Goal: Task Accomplishment & Management: Use online tool/utility

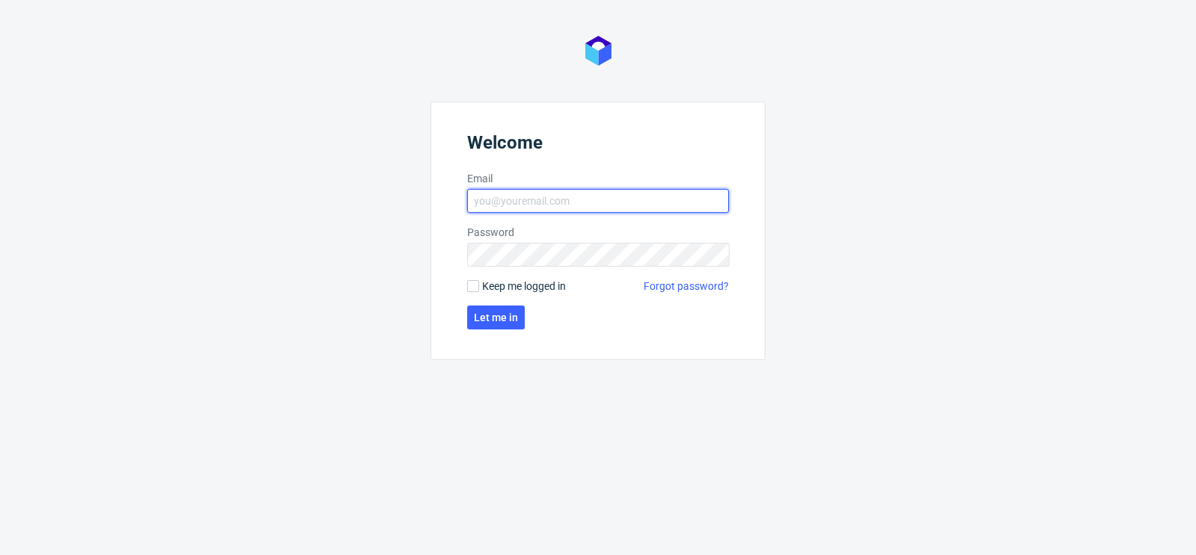
type input "matteo.corsico@packhelp.com"
click at [474, 279] on label "Keep me logged in" at bounding box center [516, 286] width 99 height 15
click at [474, 280] on input "Keep me logged in" at bounding box center [473, 286] width 12 height 12
checkbox input "true"
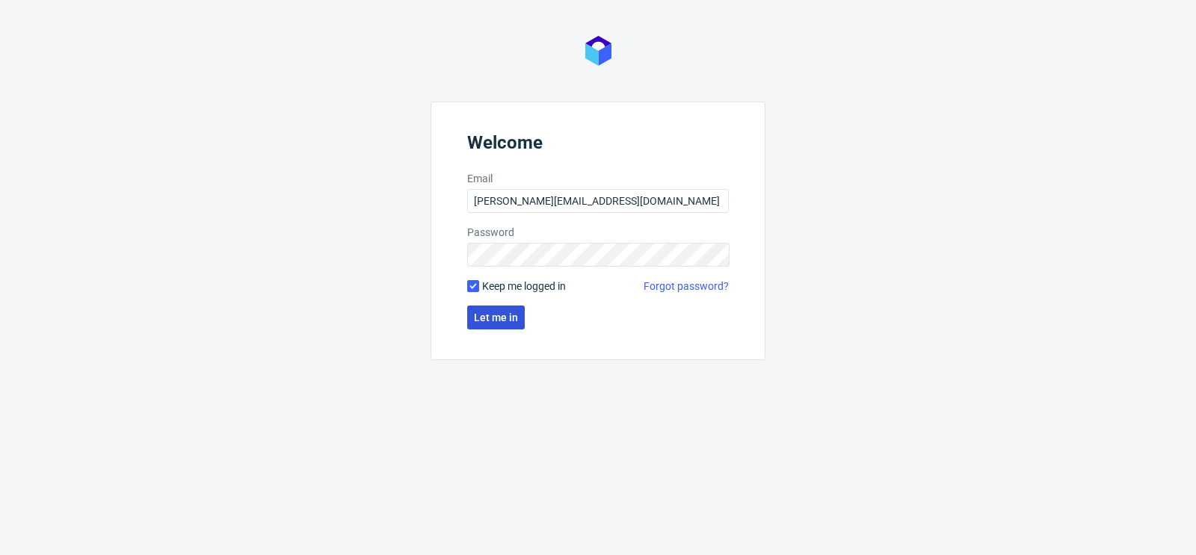
click at [489, 309] on button "Let me in" at bounding box center [496, 318] width 58 height 24
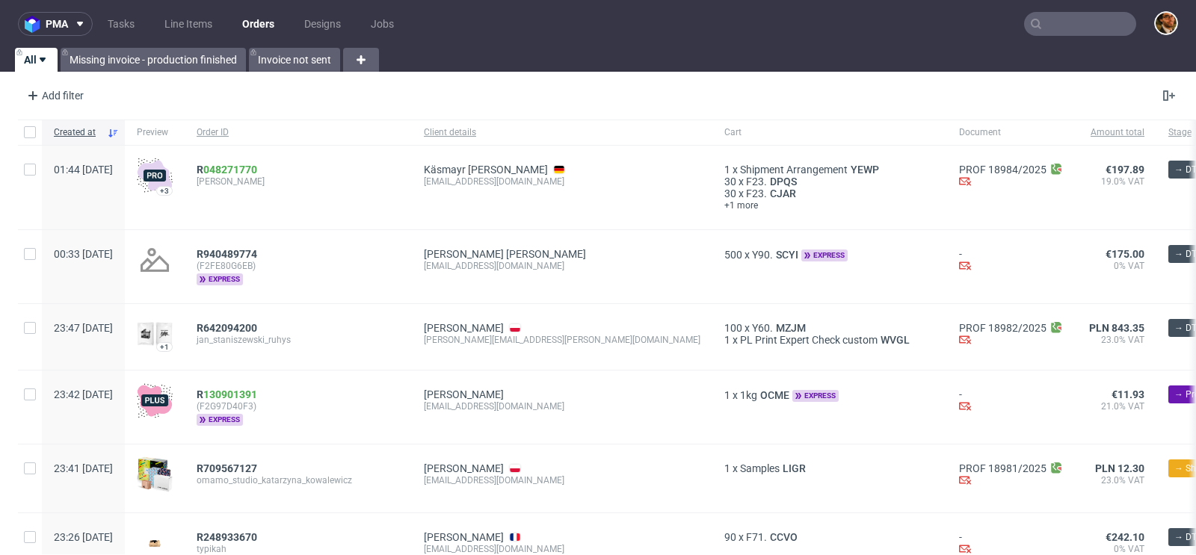
click at [1062, 19] on input "text" at bounding box center [1080, 24] width 112 height 24
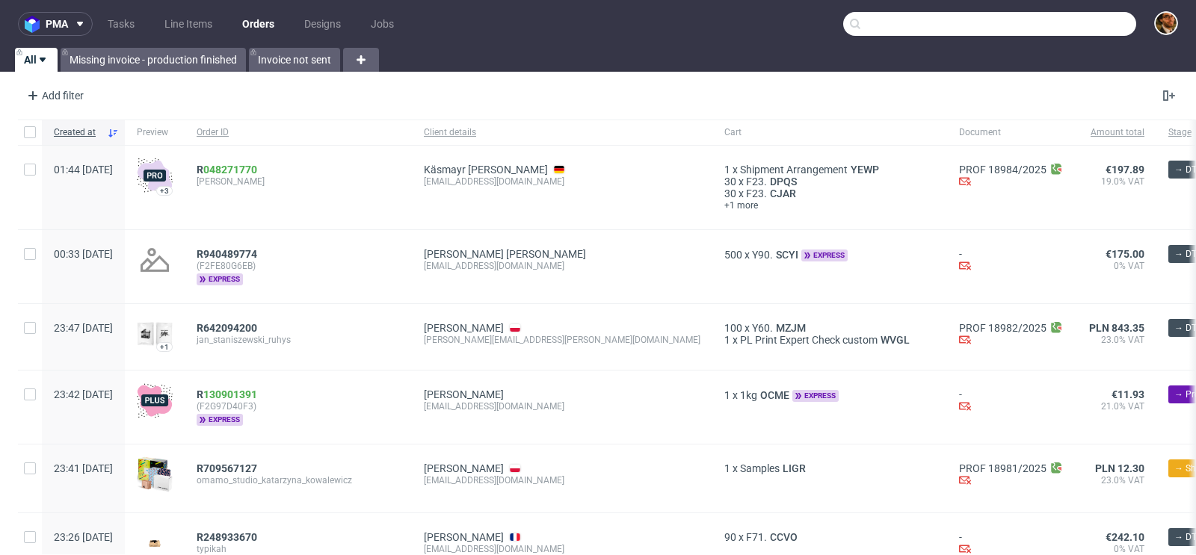
paste input "R635830007"
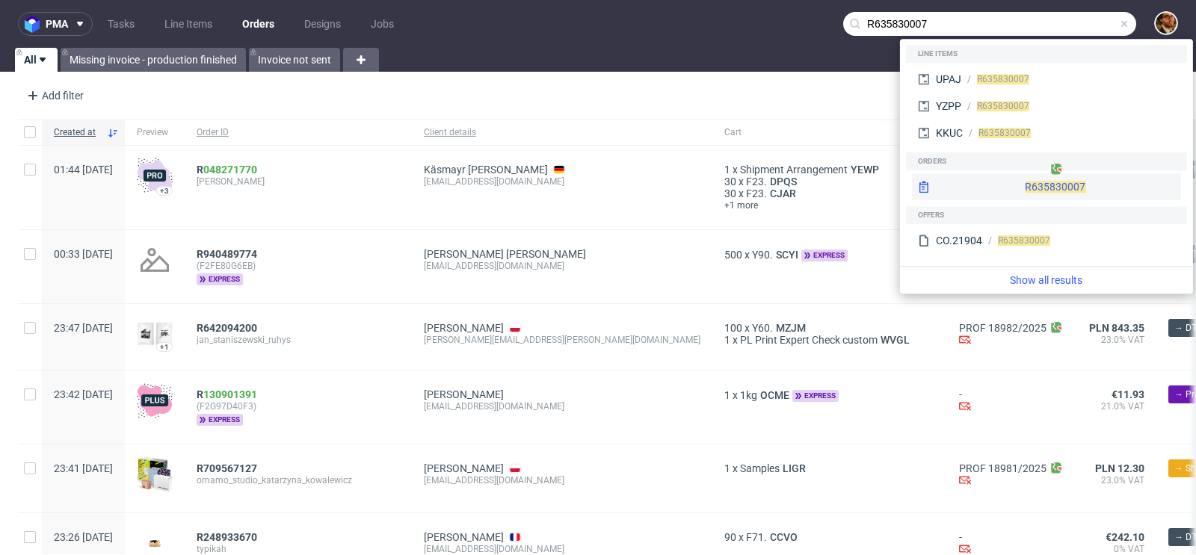
type input "R635830007"
click at [1006, 187] on div "R635830007" at bounding box center [1046, 186] width 269 height 27
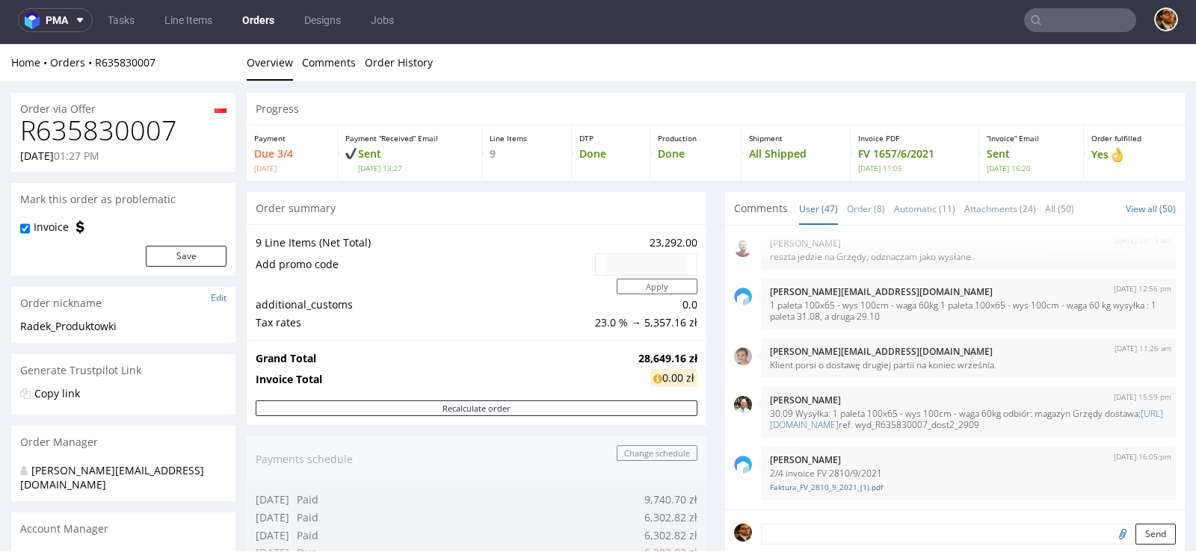
click at [1056, 28] on input "text" at bounding box center [1080, 20] width 112 height 24
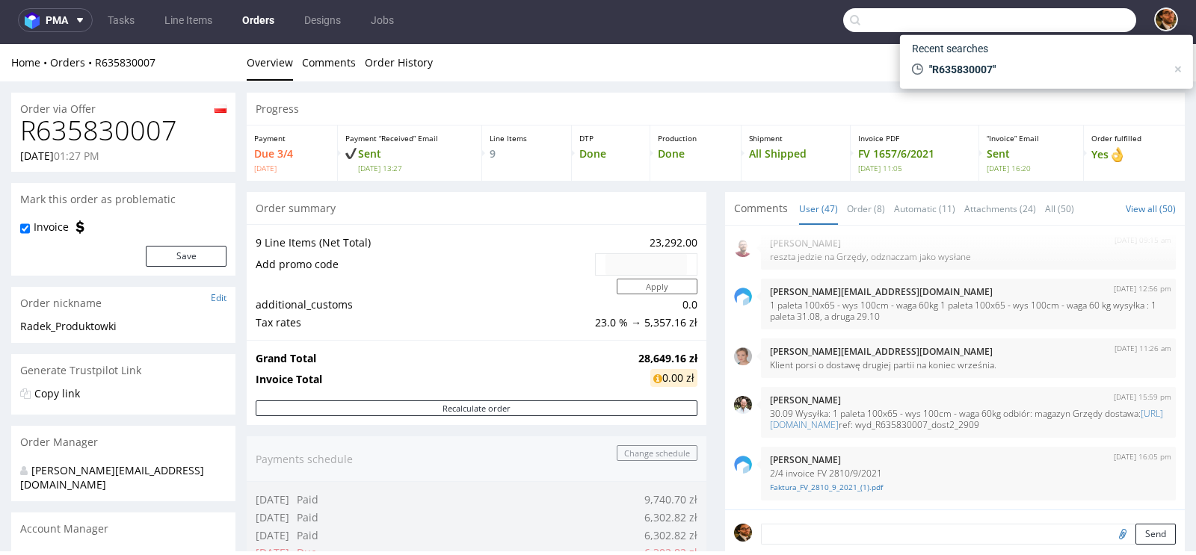
paste input "R488277066"
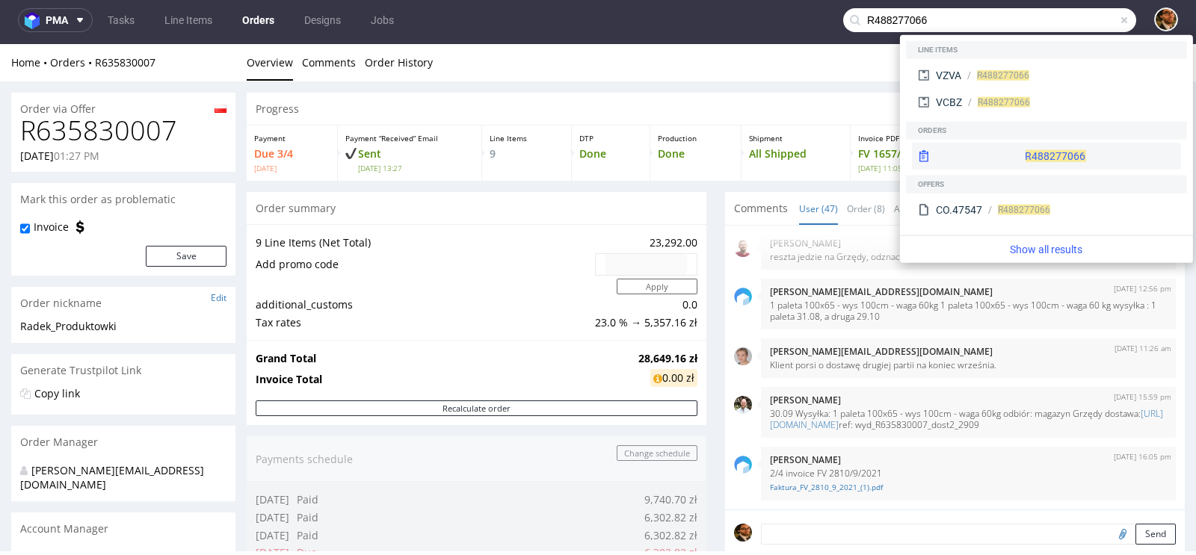
type input "R488277066"
click at [1020, 146] on div "R488277066" at bounding box center [1046, 156] width 269 height 27
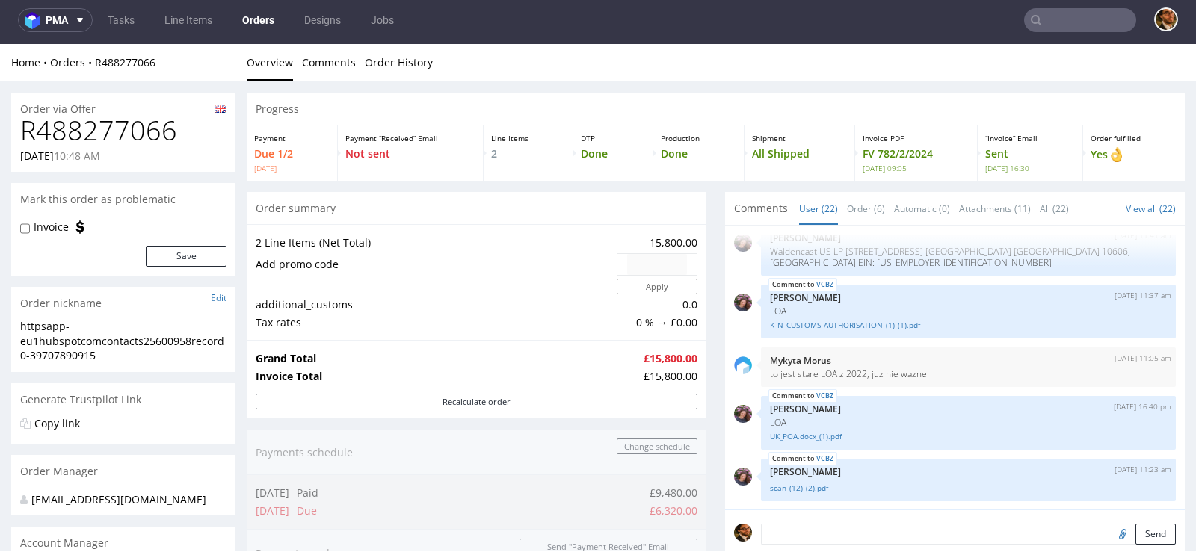
click at [1042, 25] on input "text" at bounding box center [1080, 20] width 112 height 24
paste input "R885020945"
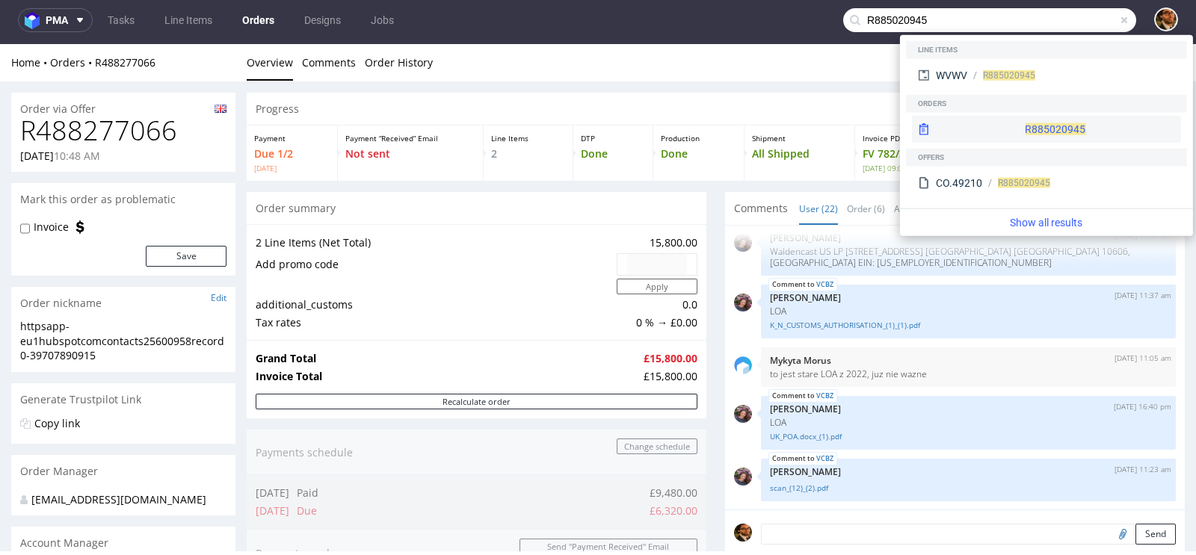
type input "R885020945"
click at [1017, 123] on div "R885020945" at bounding box center [1046, 129] width 269 height 27
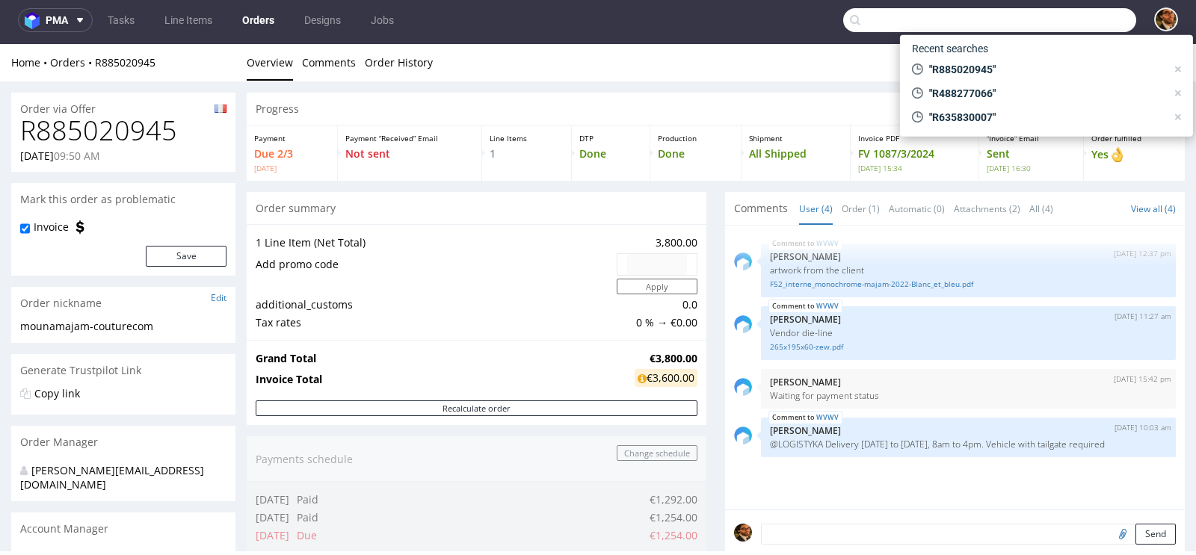
click at [1068, 19] on input "text" at bounding box center [989, 20] width 293 height 24
paste input "R799398095"
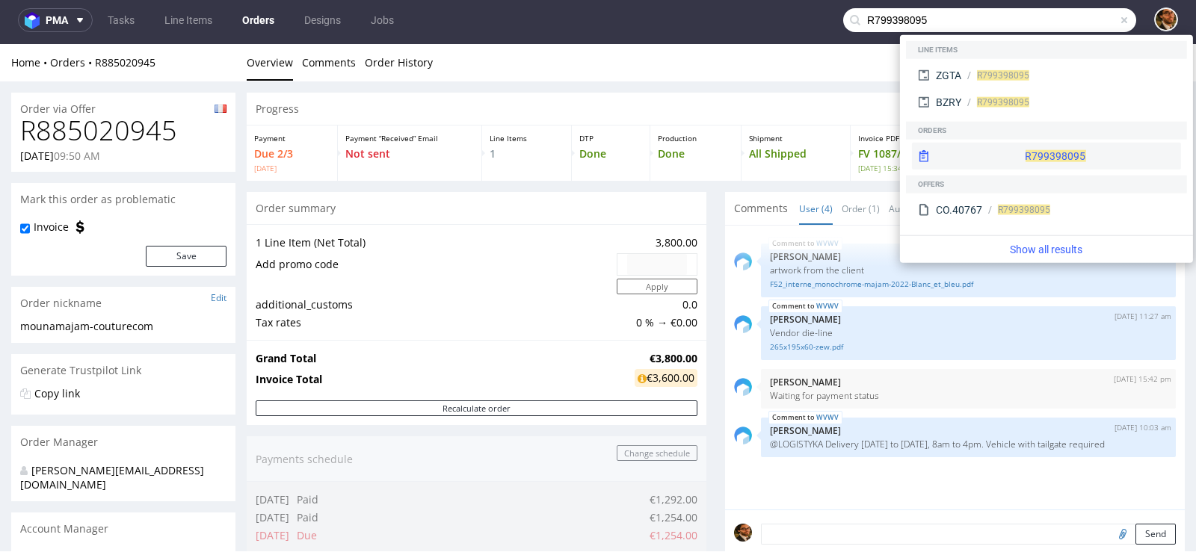
type input "R799398095"
click at [1001, 146] on div "R799398095" at bounding box center [1046, 156] width 269 height 27
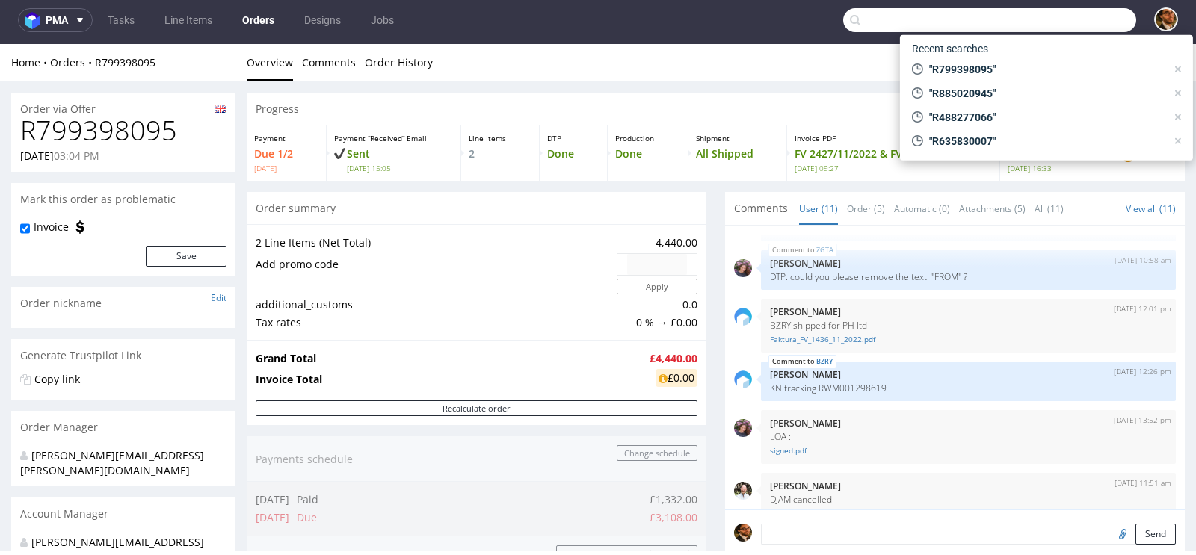
click at [1046, 17] on input "text" at bounding box center [989, 20] width 293 height 24
paste input "R693708903"
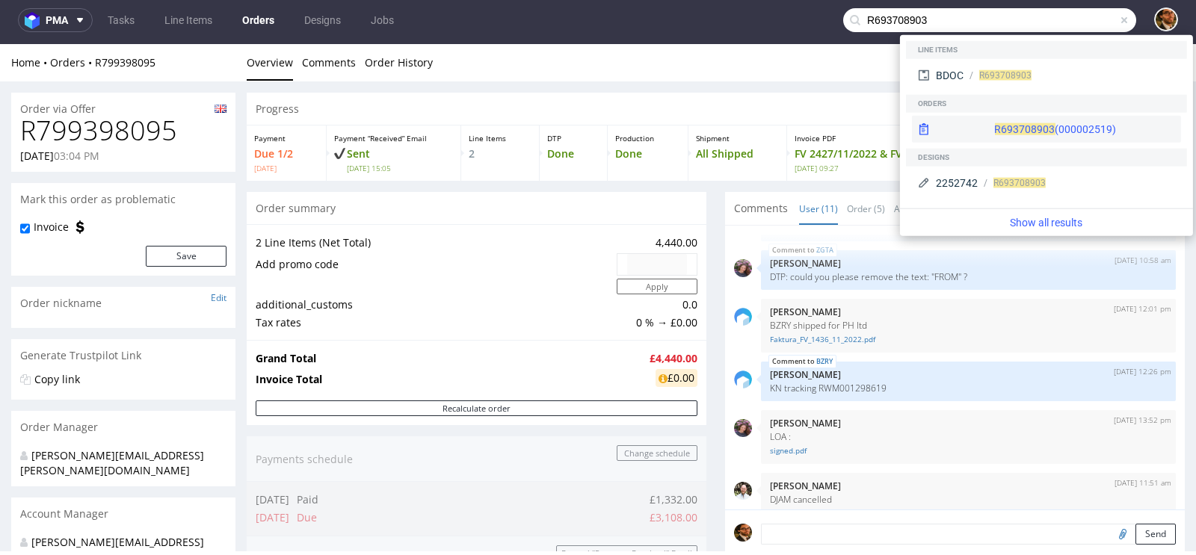
type input "R693708903"
click at [1013, 132] on div "R693708903 (000002519)" at bounding box center [1055, 129] width 122 height 15
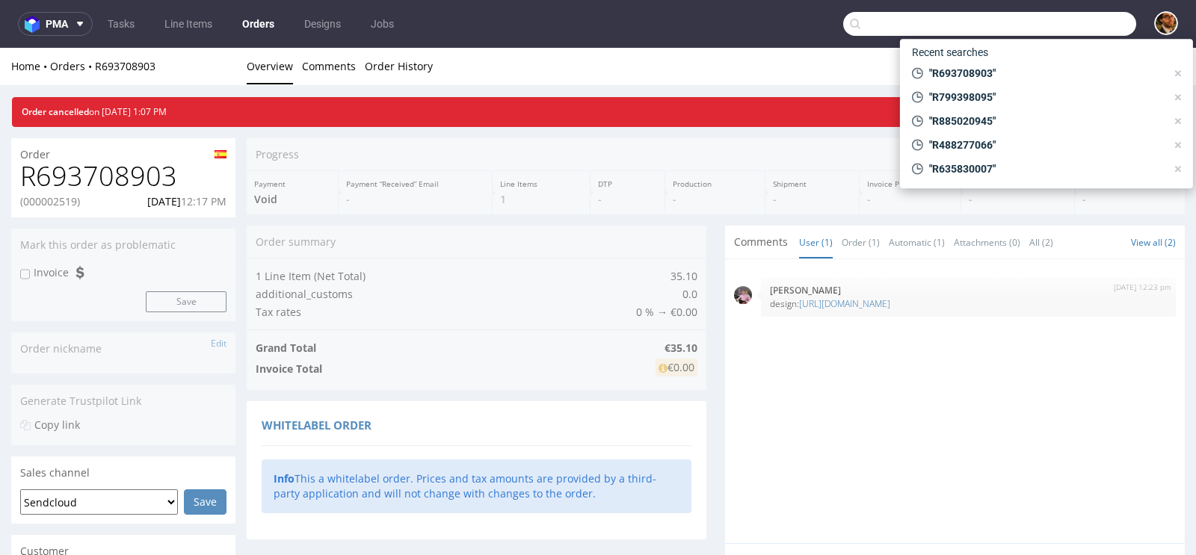
click at [1043, 31] on input "text" at bounding box center [989, 24] width 293 height 24
paste input "R850333154"
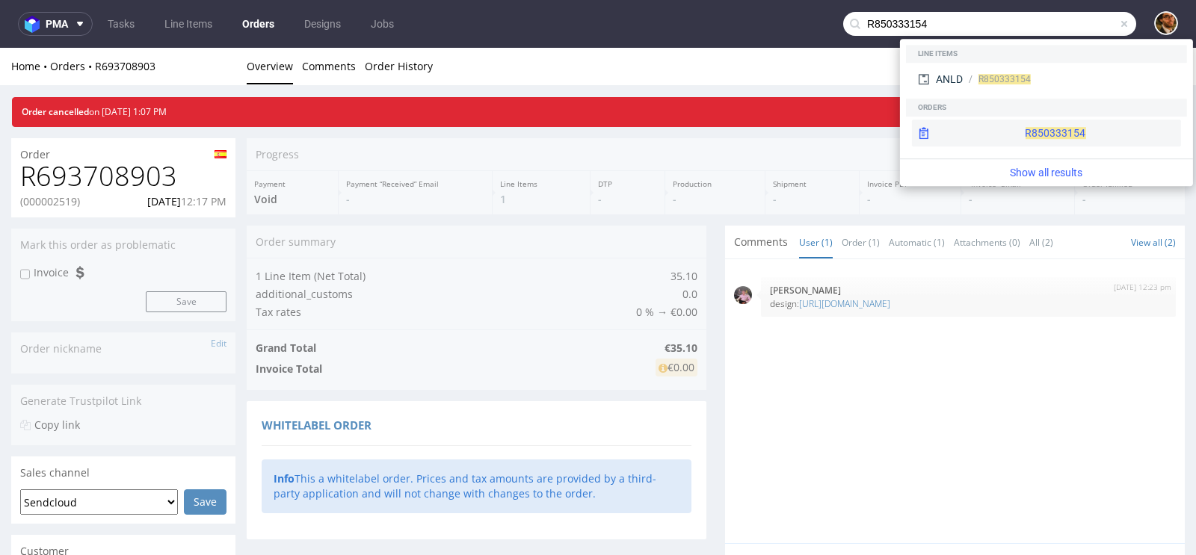
type input "R850333154"
click at [1022, 124] on div "R850333154" at bounding box center [1046, 133] width 269 height 27
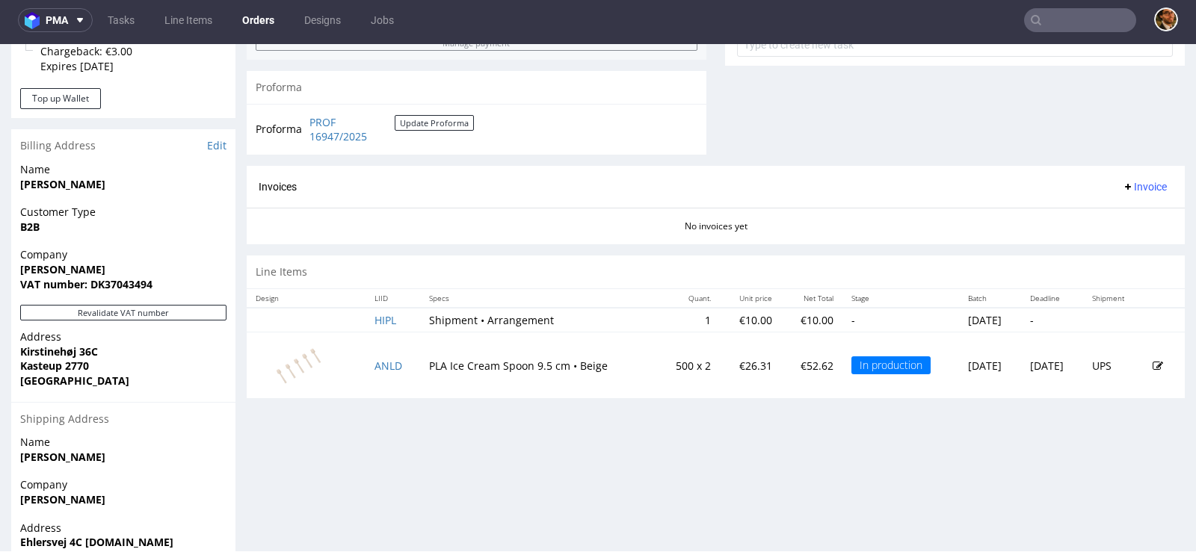
scroll to position [478, 0]
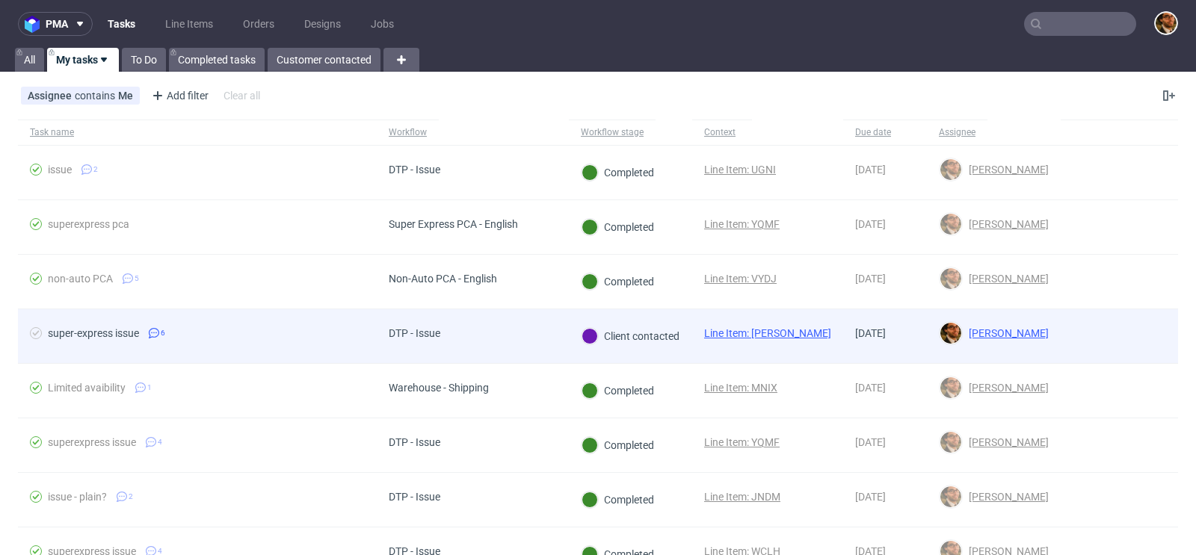
click at [1095, 316] on div at bounding box center [1119, 336] width 117 height 54
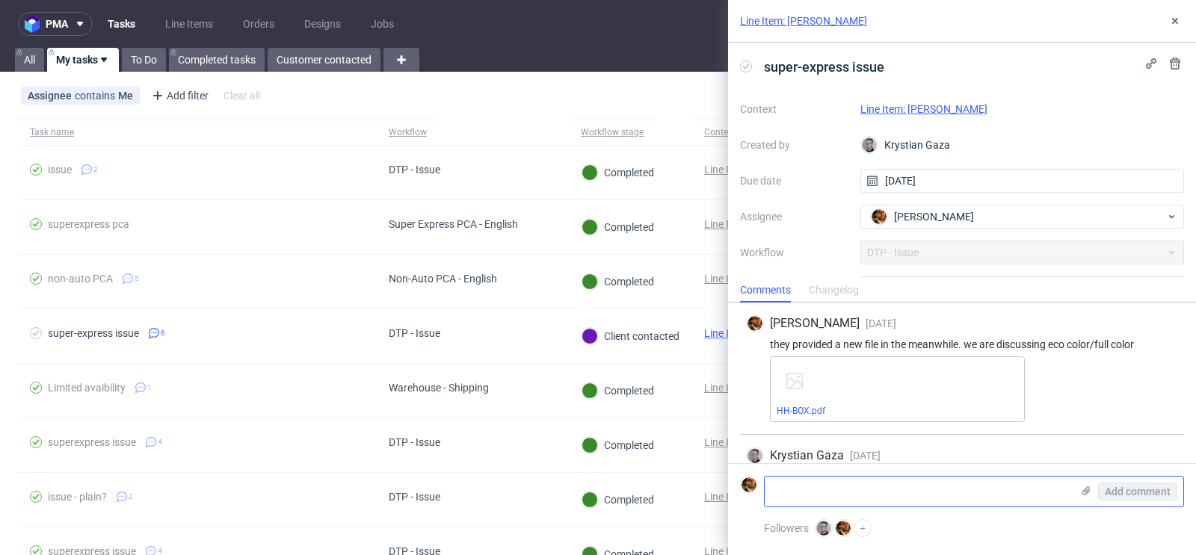
click at [863, 487] on textarea at bounding box center [918, 492] width 306 height 30
paste textarea "https://www.transfernow.net/dl/20250905A9ENMWto"
click at [772, 491] on textarea "https://www.transfernow.net/dl/20250905A9ENMWto" at bounding box center [918, 492] width 306 height 30
type textarea "new file https://www.transfernow.net/dl/20250905A9ENMWto"
click at [1139, 489] on span "Add comment" at bounding box center [1138, 492] width 66 height 10
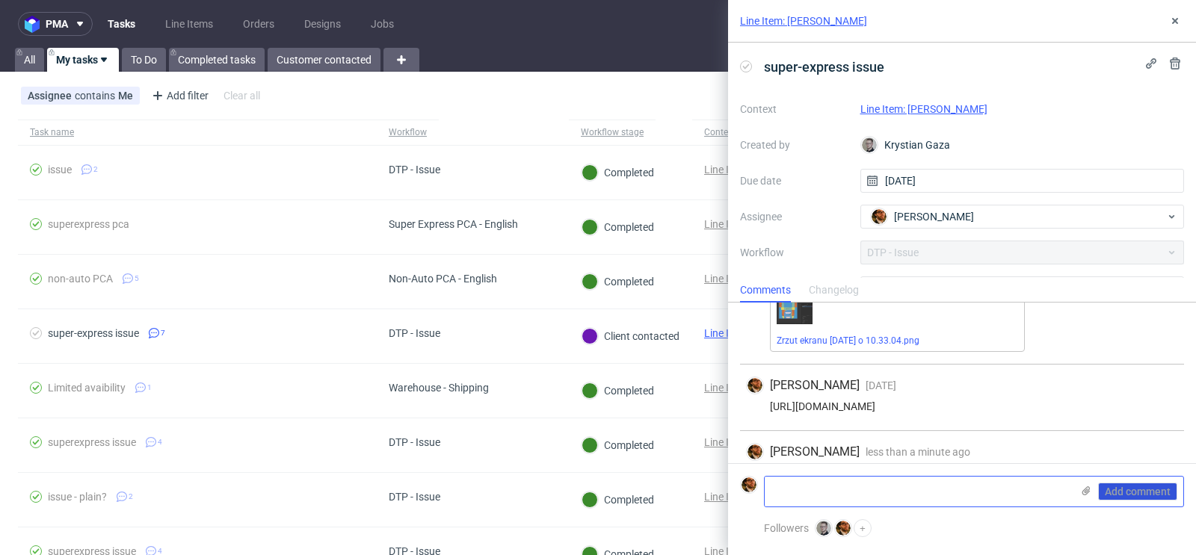
scroll to position [455, 0]
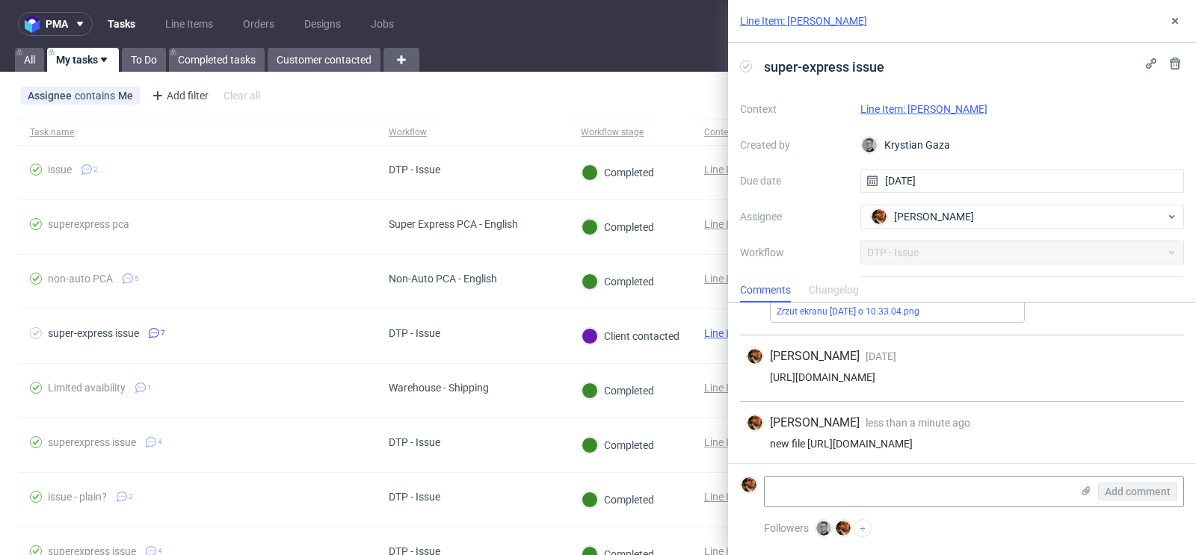
drag, startPoint x: 1058, startPoint y: 439, endPoint x: 809, endPoint y: 441, distance: 248.1
click at [809, 441] on div "new file https://www.transfernow.net/dl/20250905A9ENMWto" at bounding box center [962, 444] width 432 height 12
copy div "https://www.transfernow.net/dl/20250905A9ENMWto"
click at [1102, 430] on div "Matteo Corsico less than a minute ago 8th Sep 2025, 08:11 new file https://www.…" at bounding box center [962, 435] width 444 height 66
click at [1084, 494] on use at bounding box center [1086, 491] width 8 height 9
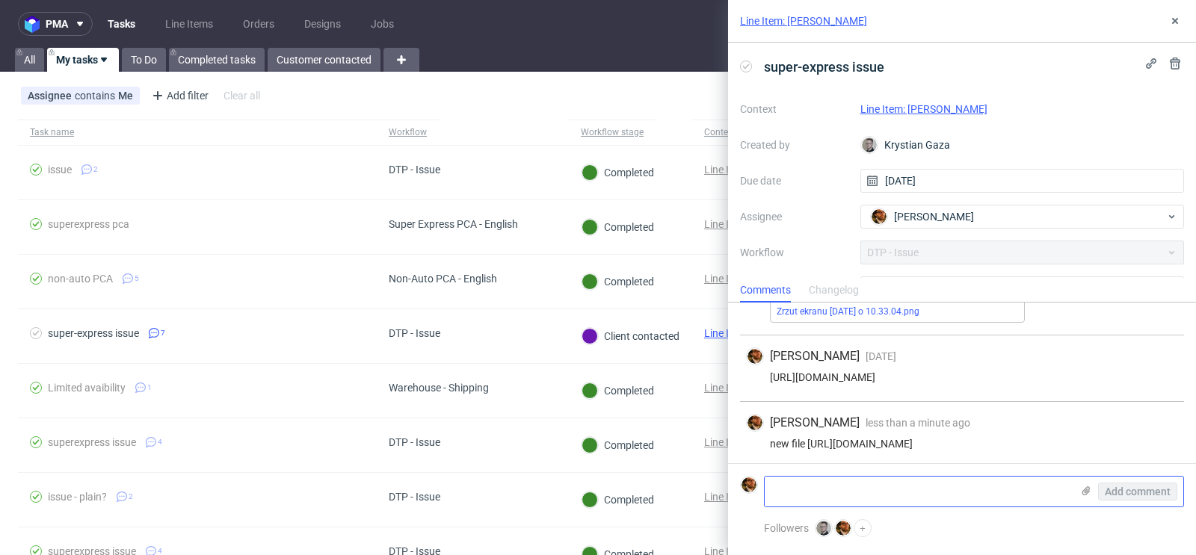
click at [0, 0] on input "file" at bounding box center [0, 0] width 0 height 0
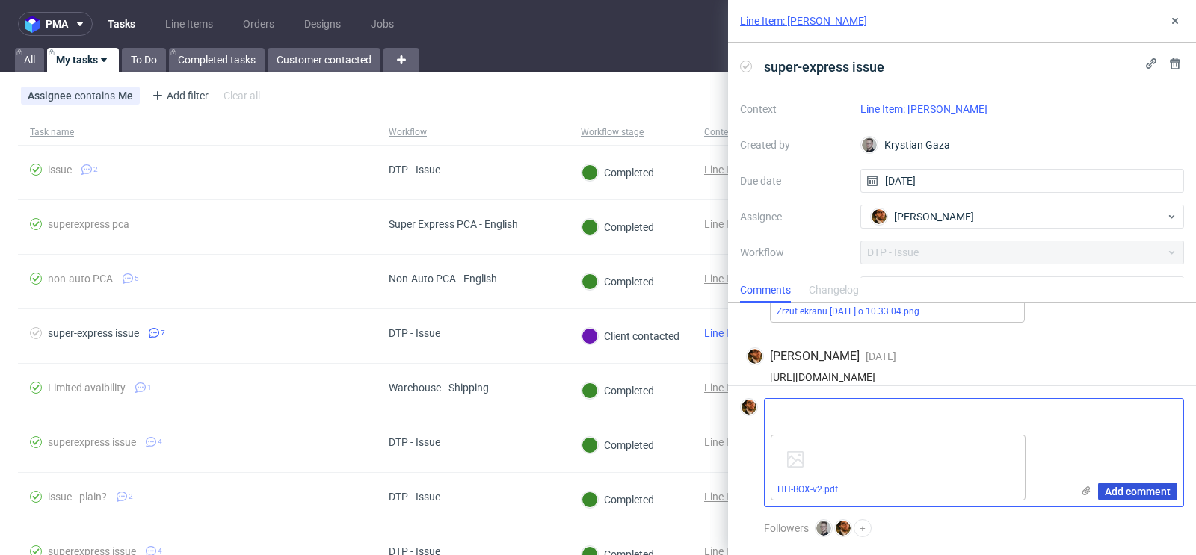
click at [1132, 497] on span "Add comment" at bounding box center [1138, 492] width 66 height 10
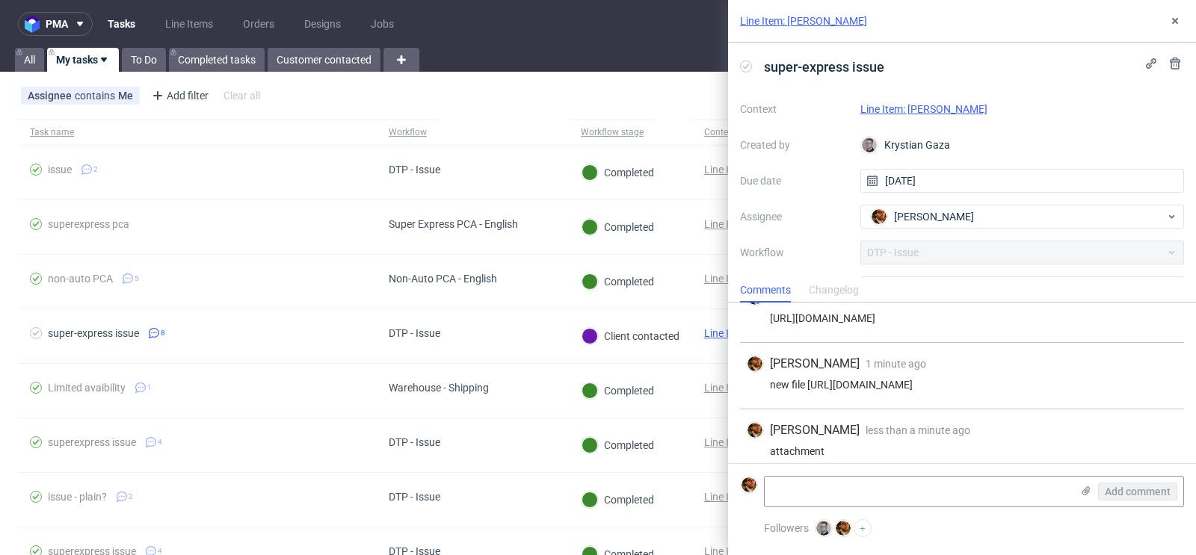
scroll to position [497, 0]
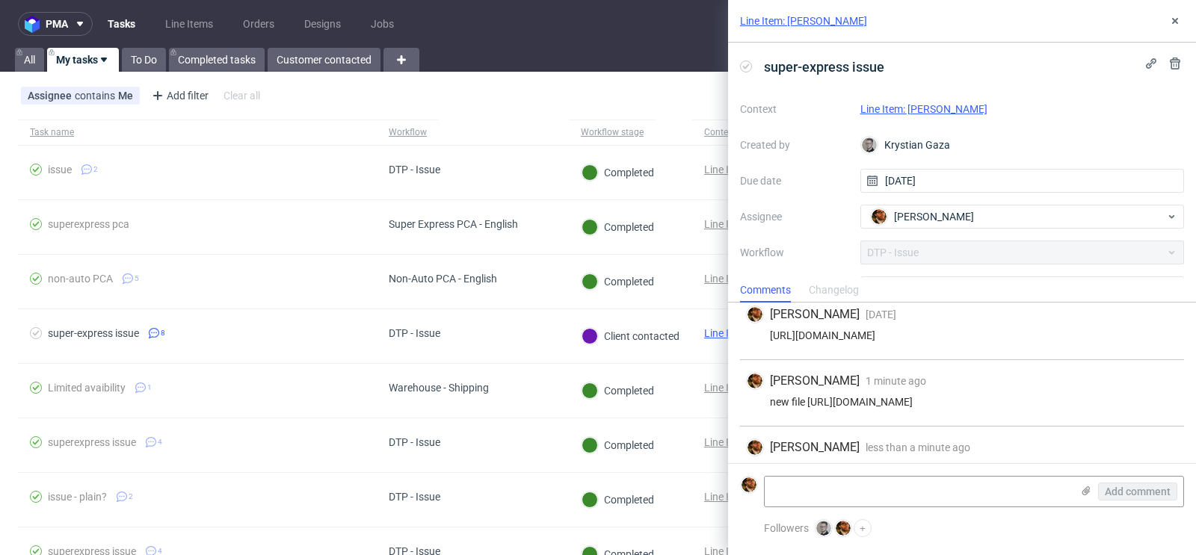
click at [974, 383] on div "Matteo Corsico 1 minute ago 8th Sep 2025, 08:11" at bounding box center [962, 381] width 432 height 18
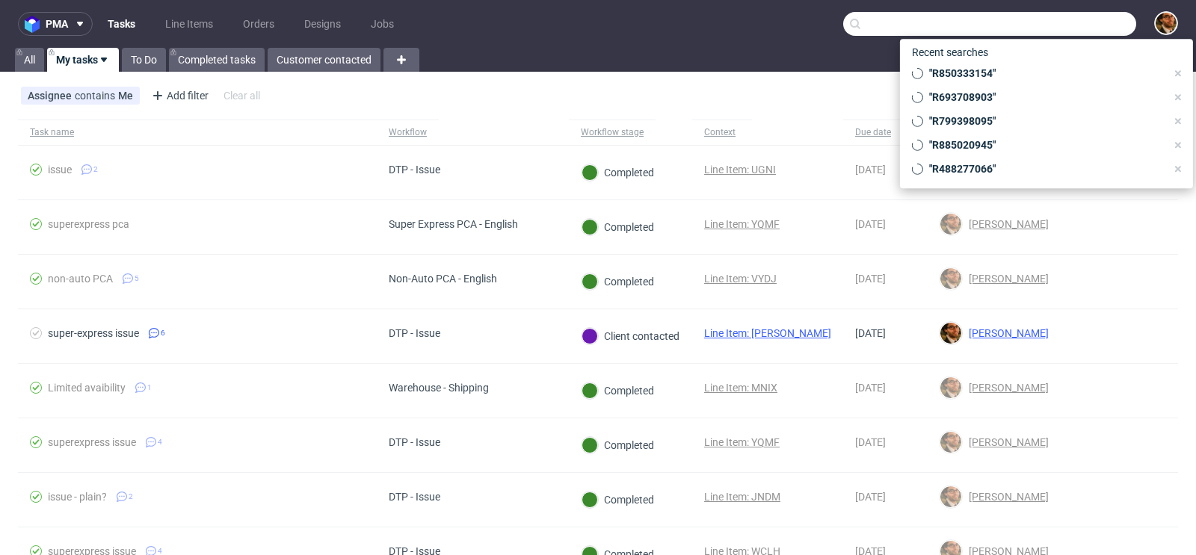
click at [1064, 22] on input "text" at bounding box center [989, 24] width 293 height 24
paste input "R912291306"
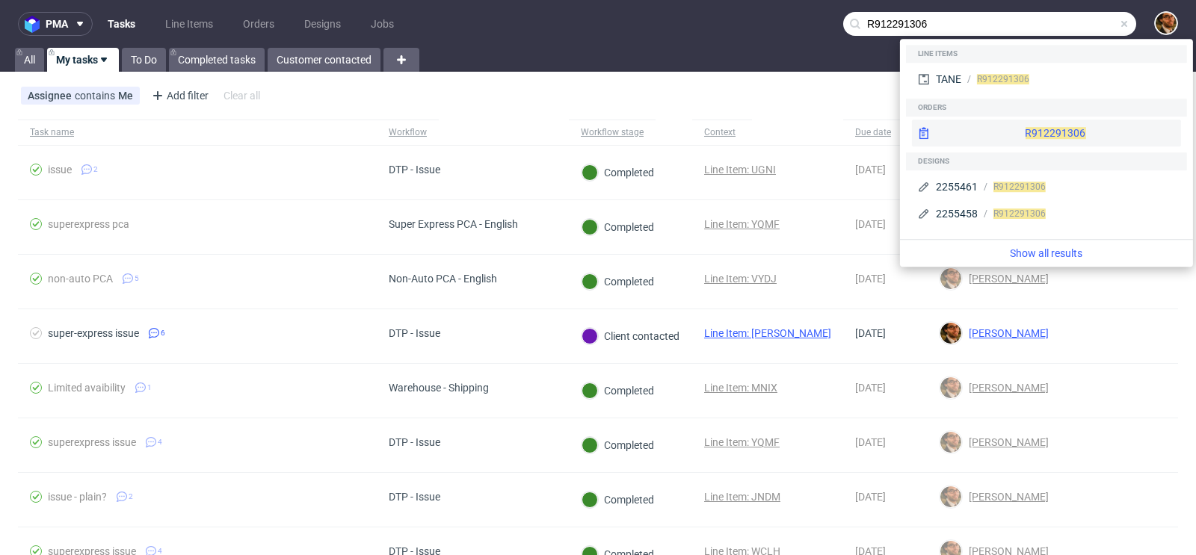
type input "R912291306"
click at [1028, 135] on div "R912291306" at bounding box center [1046, 133] width 269 height 27
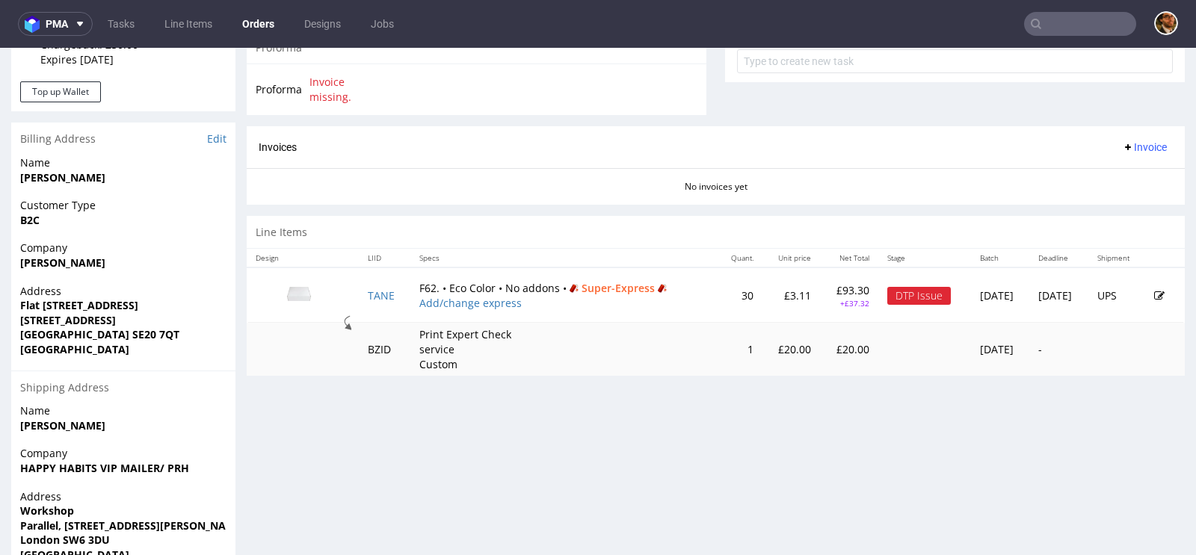
scroll to position [666, 0]
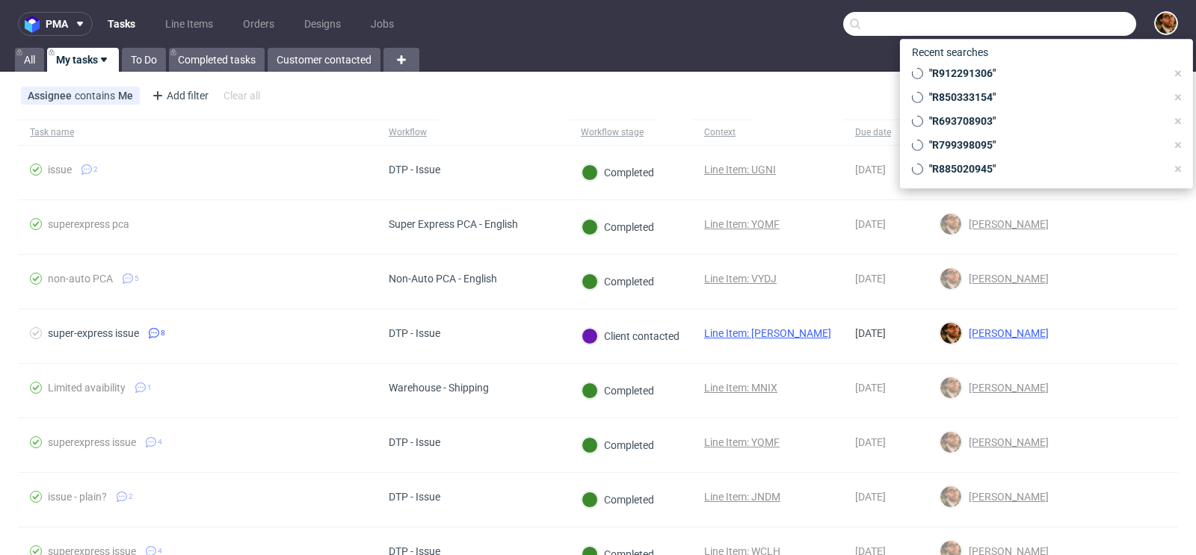
click at [1058, 29] on input "text" at bounding box center [989, 24] width 293 height 24
paste input "R338023200"
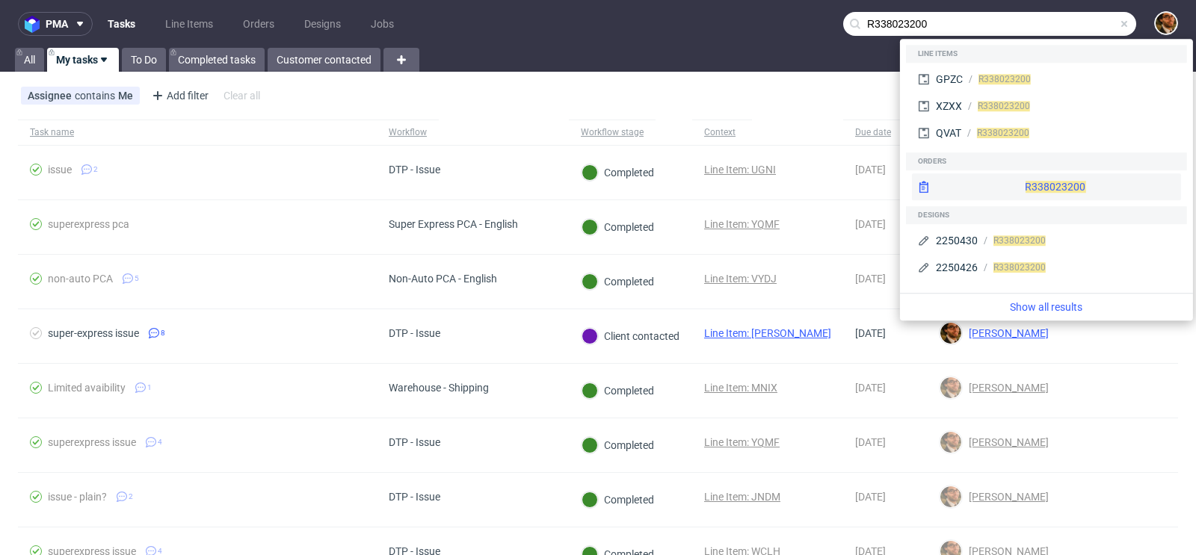
type input "R338023200"
click at [1028, 179] on div "R338023200" at bounding box center [1046, 186] width 269 height 27
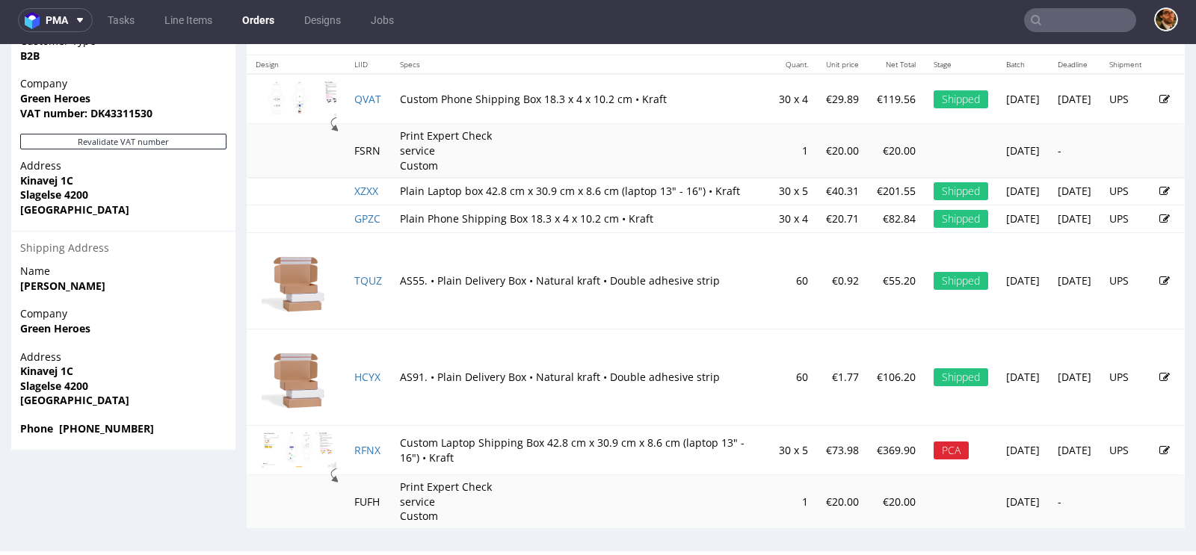
scroll to position [774, 0]
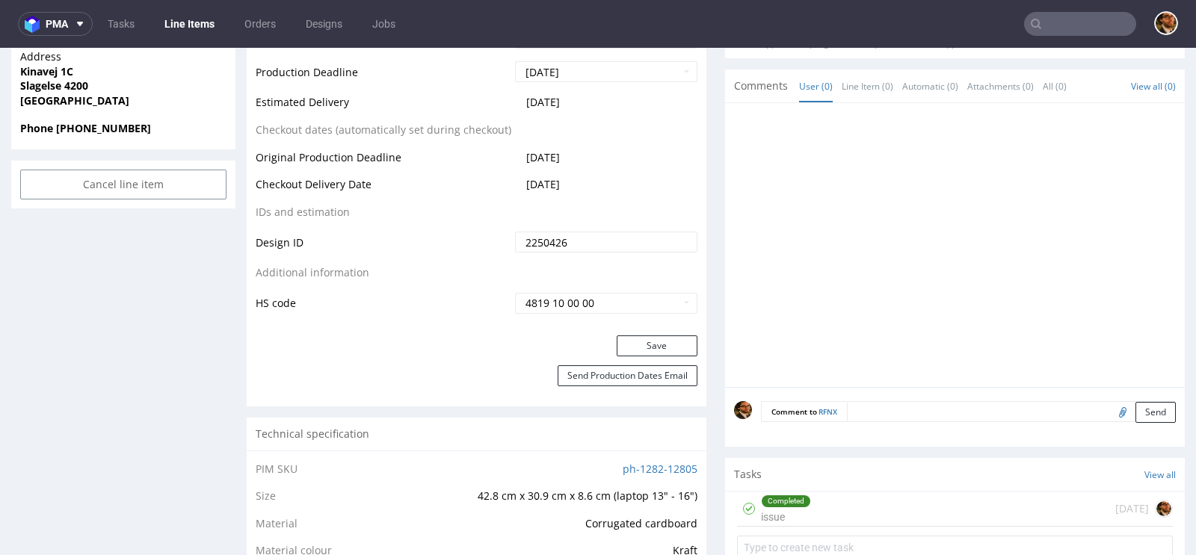
scroll to position [840, 0]
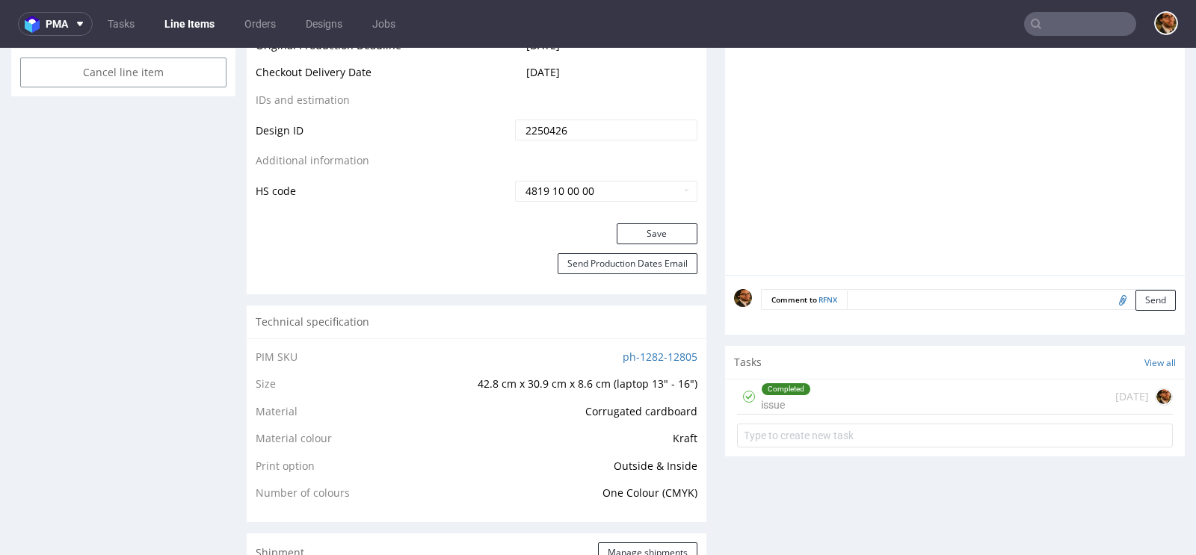
click at [839, 403] on div "Completed issue 13 days ago" at bounding box center [955, 397] width 436 height 35
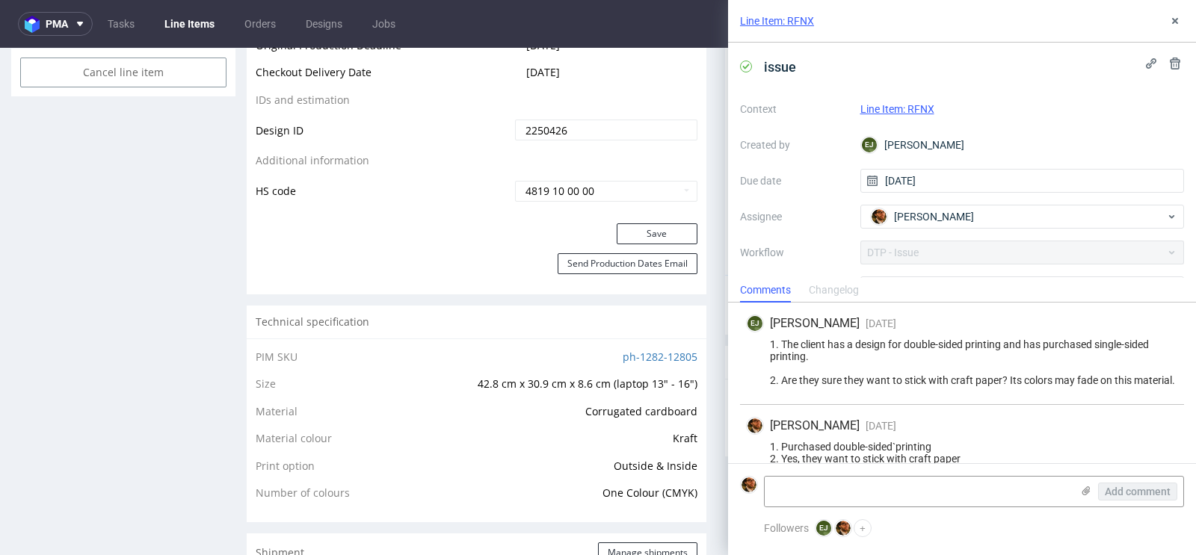
scroll to position [17, 0]
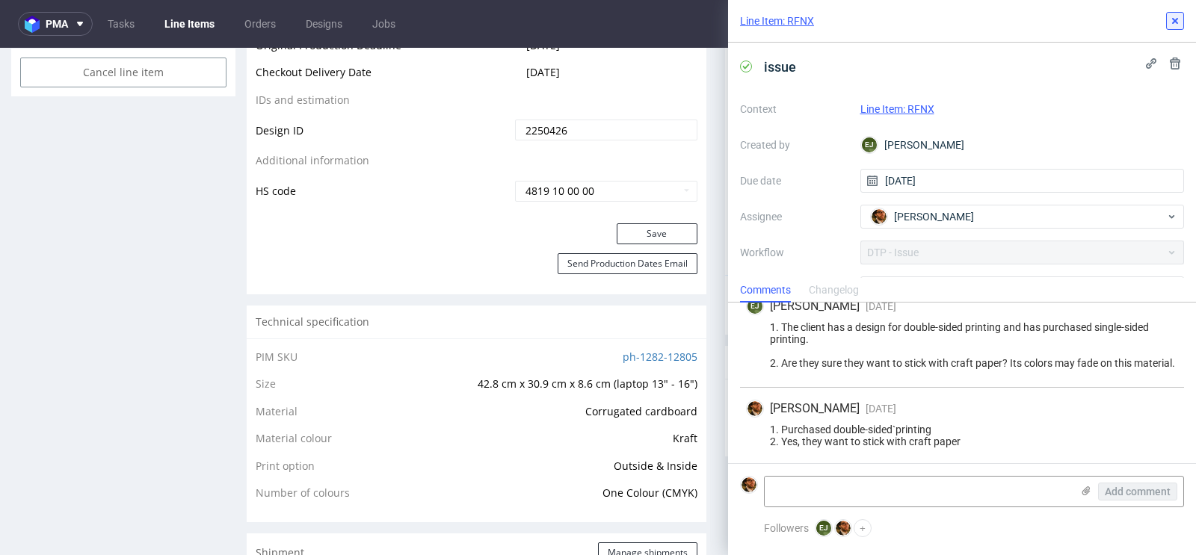
click at [1173, 22] on use at bounding box center [1175, 21] width 6 height 6
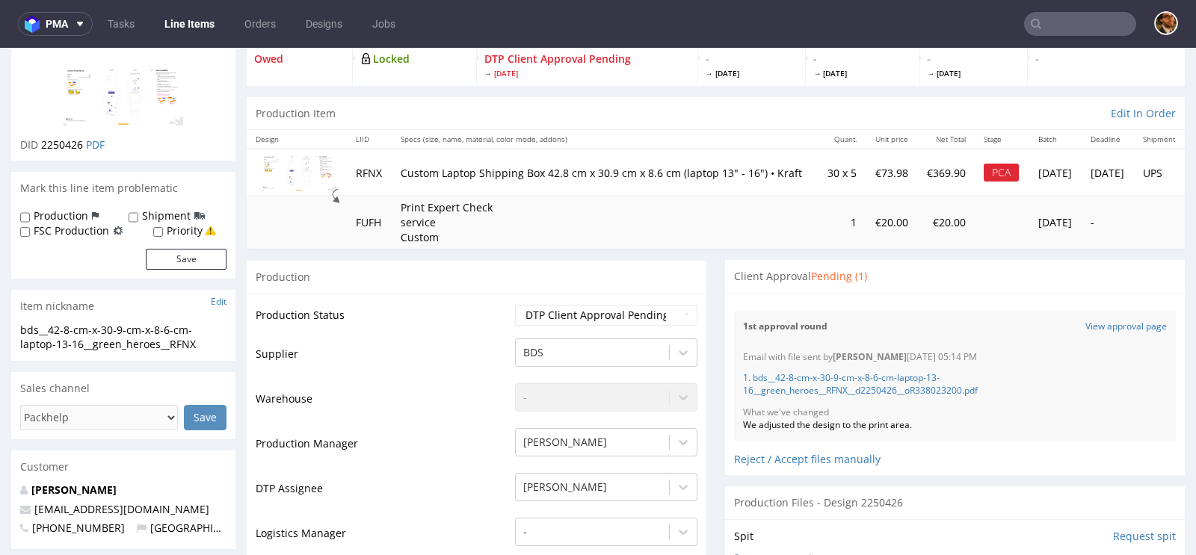
scroll to position [98, 0]
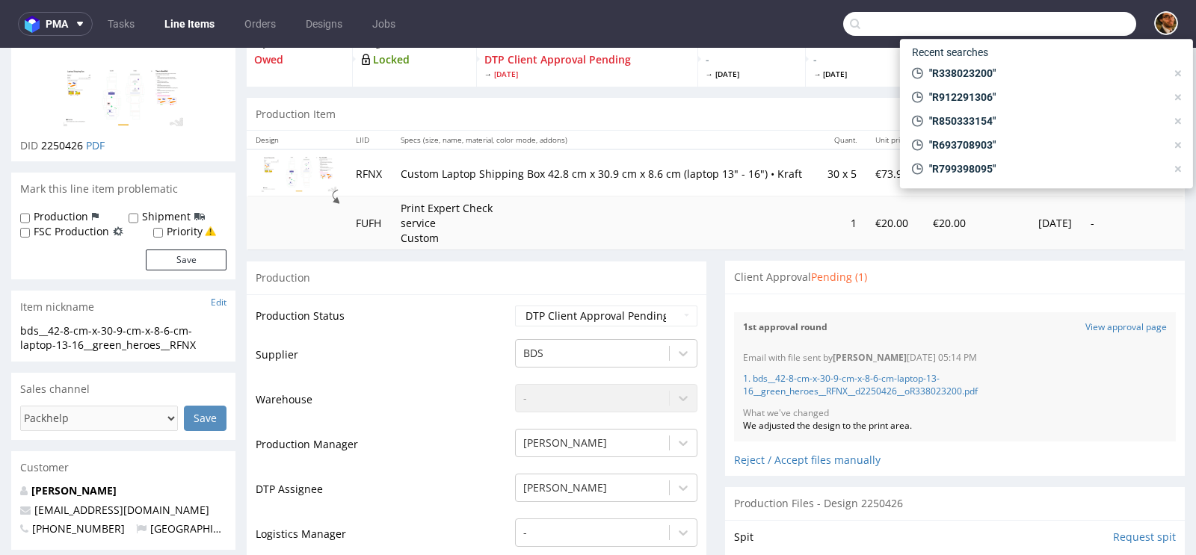
click at [1050, 25] on input "text" at bounding box center [989, 24] width 293 height 24
paste input "R183419681"
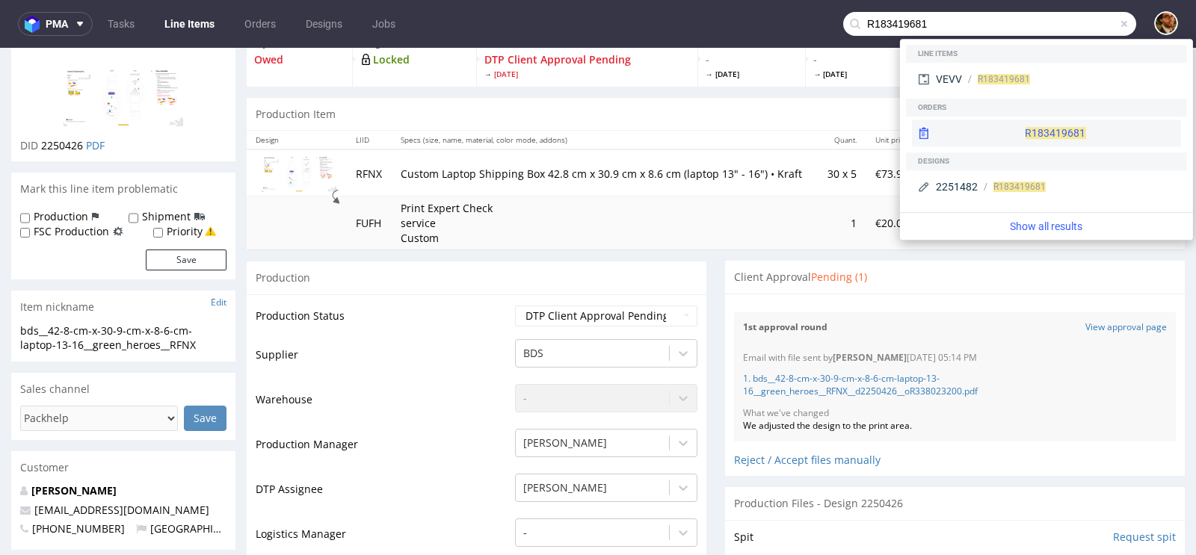
type input "R183419681"
click at [1030, 129] on div "R183419681" at bounding box center [1046, 133] width 269 height 27
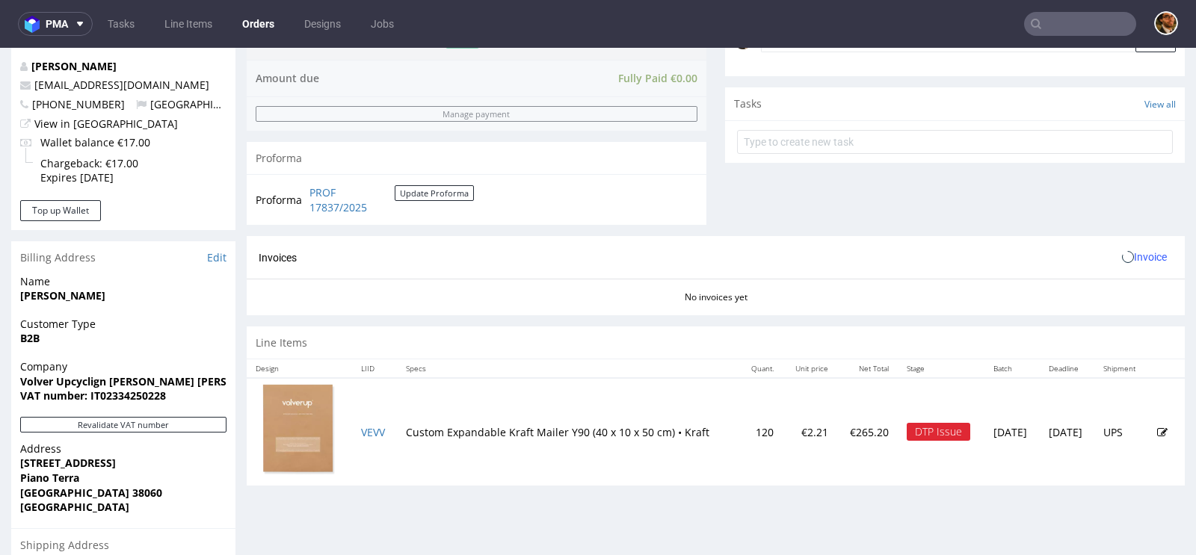
scroll to position [716, 0]
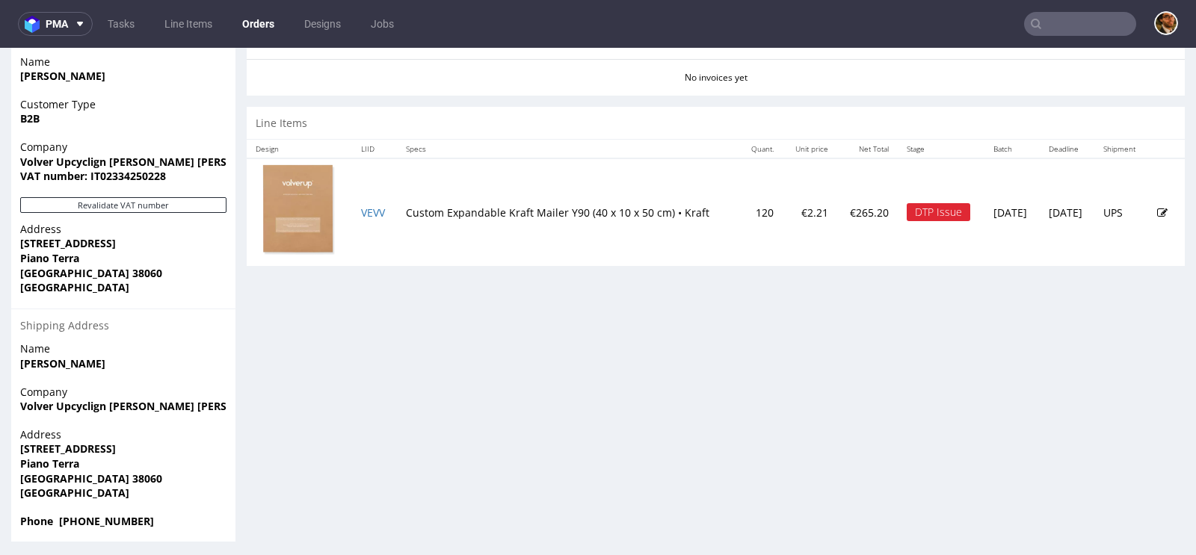
click at [1055, 23] on input "text" at bounding box center [1080, 24] width 112 height 24
paste input "R807452961"
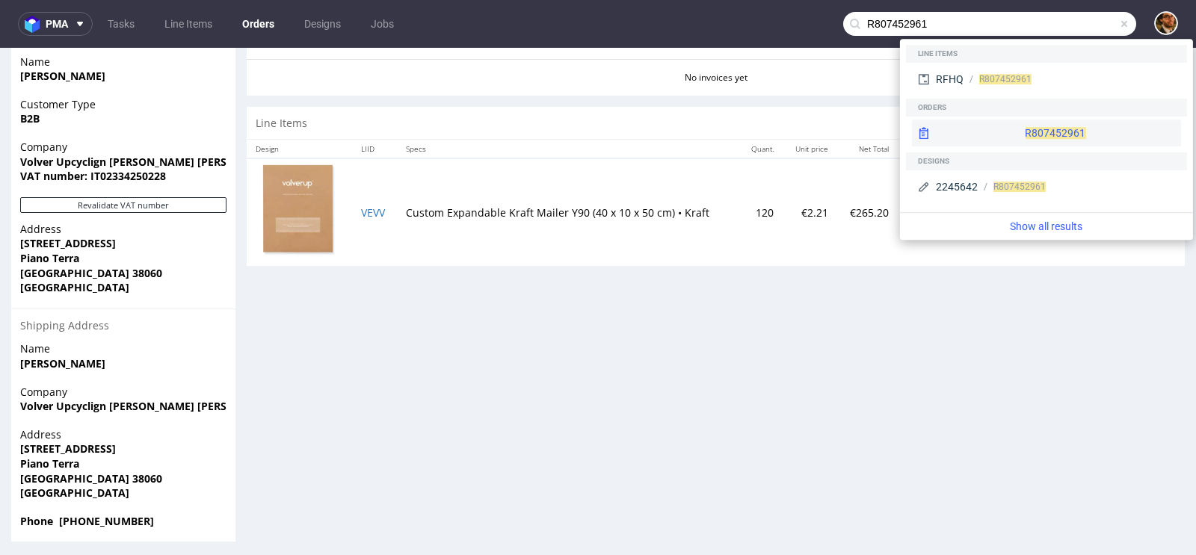
type input "R807452961"
click at [1026, 129] on div "R807452961" at bounding box center [1046, 133] width 269 height 27
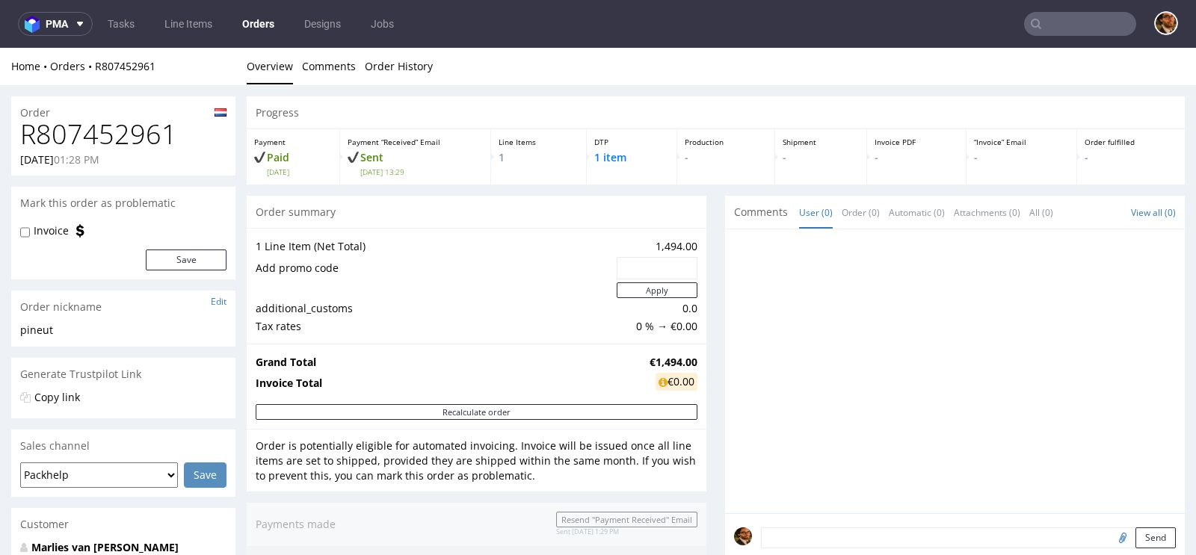
scroll to position [676, 0]
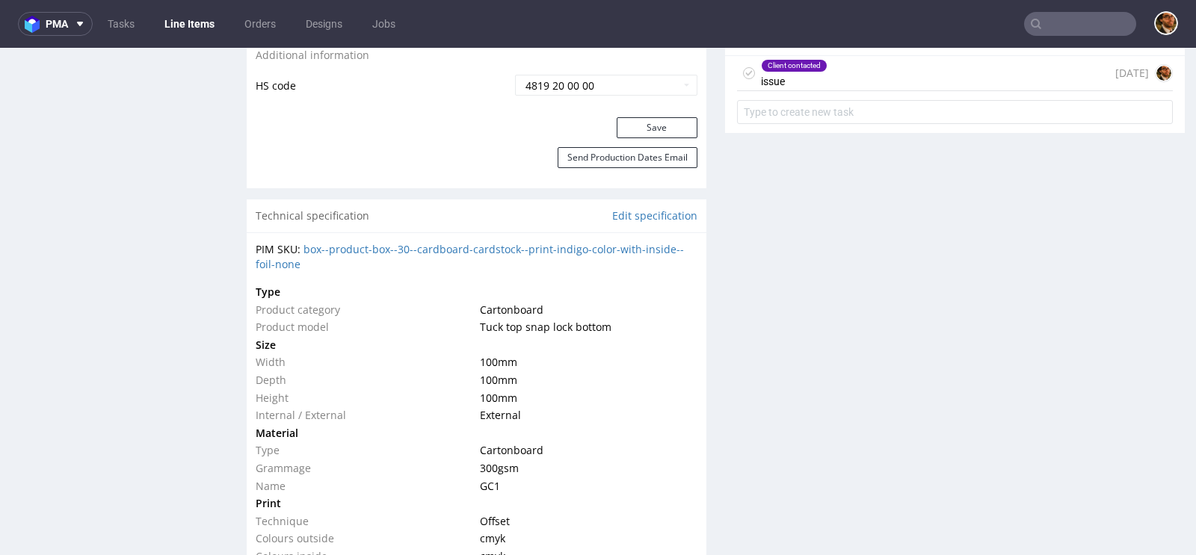
scroll to position [701, 0]
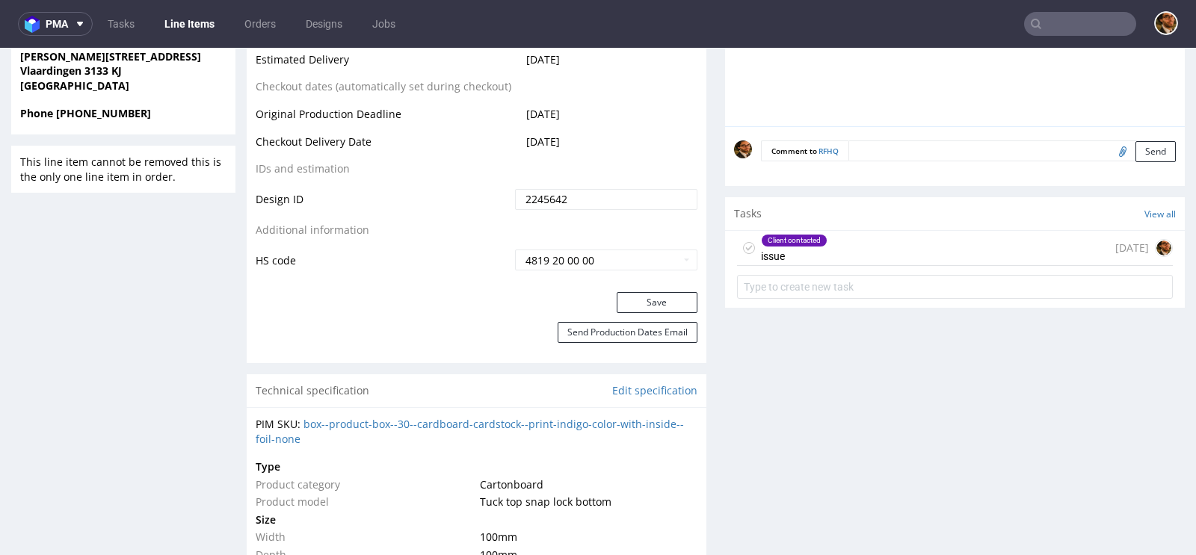
click at [895, 254] on div "Client contacted issue 12 days ago" at bounding box center [955, 248] width 436 height 35
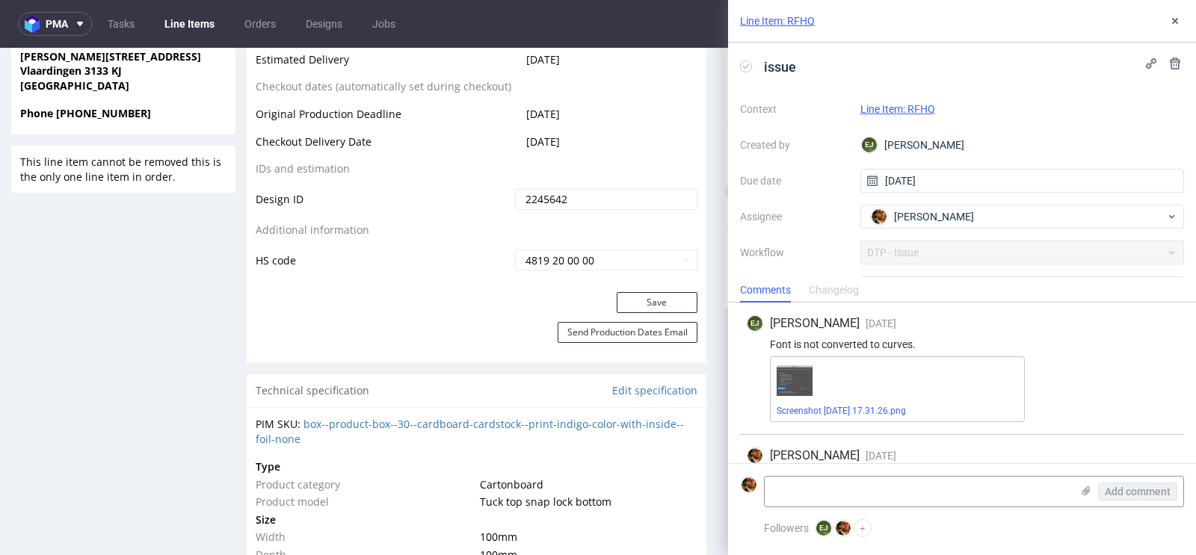
scroll to position [365, 0]
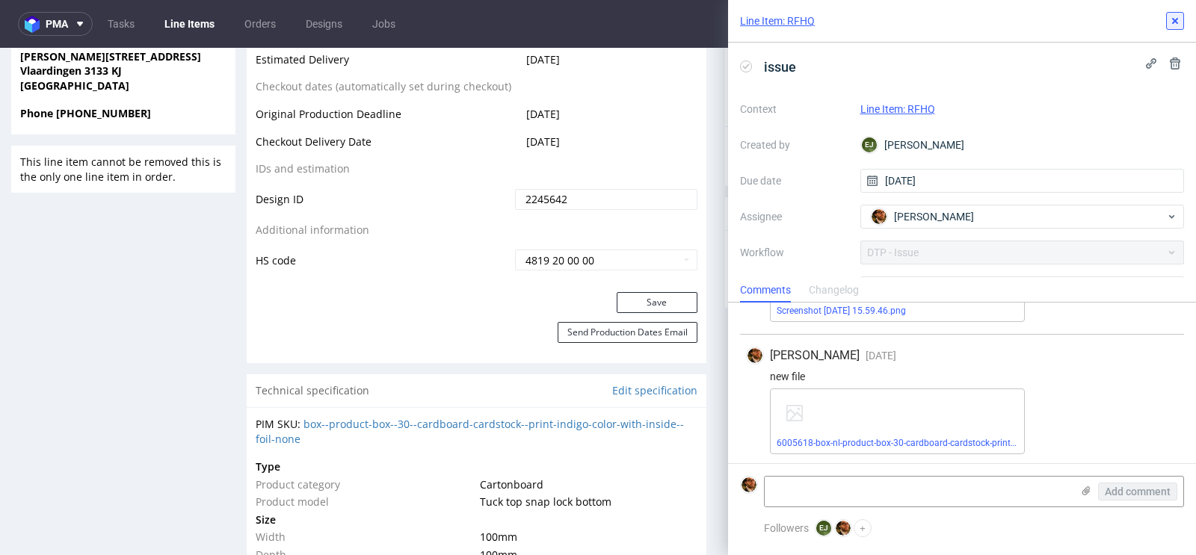
click at [1177, 22] on icon at bounding box center [1175, 21] width 12 height 12
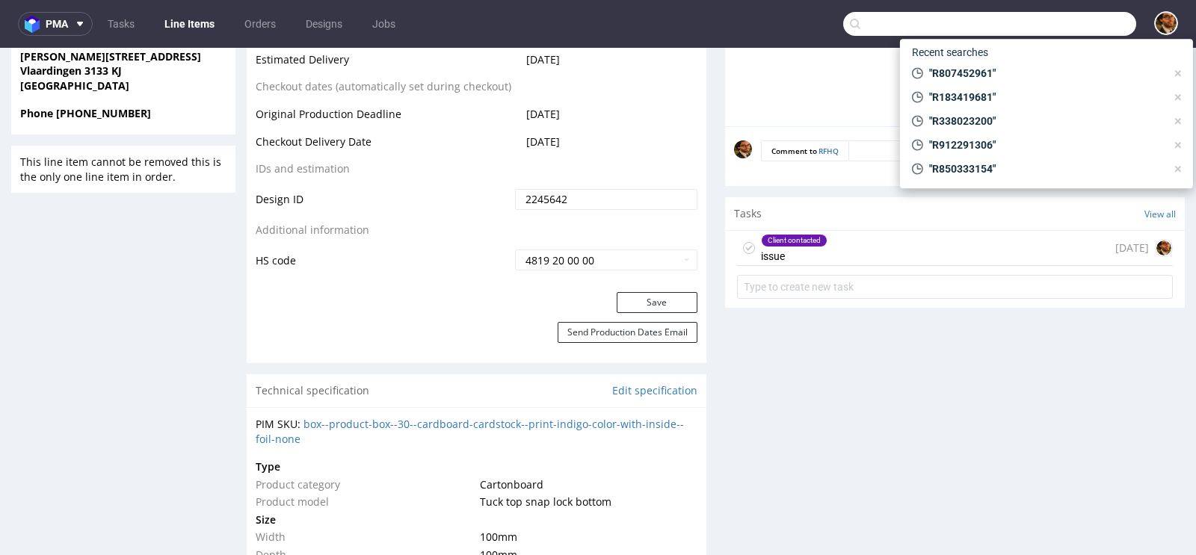
click at [1063, 35] on input "text" at bounding box center [989, 24] width 293 height 24
paste input "R020555205"
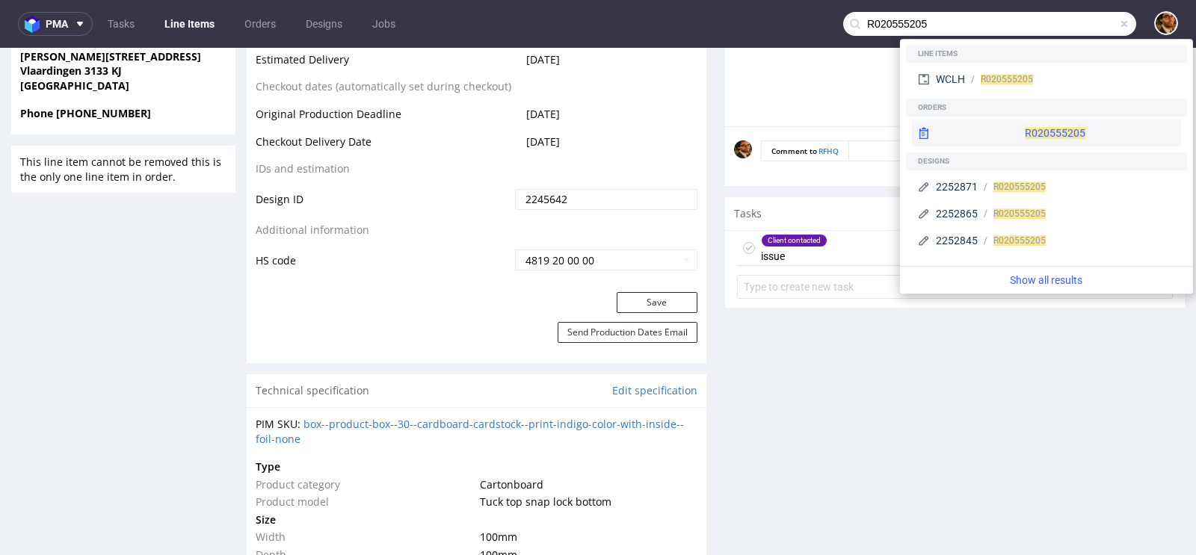
type input "R020555205"
click at [1025, 133] on div "R020555205" at bounding box center [1046, 133] width 269 height 27
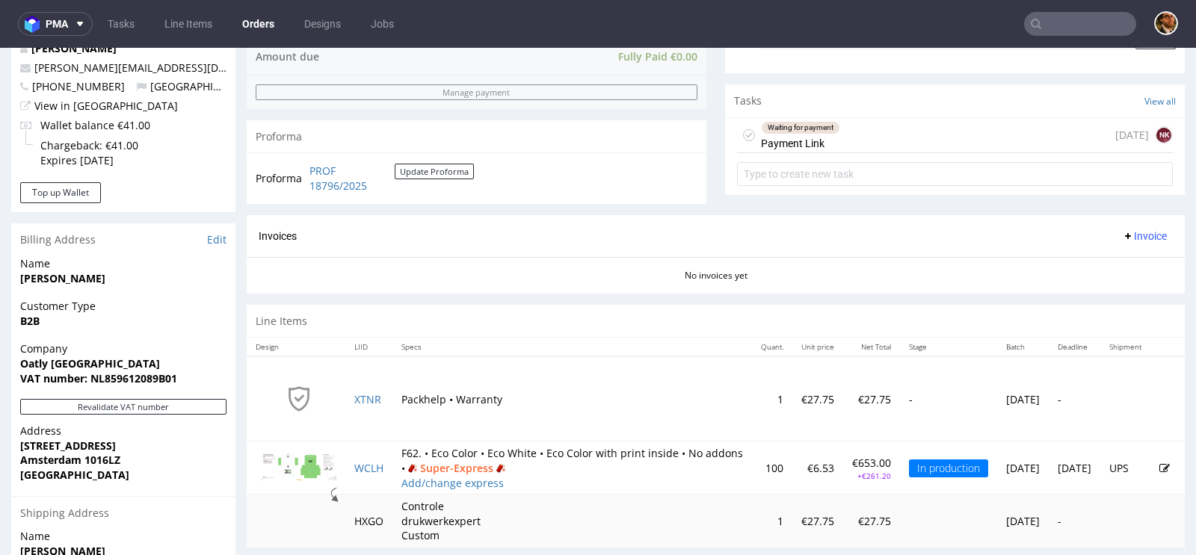
scroll to position [643, 0]
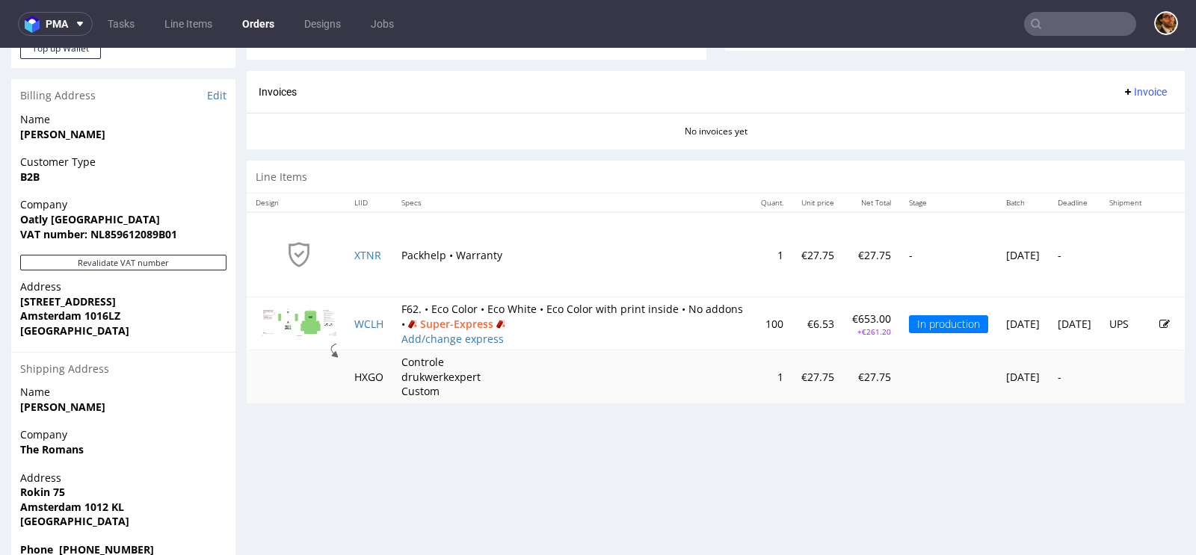
click at [1034, 12] on input "text" at bounding box center [1080, 24] width 112 height 24
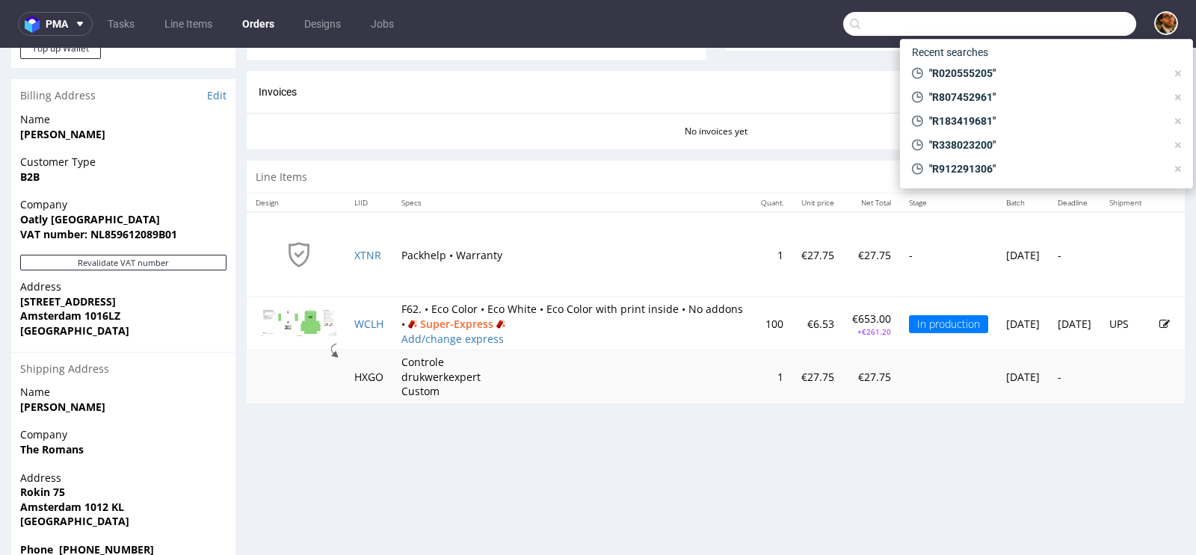
paste input "R608925572"
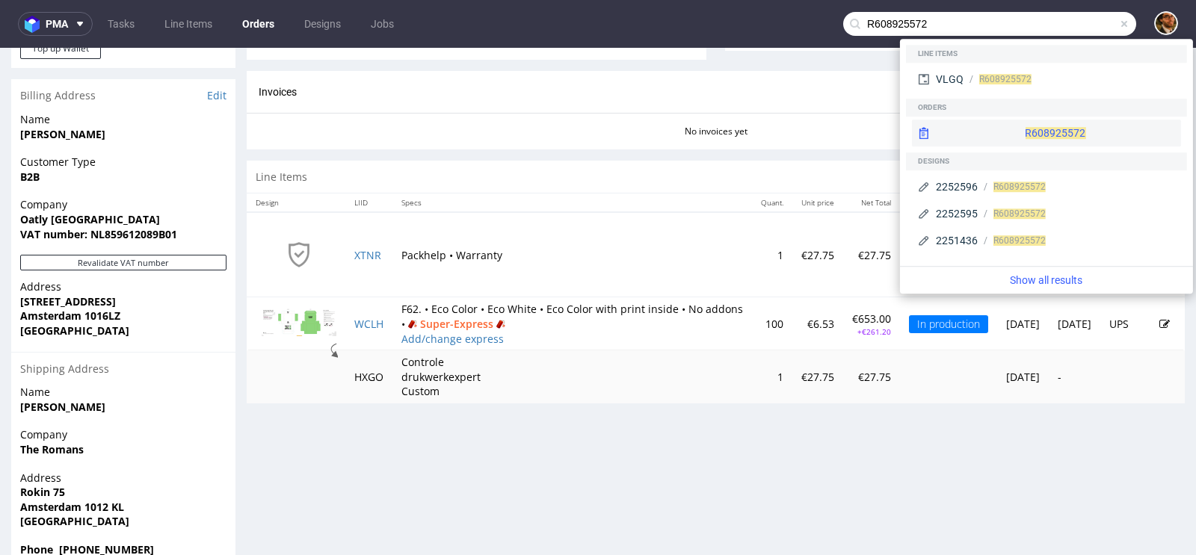
type input "R608925572"
click at [1001, 135] on div "R608925572" at bounding box center [1046, 133] width 269 height 27
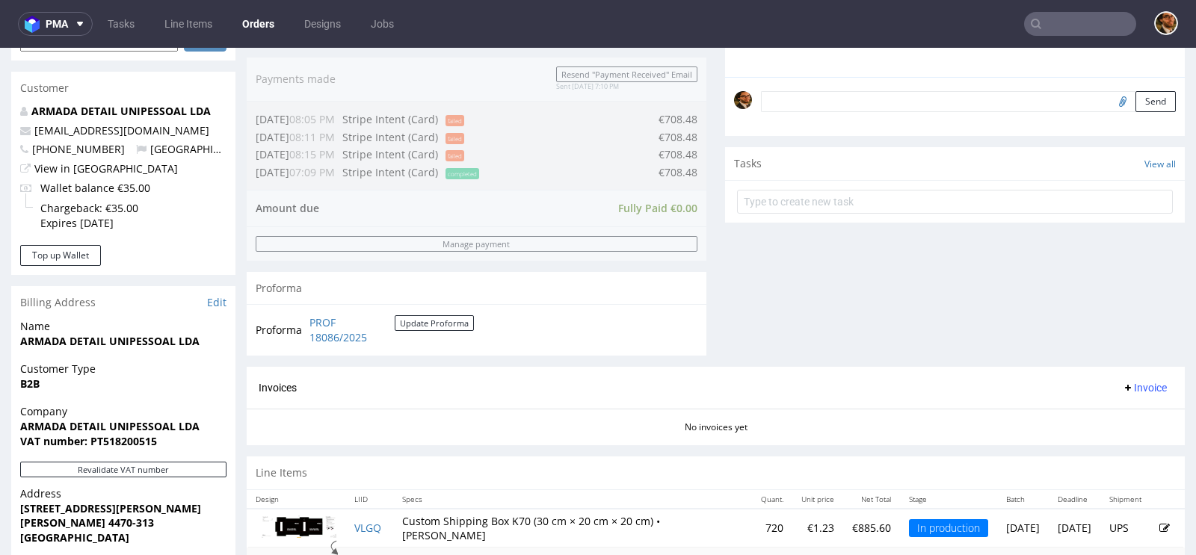
scroll to position [676, 0]
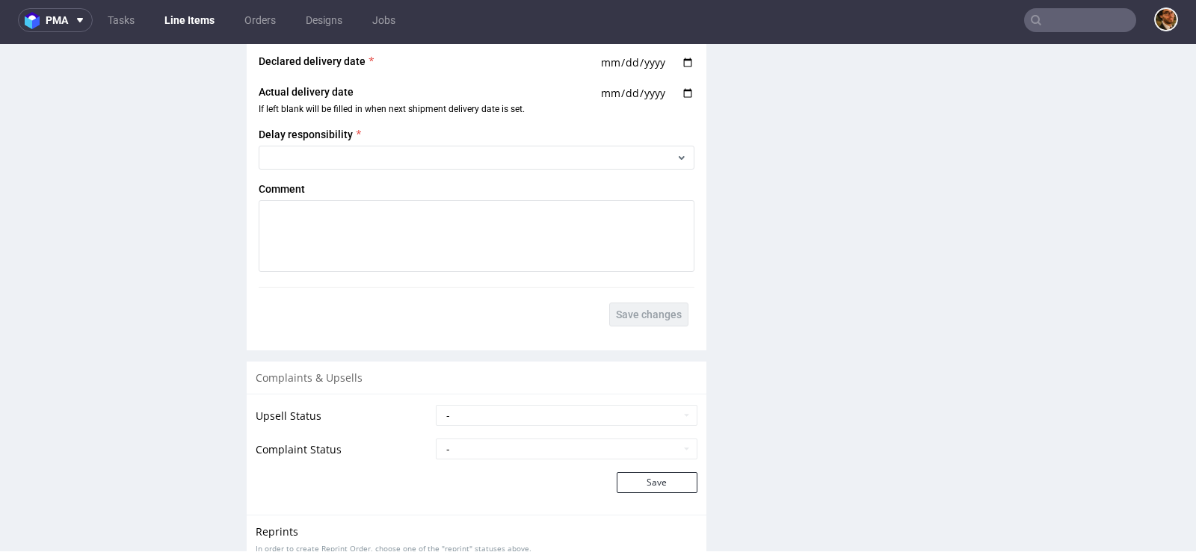
scroll to position [2232, 0]
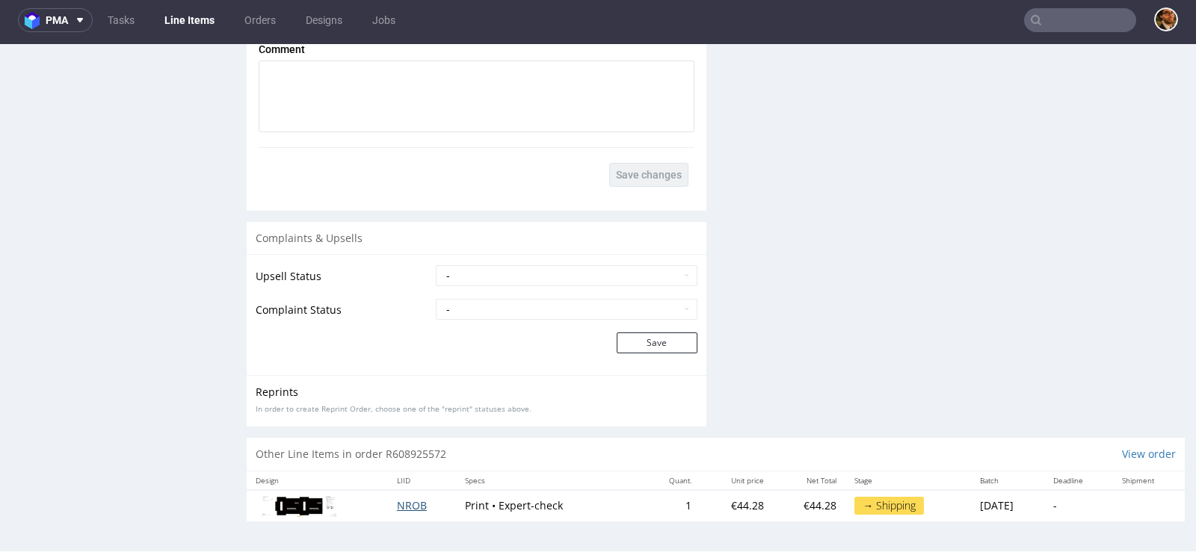
click at [401, 510] on span "NROB" at bounding box center [412, 505] width 30 height 14
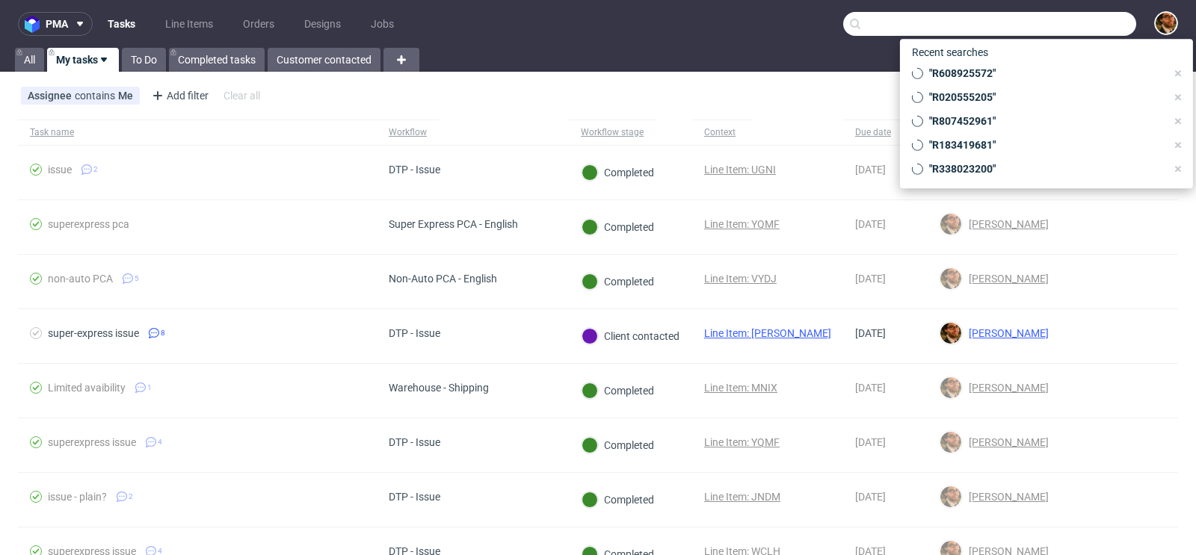
click at [1041, 30] on input "text" at bounding box center [989, 24] width 293 height 24
paste input "R309906246"
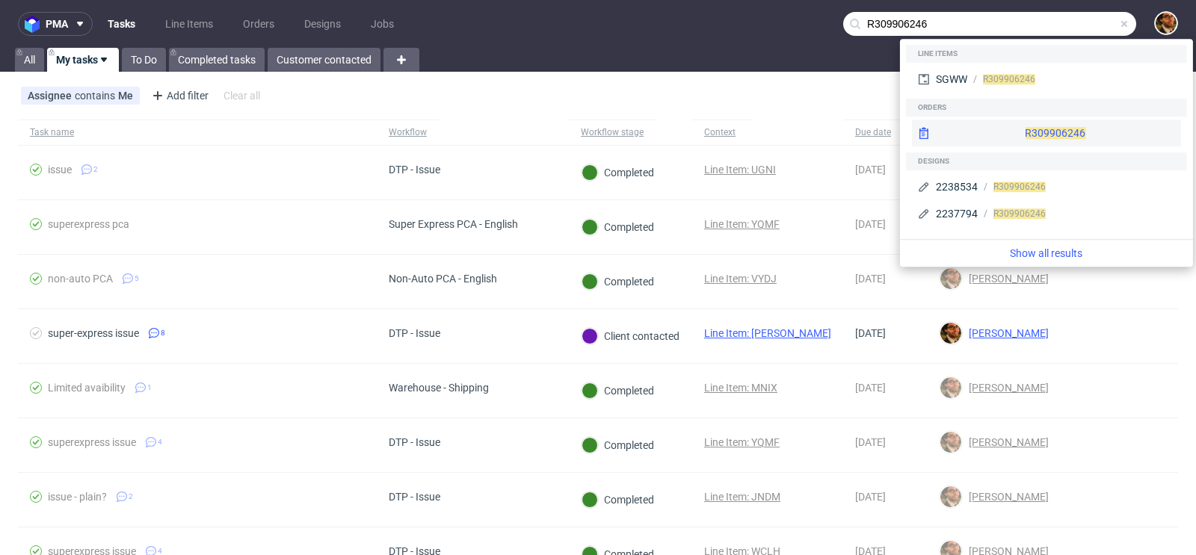
type input "R309906246"
click at [1048, 138] on div "R309906246" at bounding box center [1046, 133] width 269 height 27
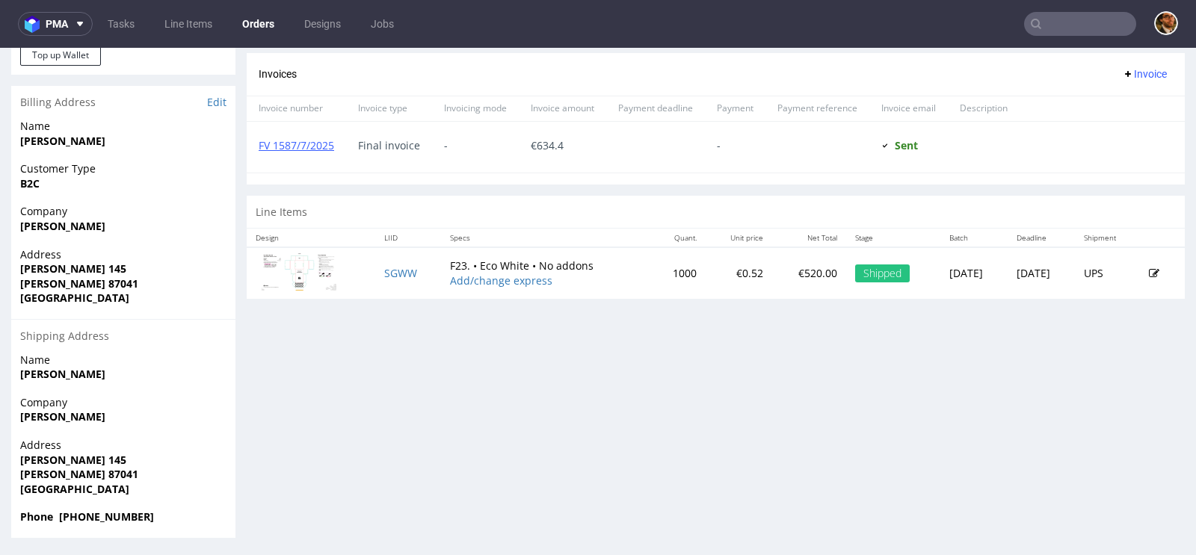
scroll to position [4, 0]
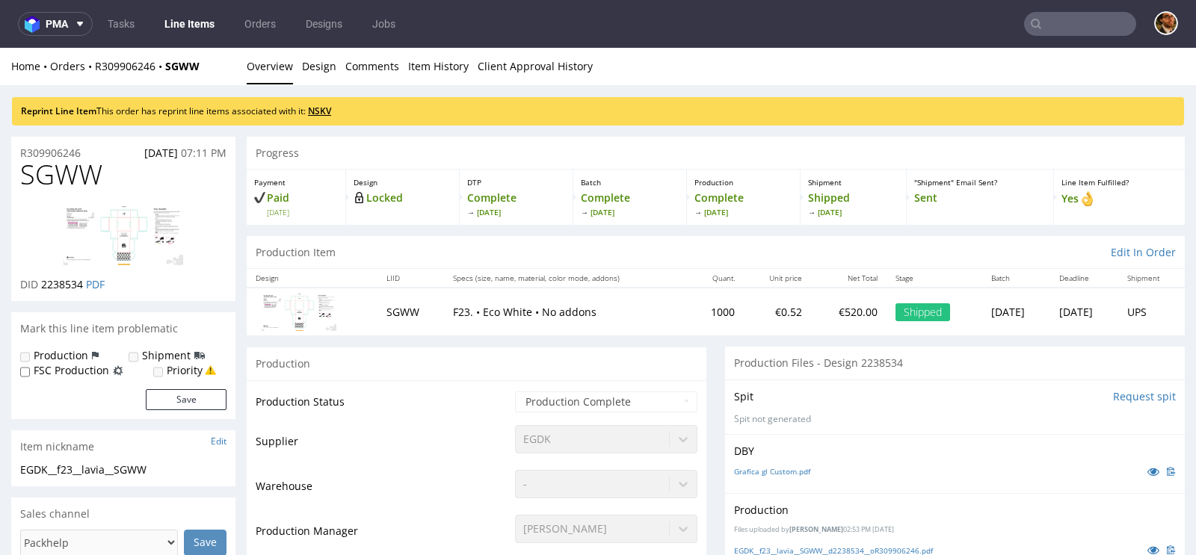
click at [325, 113] on link "NSKV" at bounding box center [319, 111] width 23 height 13
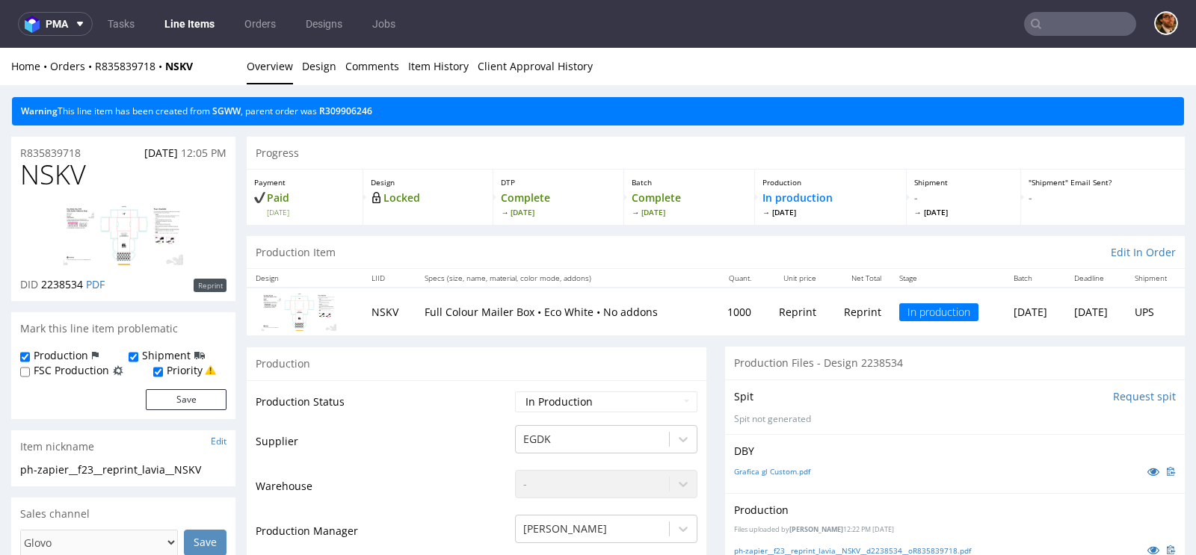
paste input "R856094672"
click at [1050, 16] on input "text" at bounding box center [1080, 24] width 112 height 24
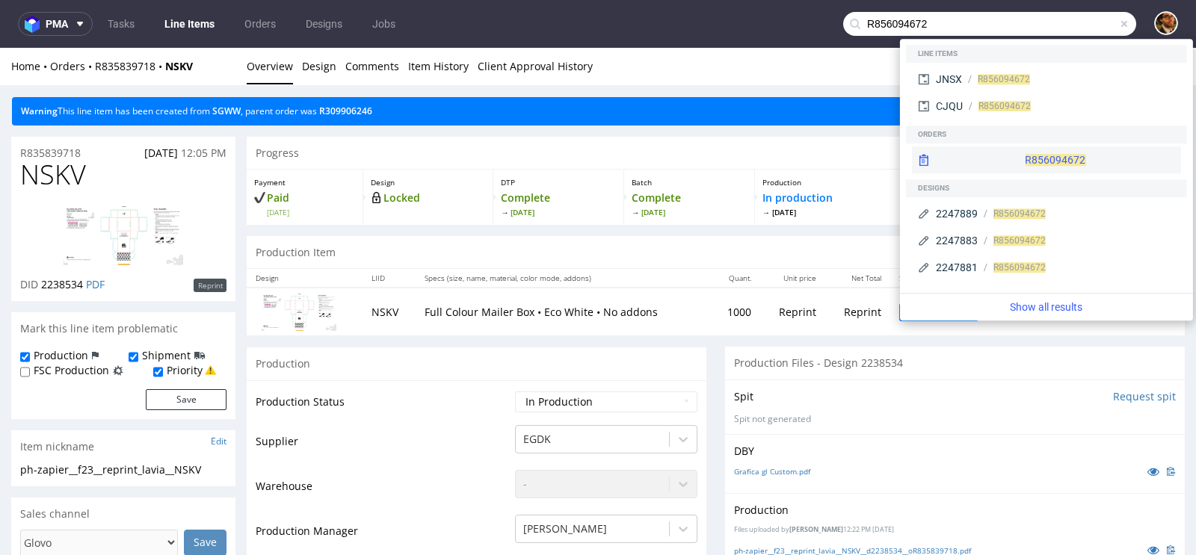
type input "R856094672"
click at [1001, 150] on div "R856094672" at bounding box center [1046, 159] width 269 height 27
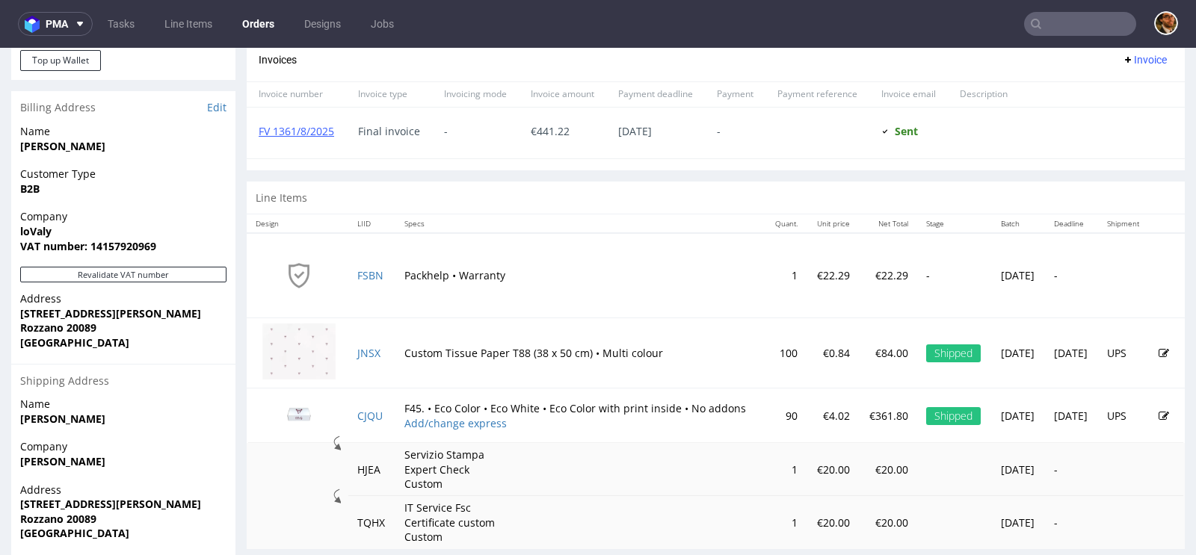
scroll to position [676, 0]
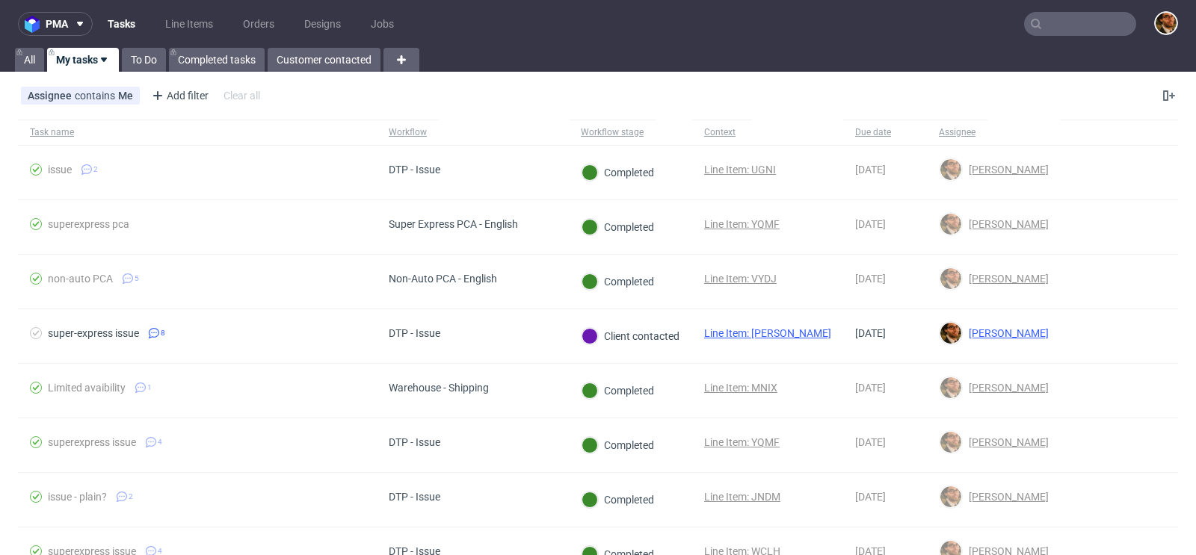
click at [1059, 24] on input "text" at bounding box center [1080, 24] width 112 height 24
paste input "R912291306"
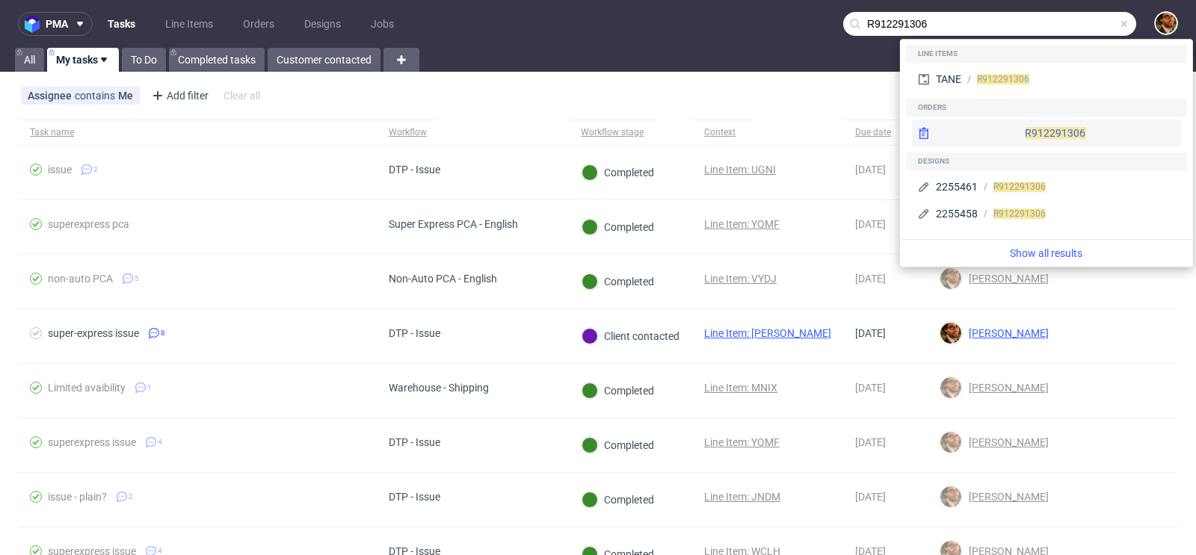
type input "R912291306"
click at [1025, 128] on div "R912291306" at bounding box center [1046, 133] width 269 height 27
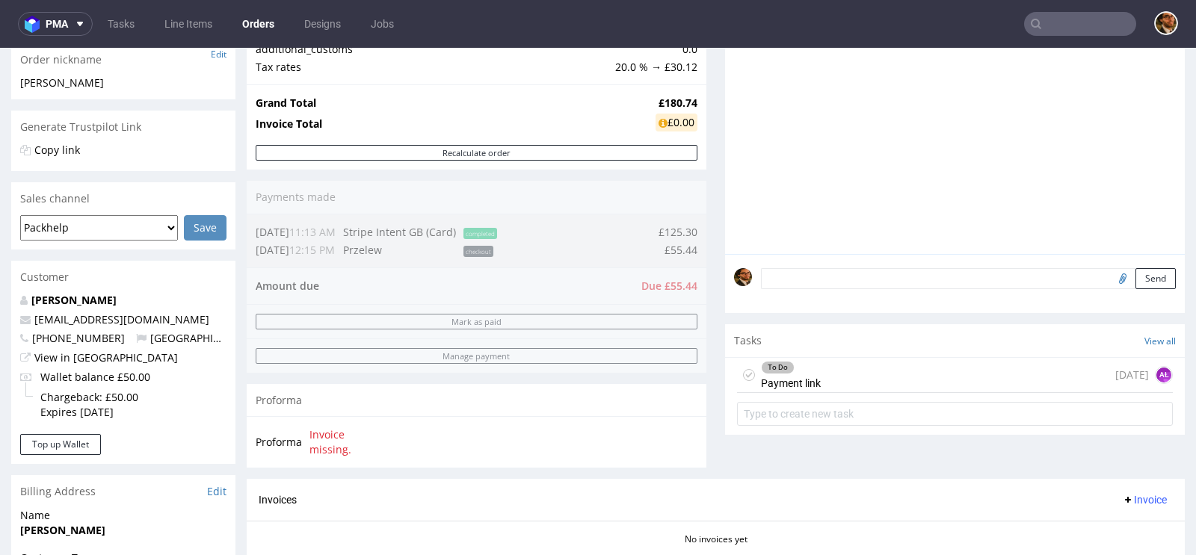
scroll to position [487, 0]
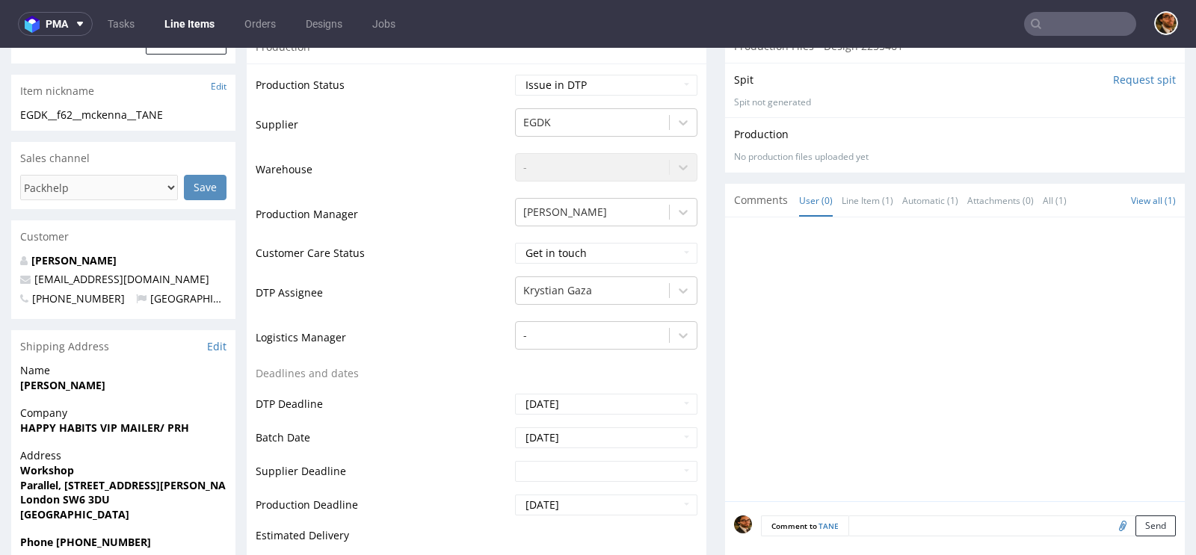
scroll to position [487, 0]
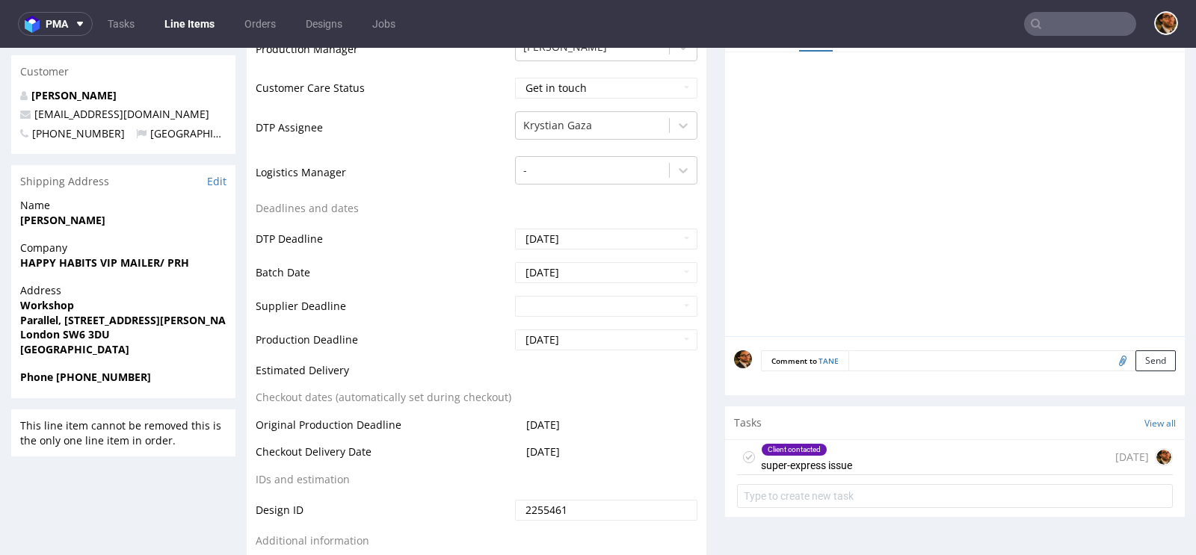
click at [818, 461] on div "Client contacted super-express issue" at bounding box center [806, 457] width 91 height 34
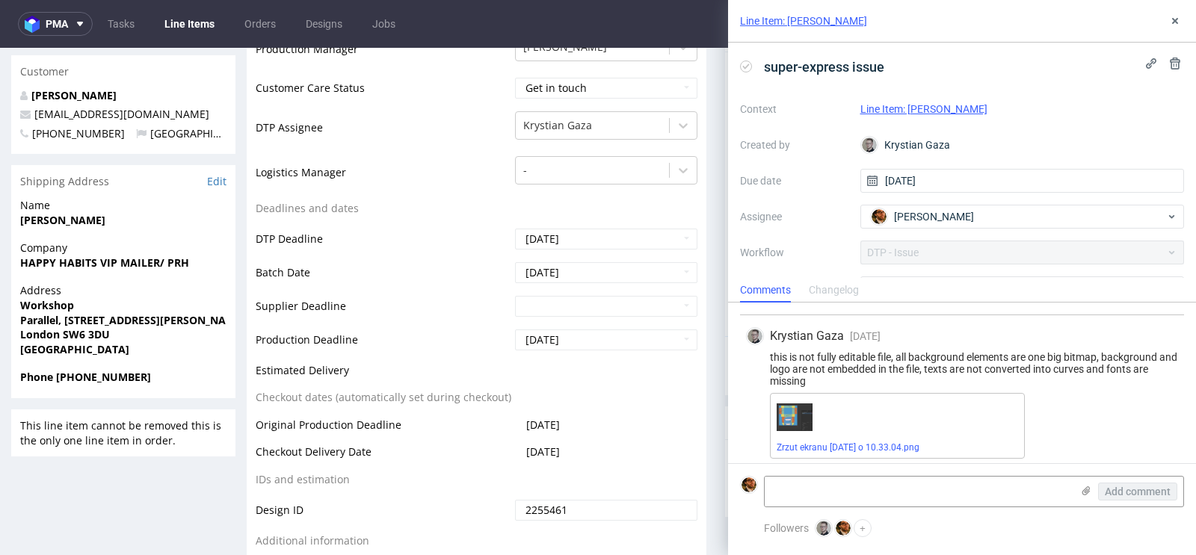
scroll to position [274, 0]
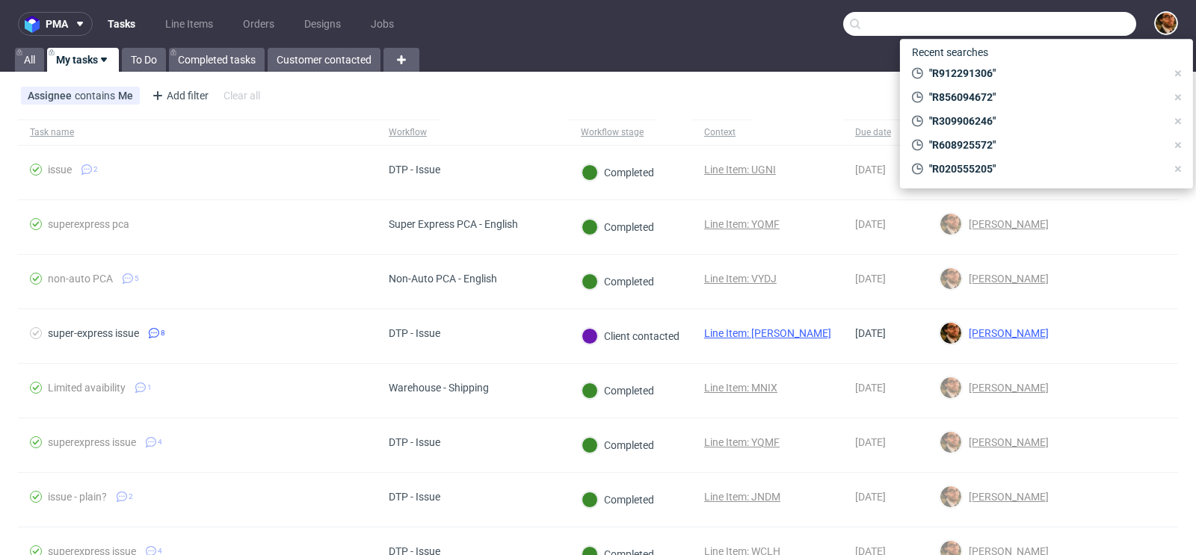
click at [1078, 16] on input "text" at bounding box center [989, 24] width 293 height 24
paste input "R912291306"
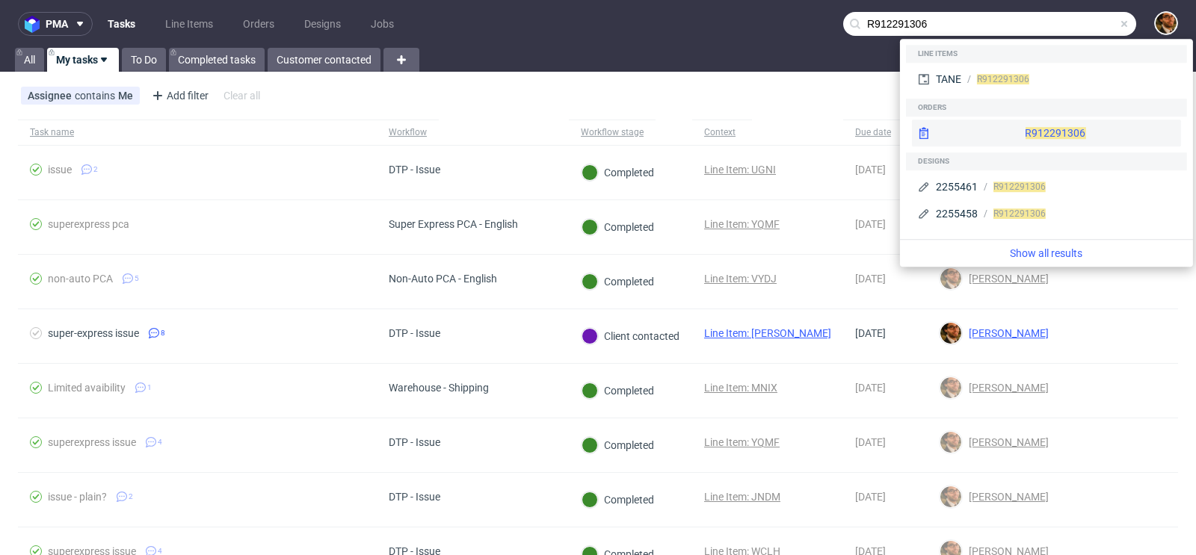
type input "R912291306"
click at [1015, 126] on div "R912291306" at bounding box center [1046, 133] width 269 height 27
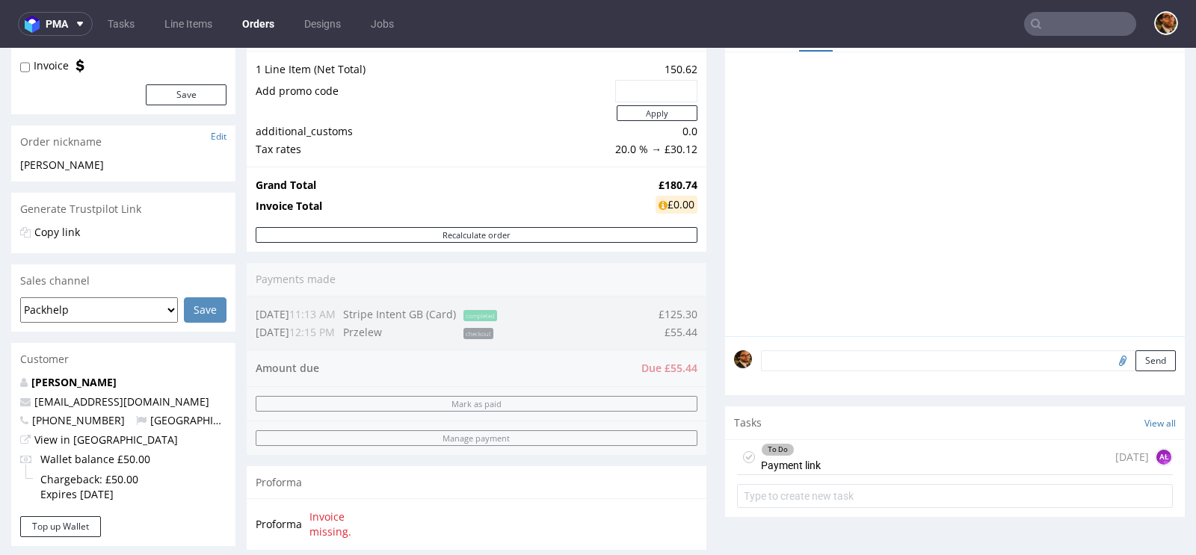
scroll to position [368, 0]
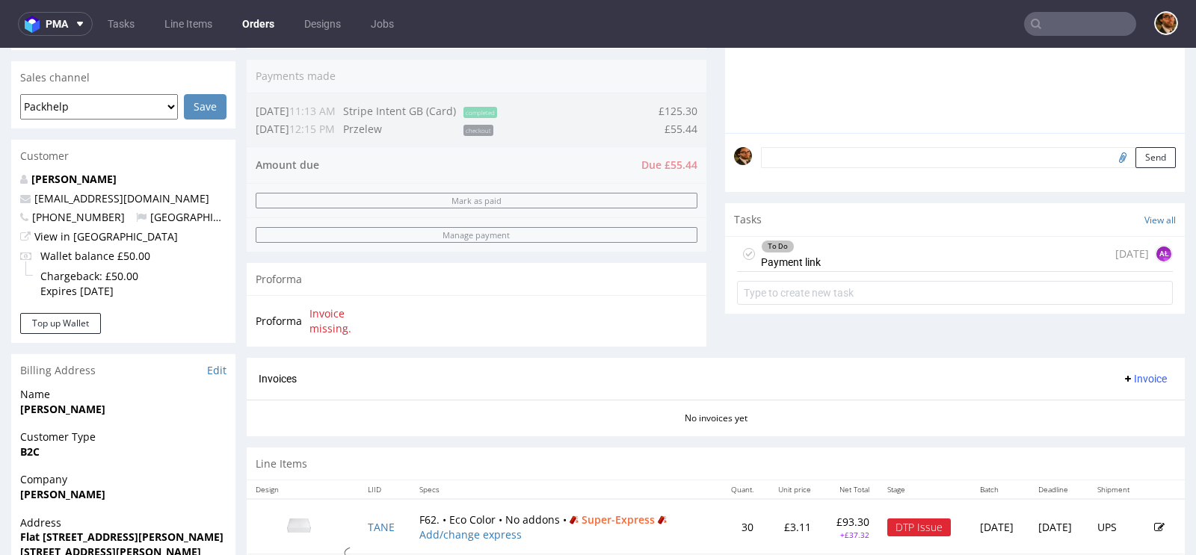
click at [855, 256] on div "To Do Payment link [DATE] AŁ" at bounding box center [955, 254] width 436 height 35
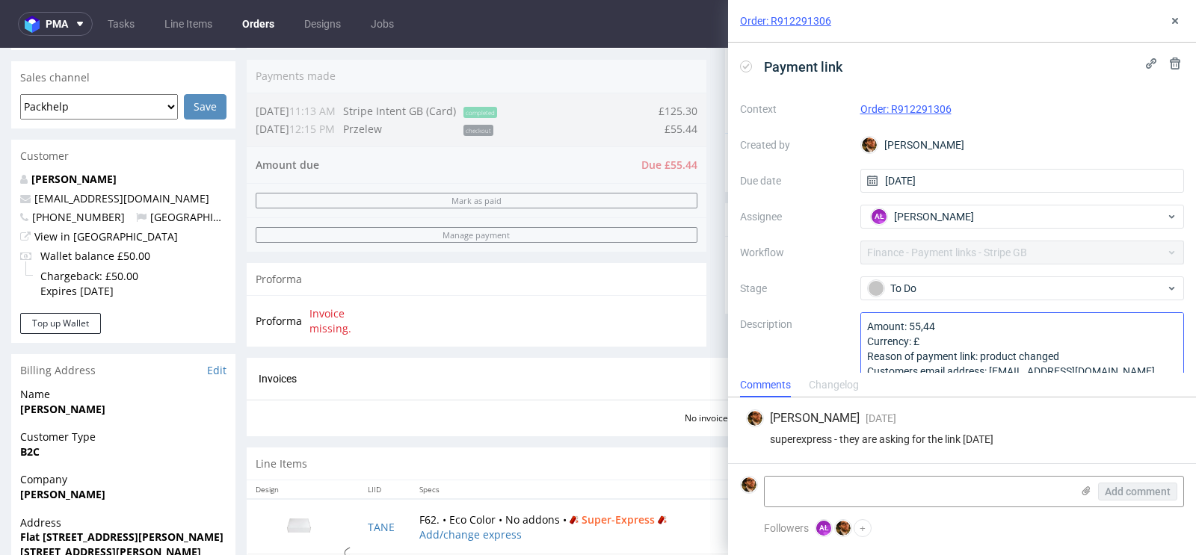
scroll to position [16, 0]
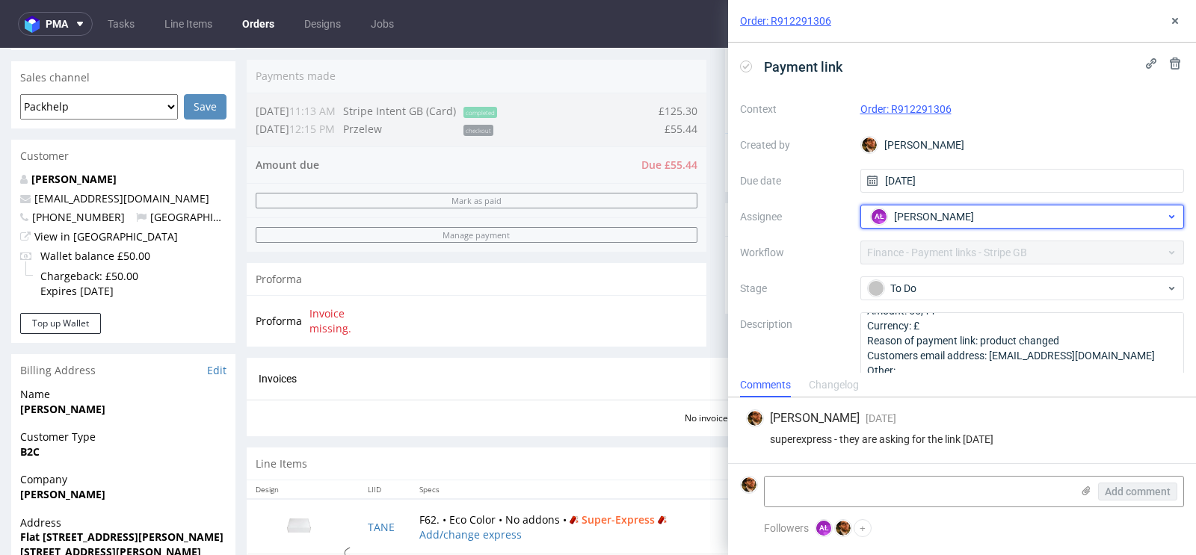
click at [1090, 211] on div "AŁ [PERSON_NAME]" at bounding box center [1016, 217] width 299 height 24
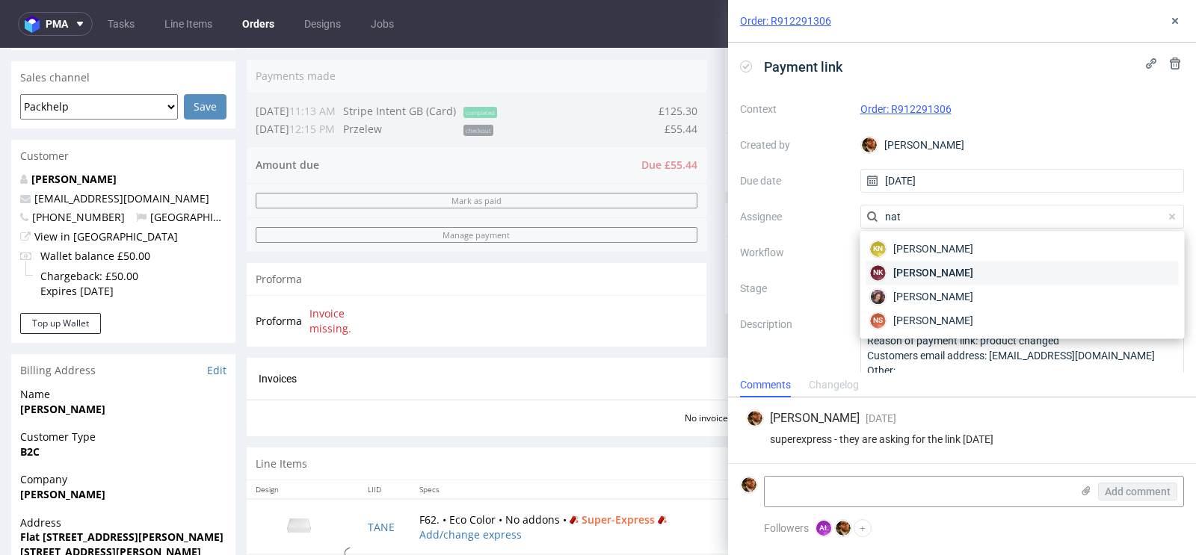
type input "nat"
click at [973, 275] on span "[PERSON_NAME]" at bounding box center [933, 272] width 80 height 15
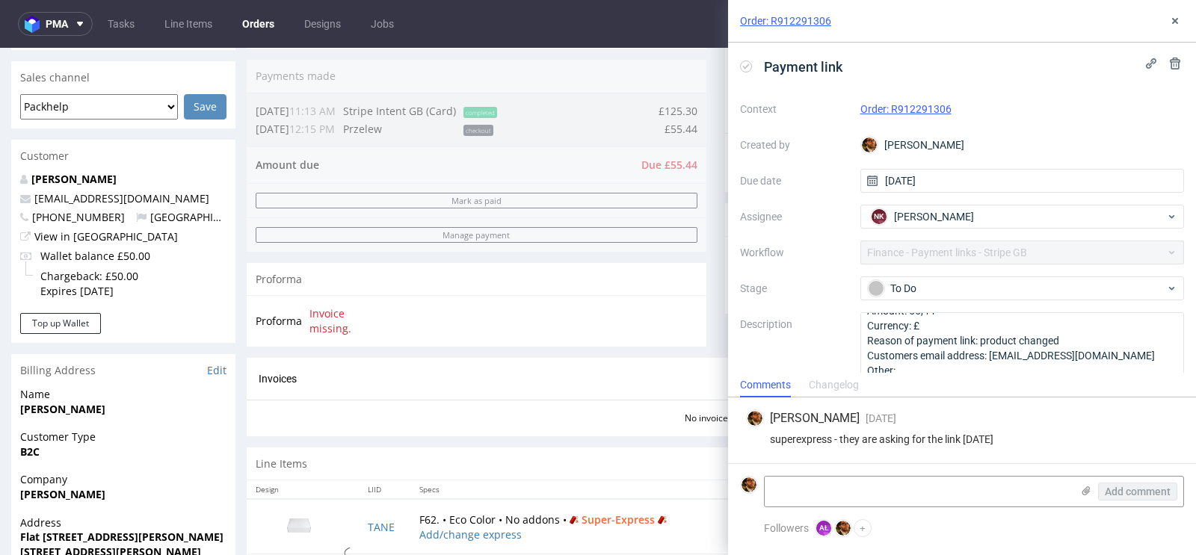
scroll to position [21, 0]
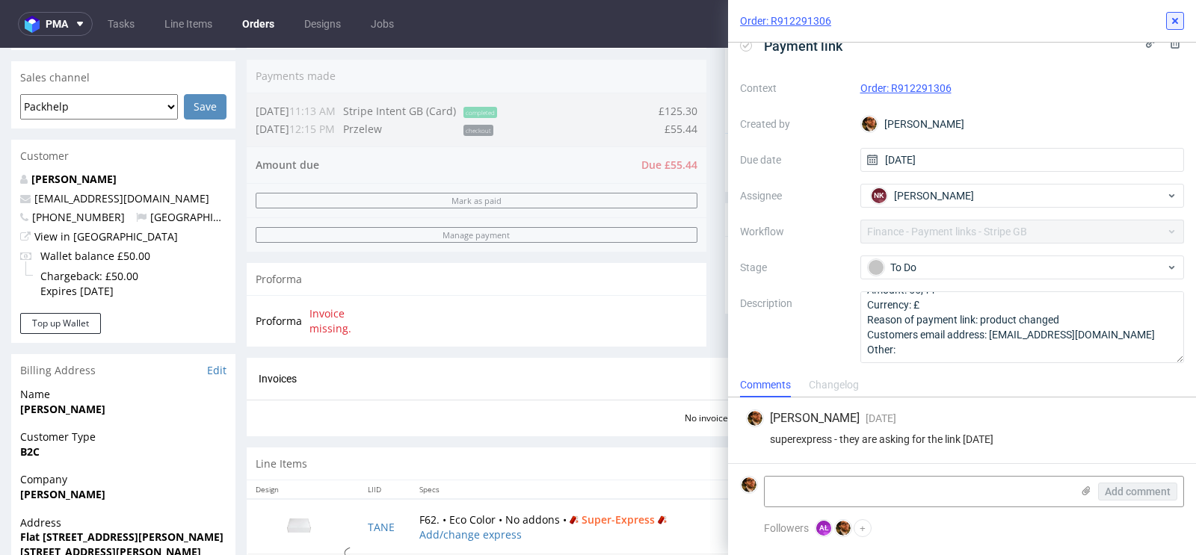
click at [1179, 19] on icon at bounding box center [1175, 21] width 12 height 12
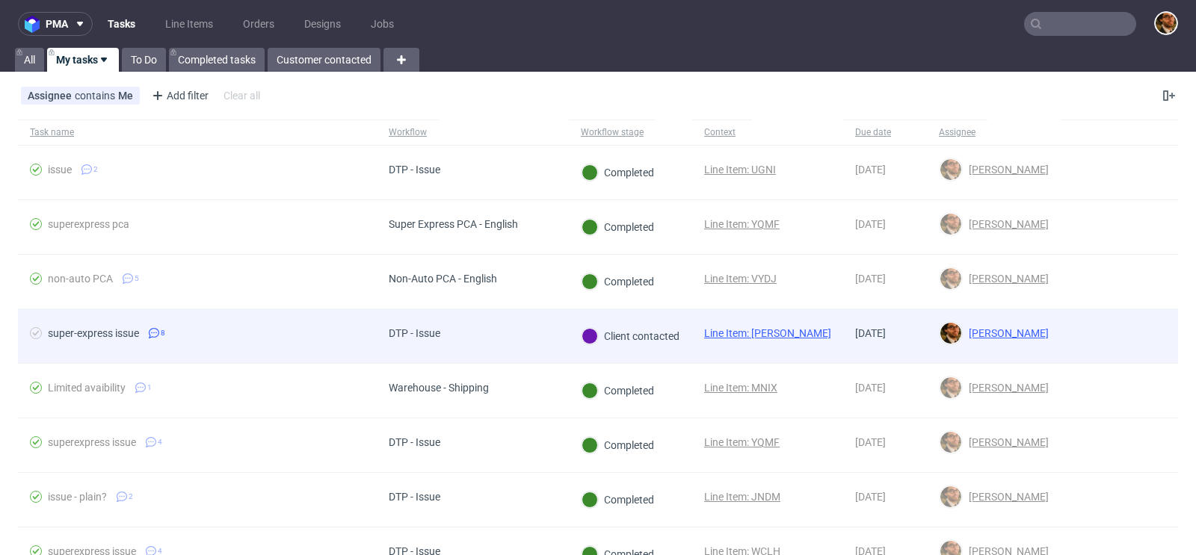
click at [1087, 342] on div at bounding box center [1119, 336] width 117 height 54
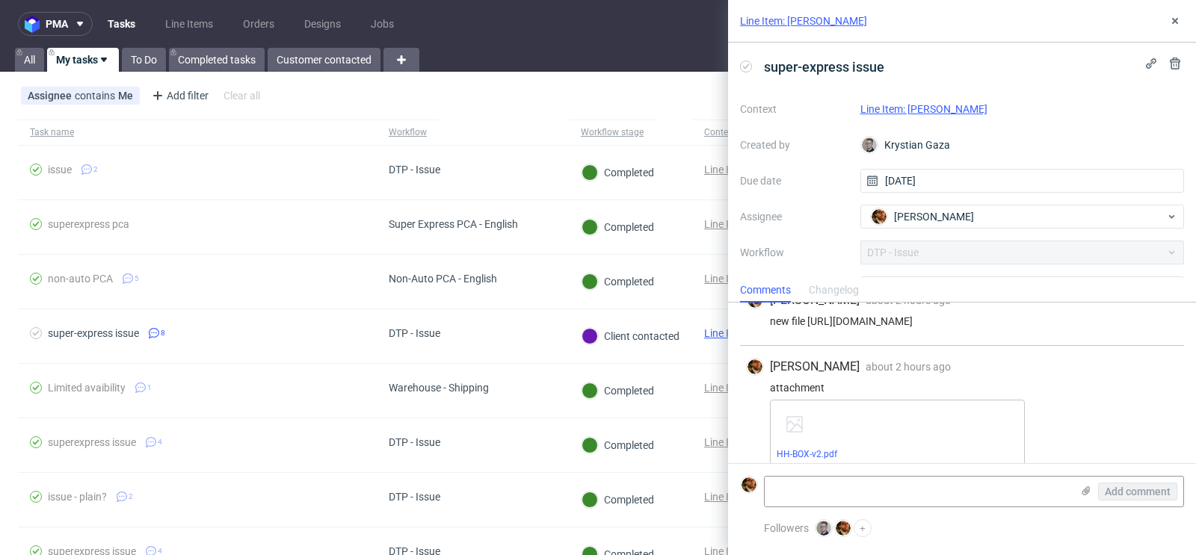
scroll to position [587, 0]
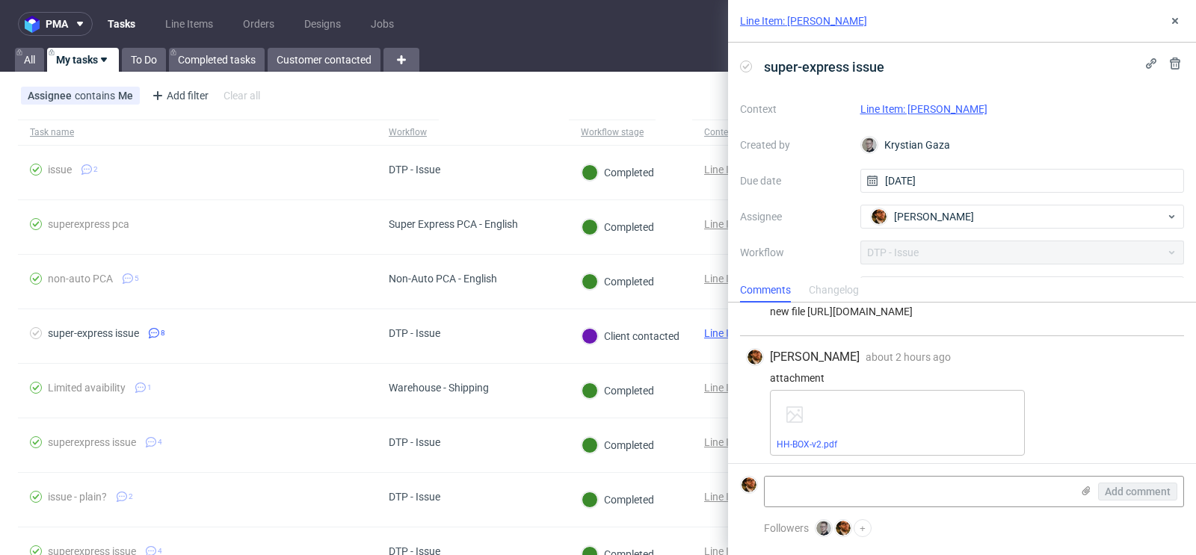
click at [895, 110] on link "Line Item: TANE" at bounding box center [923, 109] width 127 height 12
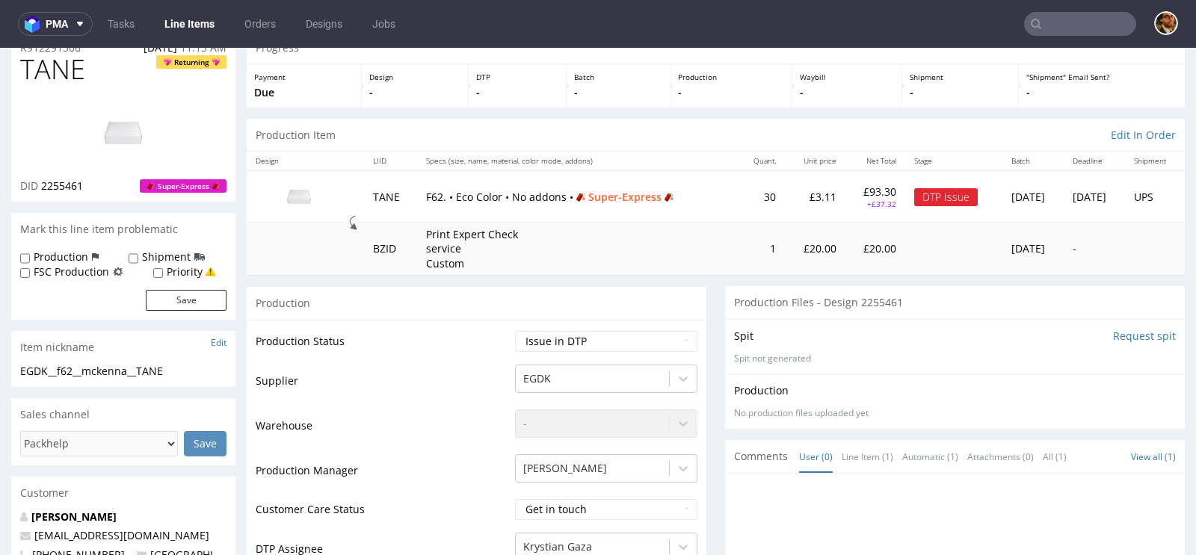
scroll to position [145, 0]
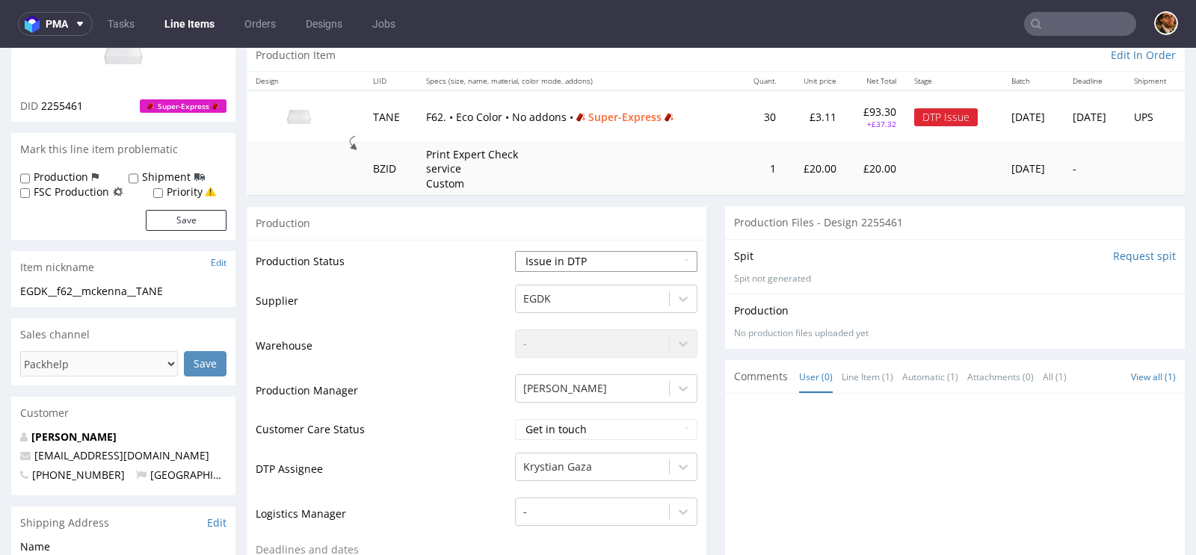
click at [678, 253] on select "Waiting for Artwork Waiting for Diecut Waiting for Mockup Waiting for DTP Waiti…" at bounding box center [606, 261] width 182 height 21
select select "back_for_dtp"
click at [515, 251] on select "Waiting for Artwork Waiting for Diecut Waiting for Mockup Waiting for DTP Waiti…" at bounding box center [606, 261] width 182 height 21
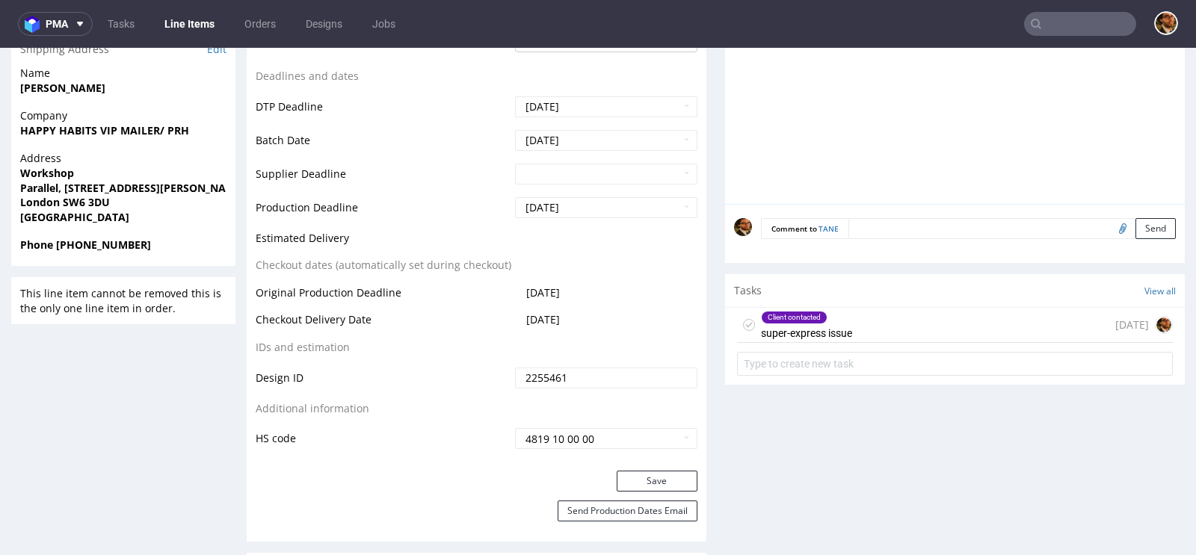
scroll to position [787, 0]
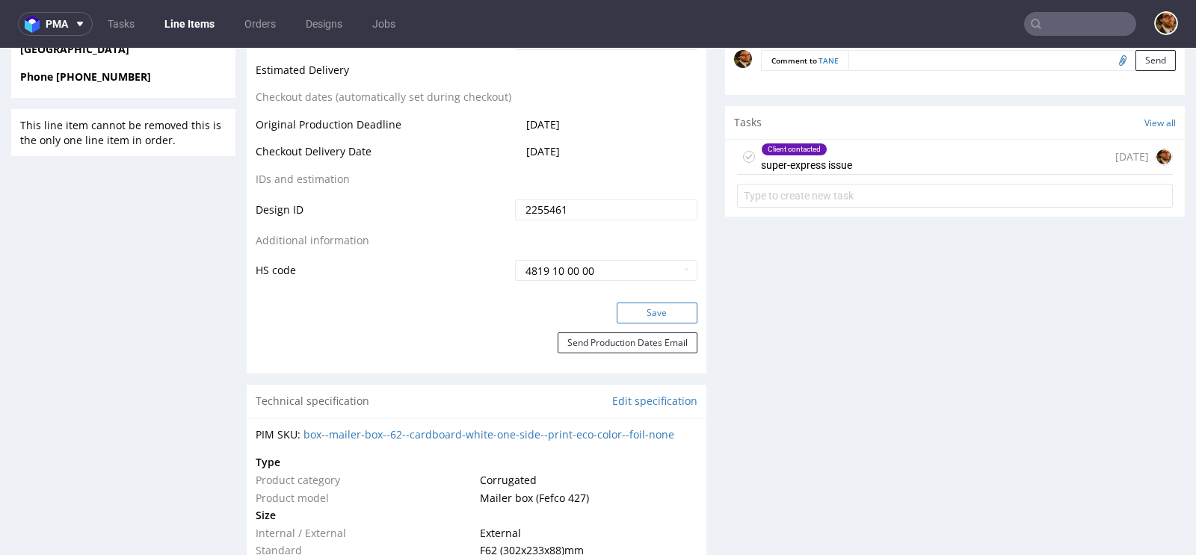
click at [647, 315] on button "Save" at bounding box center [657, 313] width 81 height 21
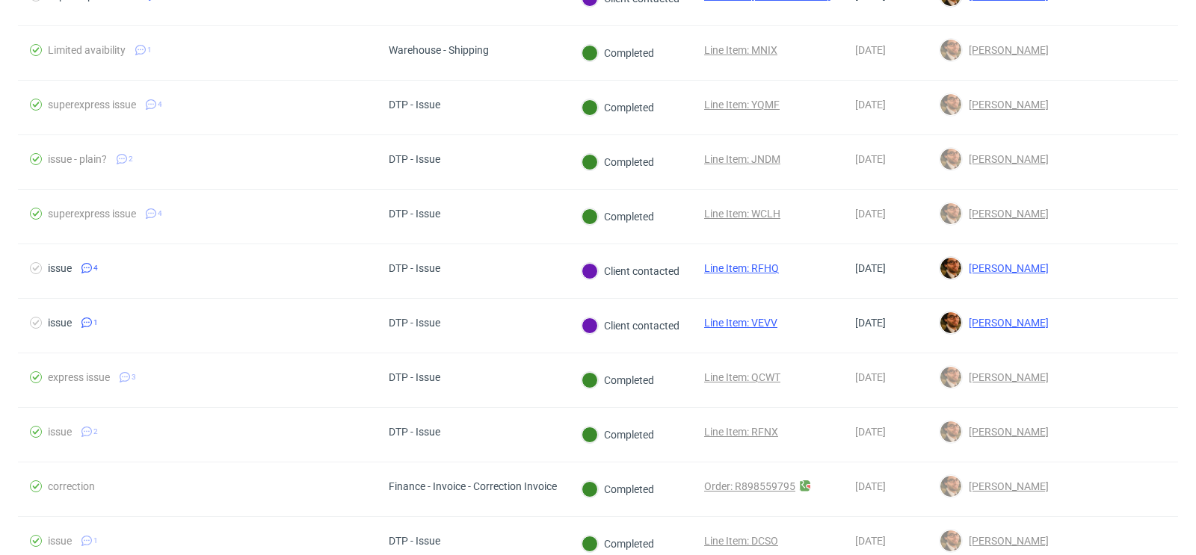
scroll to position [333, 0]
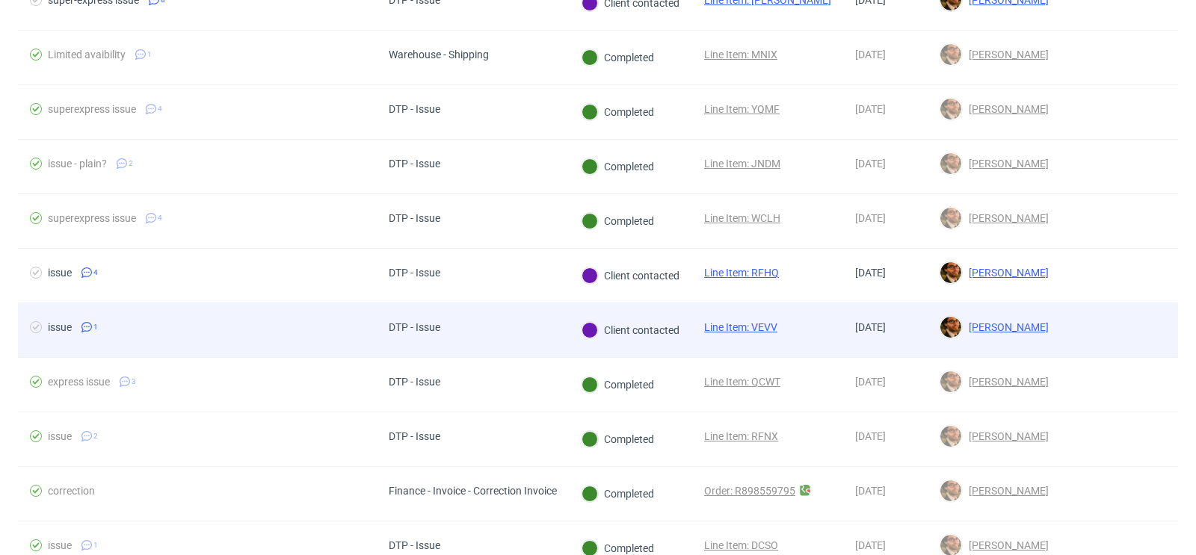
click at [1061, 322] on div at bounding box center [1119, 330] width 117 height 54
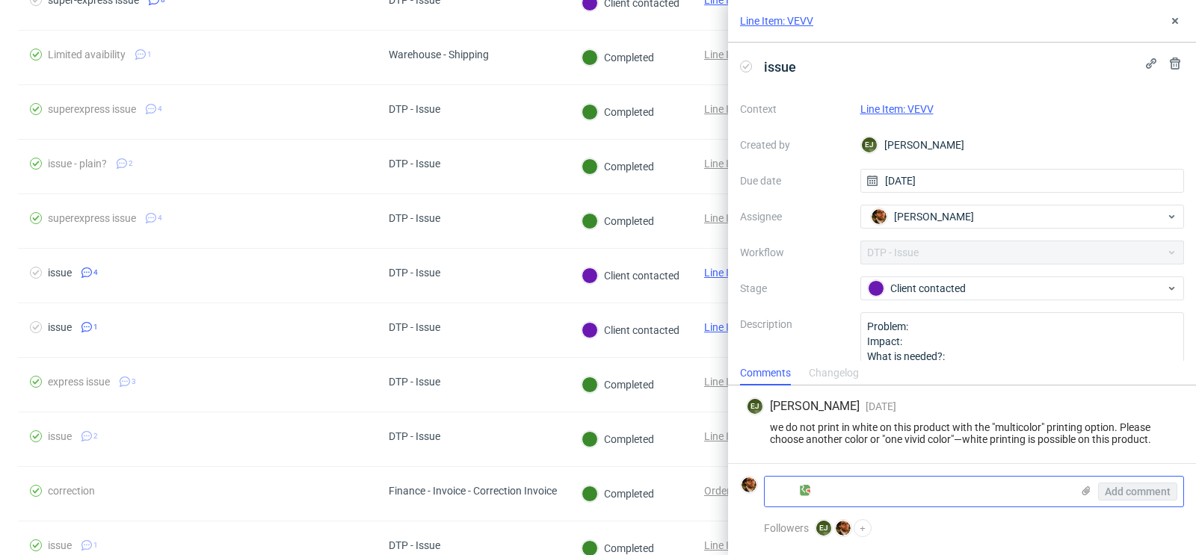
click at [822, 490] on textarea at bounding box center [918, 492] width 306 height 30
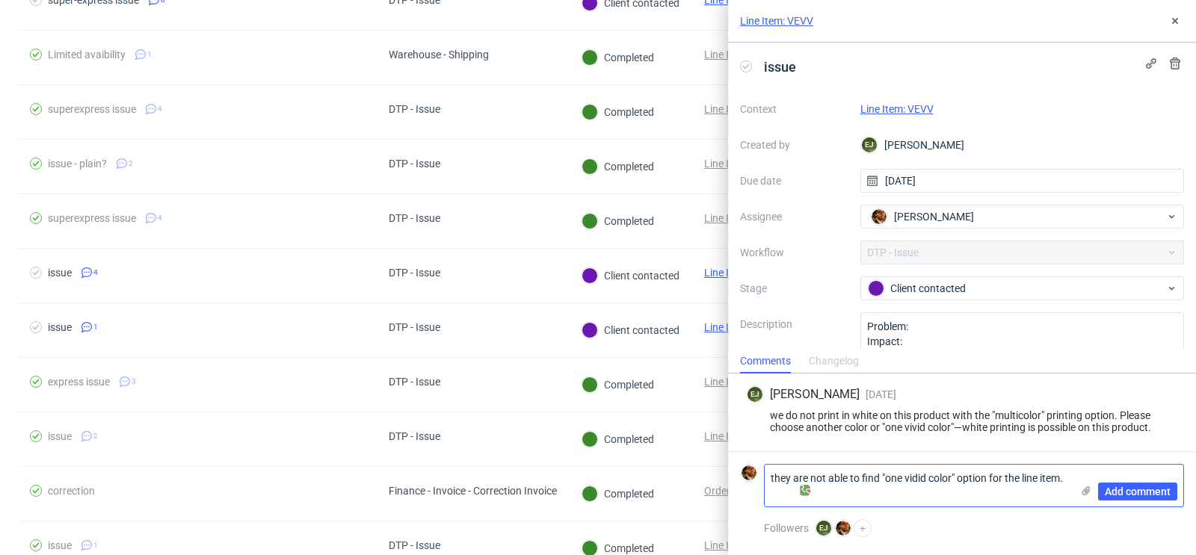
click at [811, 493] on textarea "they are not able to find "one vidid color" option for the line item." at bounding box center [918, 486] width 306 height 42
click at [906, 112] on link "Line Item: VEVV" at bounding box center [896, 109] width 73 height 12
click at [830, 490] on textarea "they are not able to find "one vidid color" option for the line item." at bounding box center [918, 486] width 306 height 42
click at [927, 492] on textarea "they are not able to find "one vidid color" option for the line item. if not av…" at bounding box center [918, 486] width 306 height 42
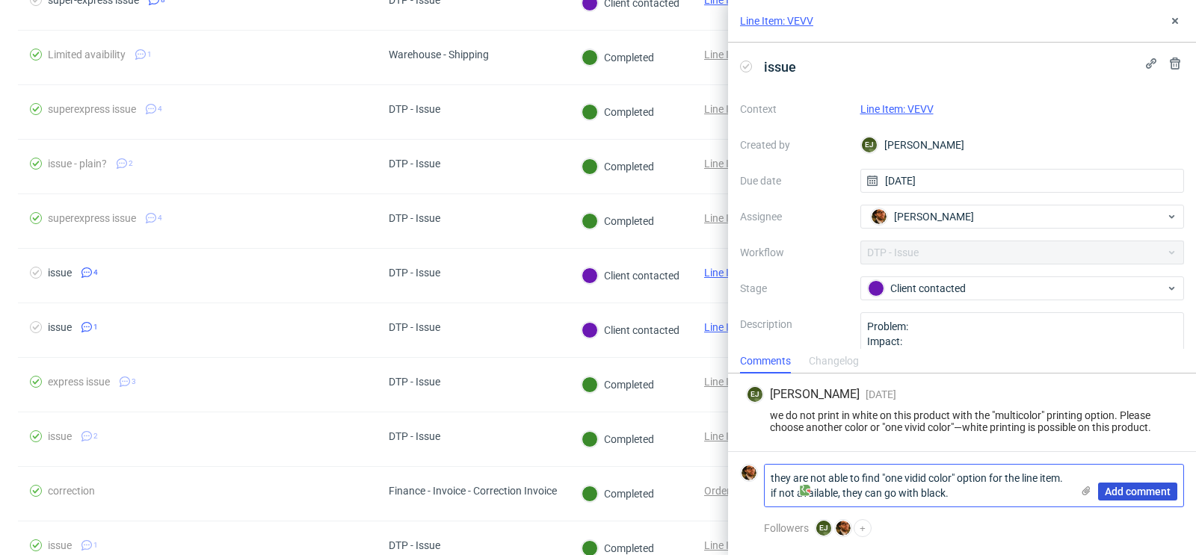
type textarea "they are not able to find "one vidid color" option for the line item. if not av…"
click at [1121, 492] on span "Add comment" at bounding box center [1138, 492] width 66 height 10
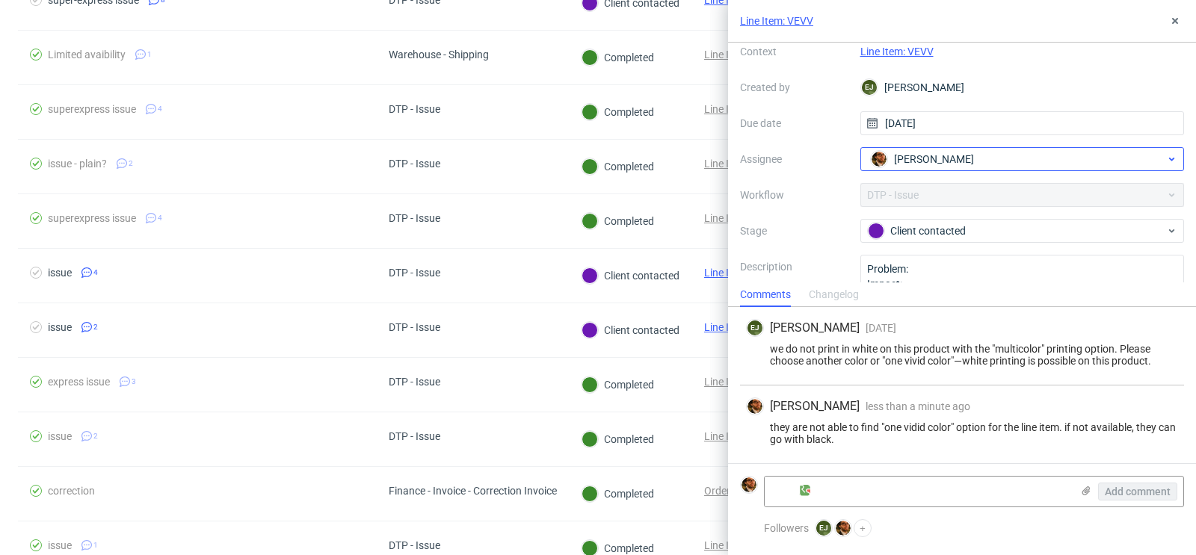
scroll to position [58, 0]
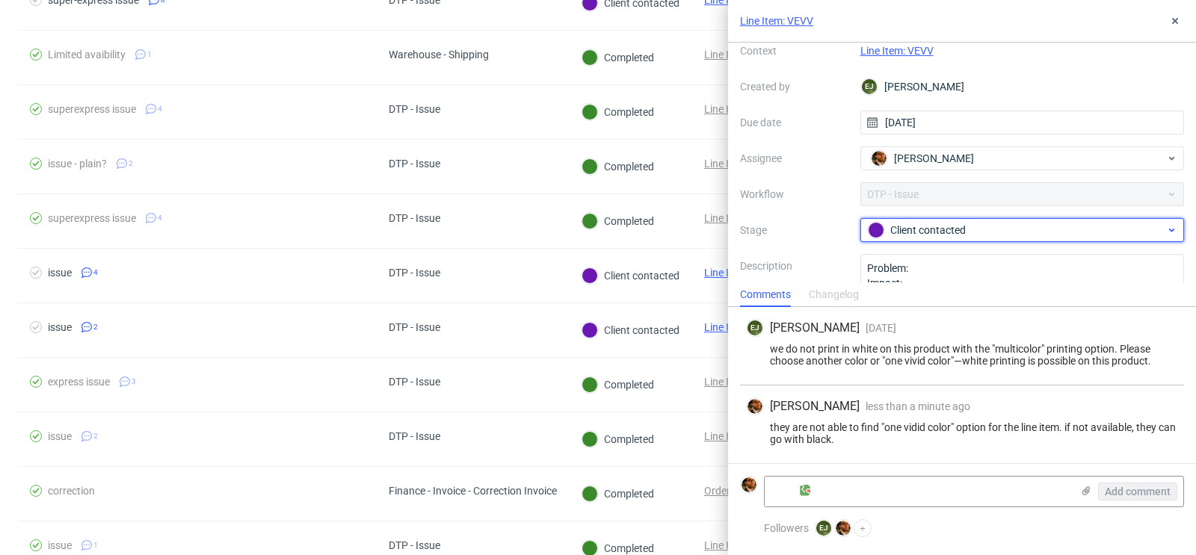
click at [1004, 233] on div "Client contacted" at bounding box center [1016, 230] width 297 height 16
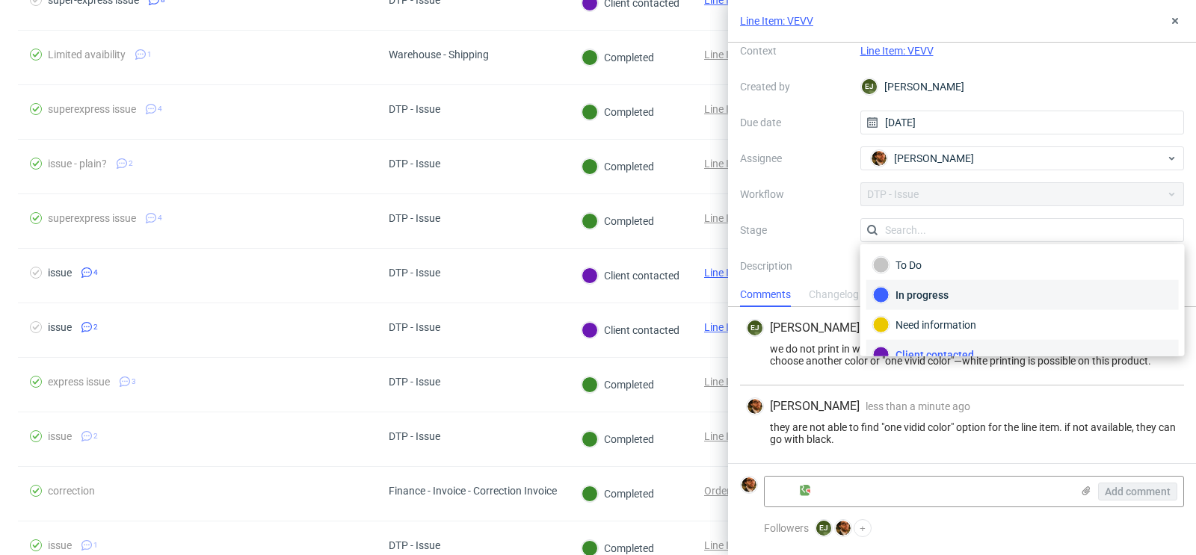
scroll to position [10, 0]
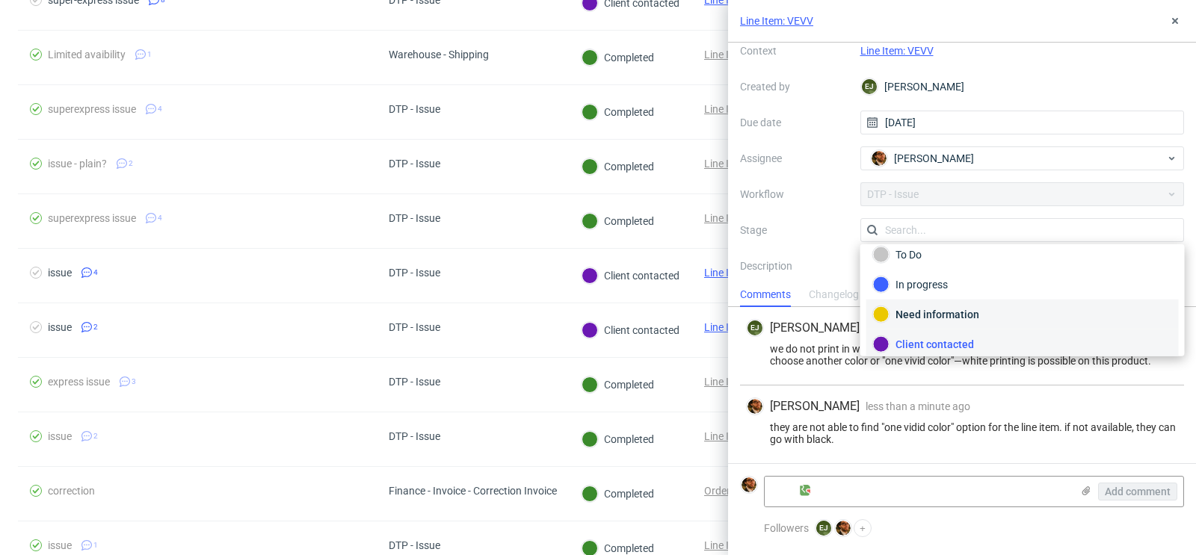
click at [953, 312] on div "Need information" at bounding box center [1022, 314] width 299 height 16
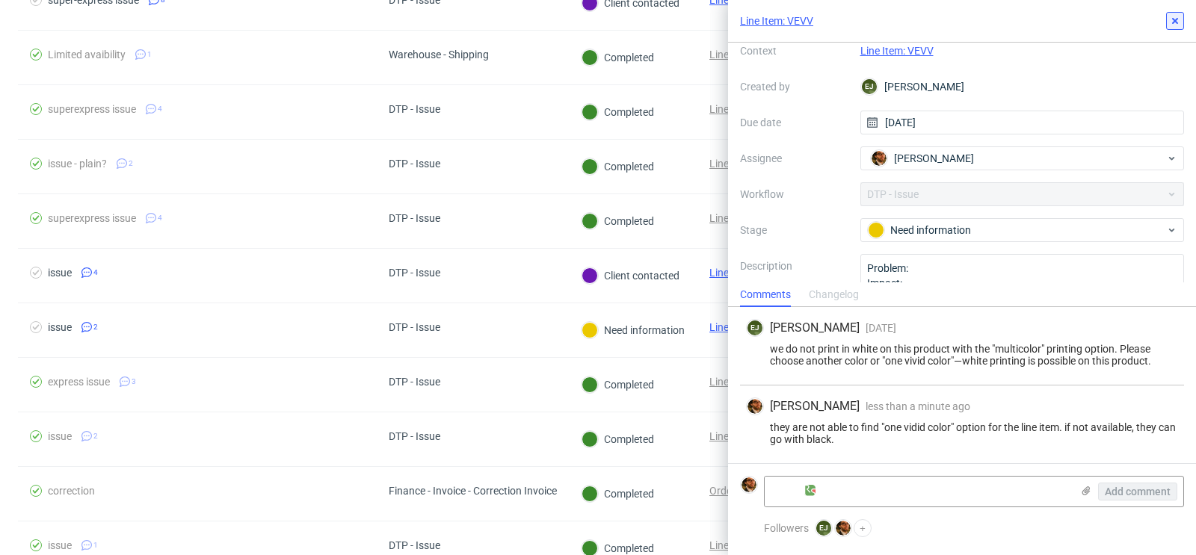
click at [1173, 19] on use at bounding box center [1175, 21] width 6 height 6
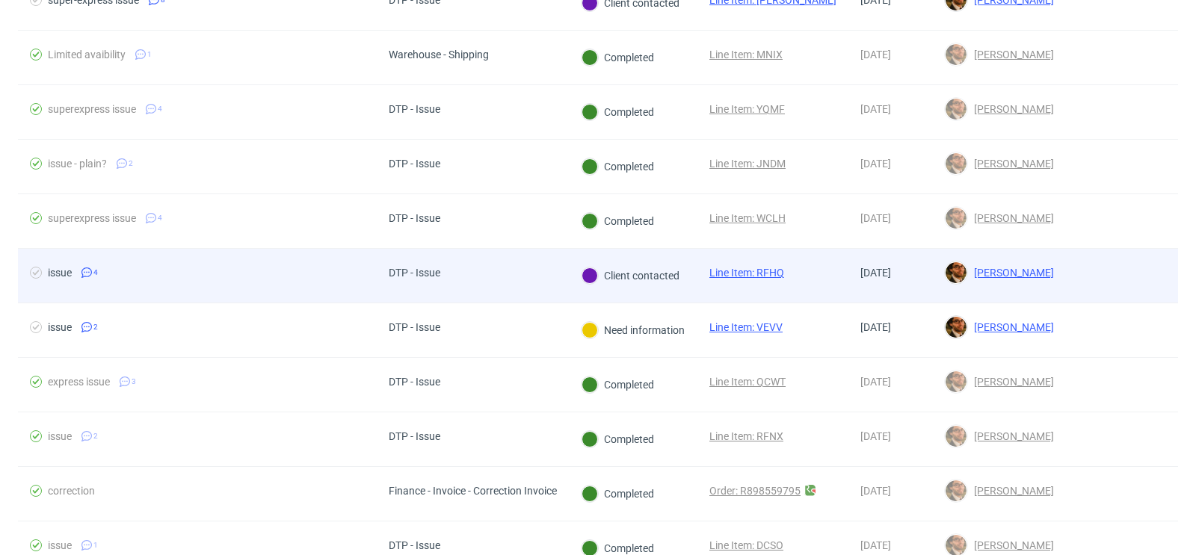
click at [1083, 275] on div at bounding box center [1122, 276] width 112 height 54
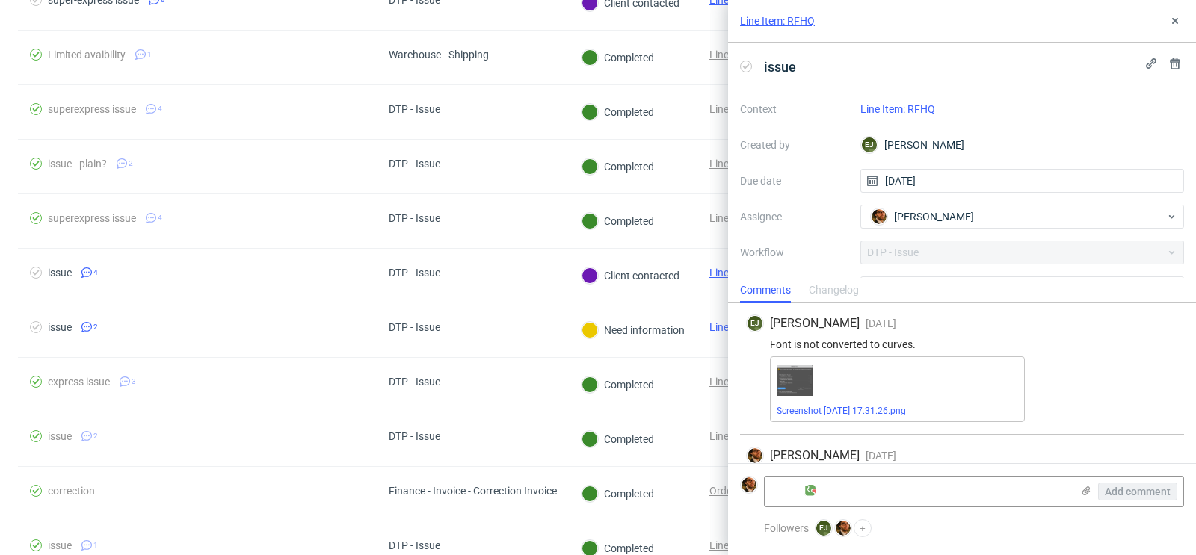
scroll to position [365, 0]
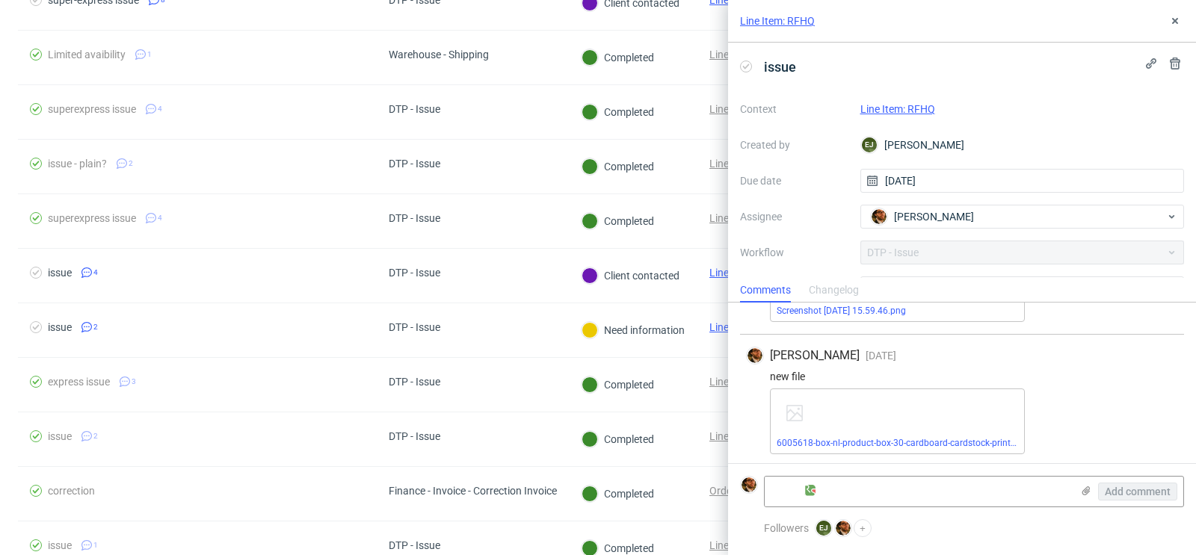
click at [903, 106] on link "Line Item: RFHQ" at bounding box center [897, 109] width 75 height 12
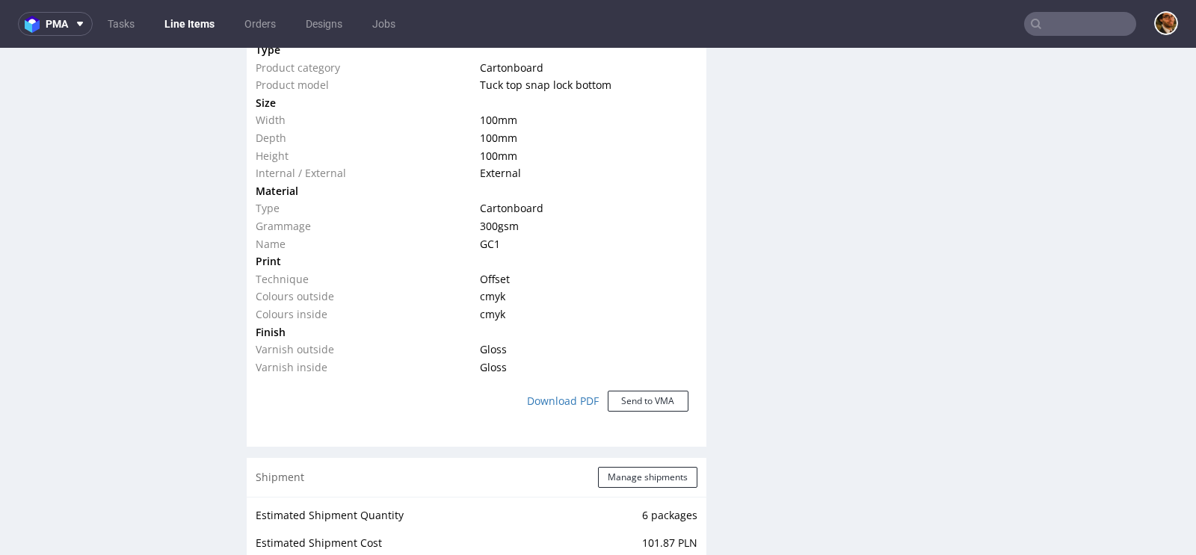
scroll to position [862, 0]
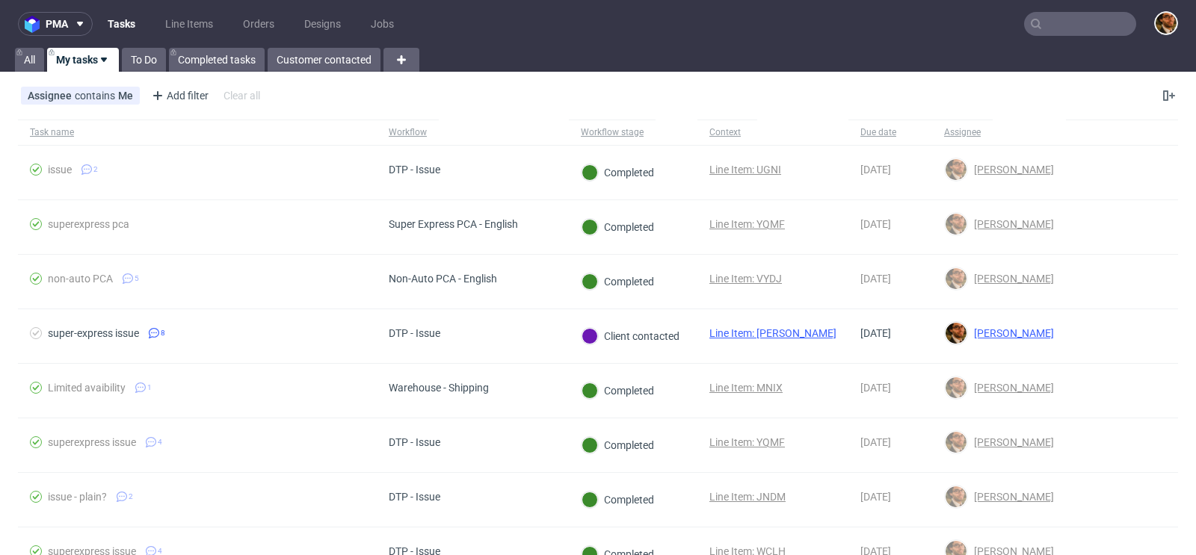
click at [1077, 31] on input "text" at bounding box center [1080, 24] width 112 height 24
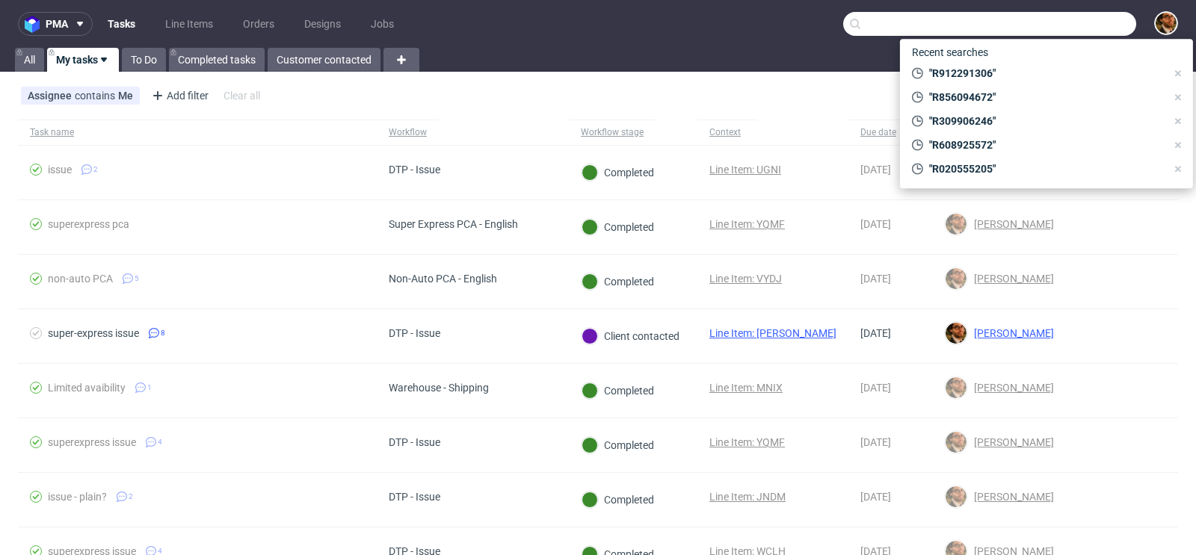
paste input "R608925572"
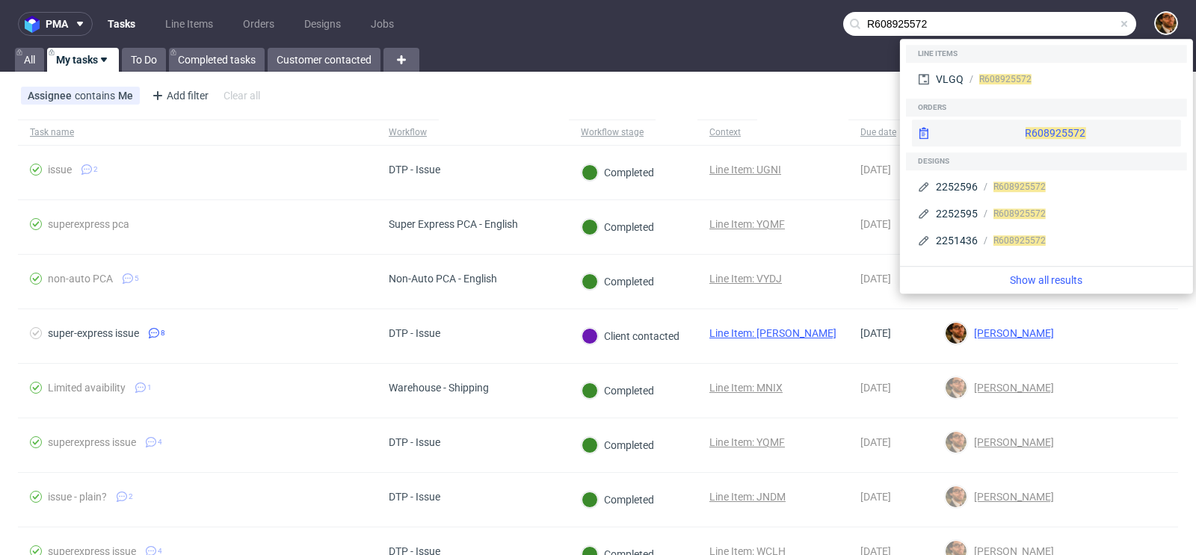
type input "R608925572"
click at [1020, 129] on div "R608925572" at bounding box center [1046, 133] width 269 height 27
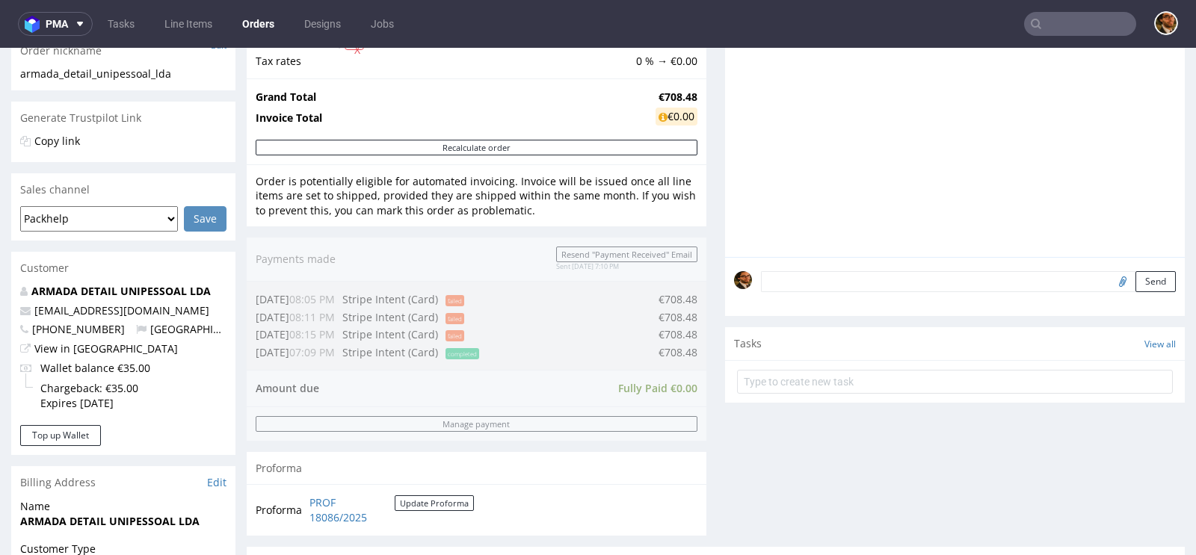
scroll to position [676, 0]
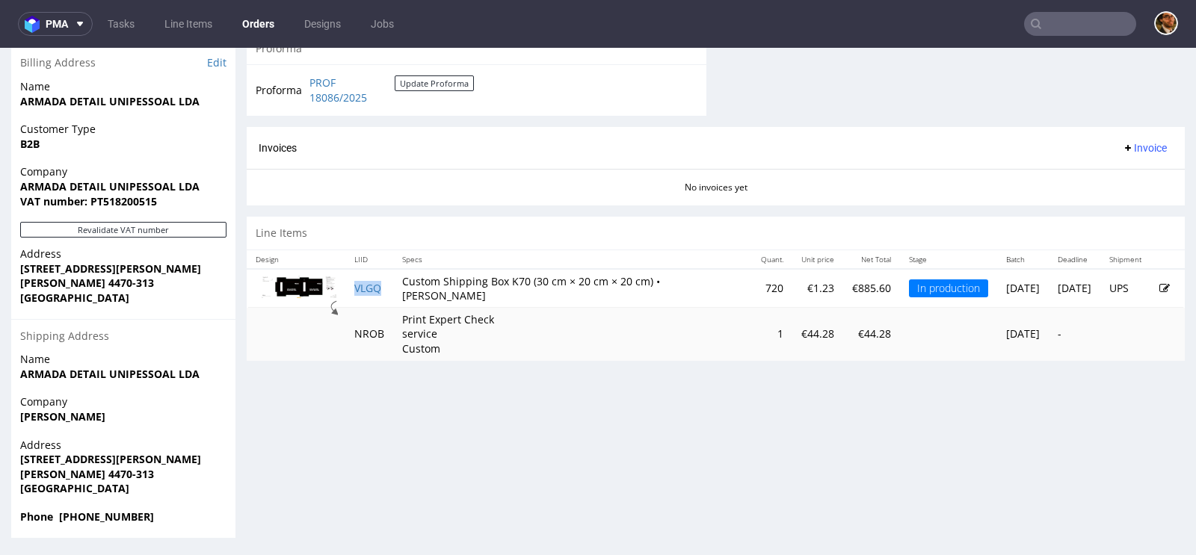
click at [370, 277] on td "VLGQ" at bounding box center [369, 288] width 48 height 39
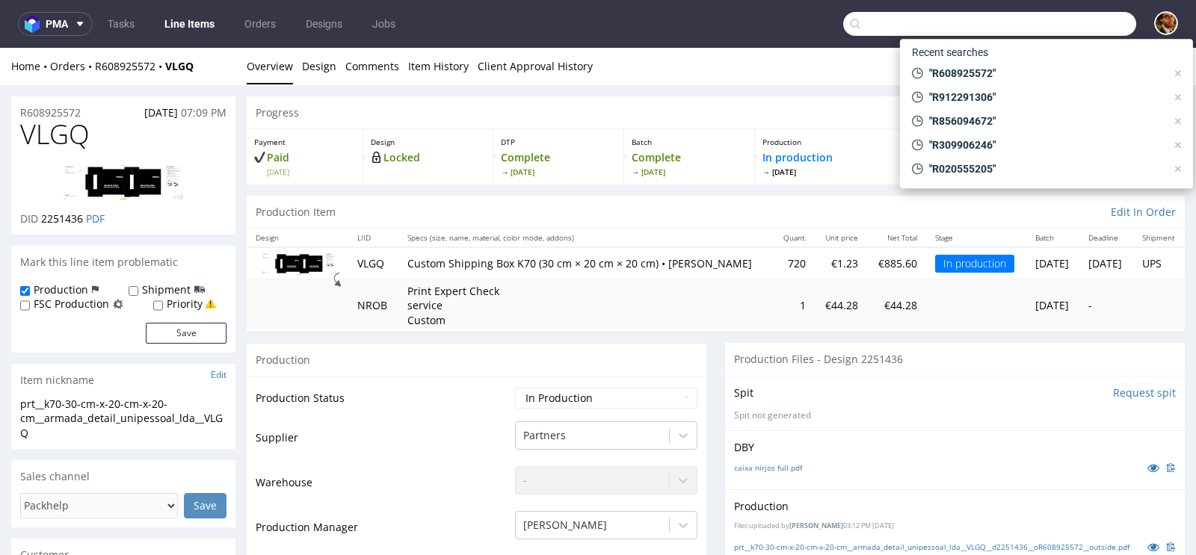
click at [1061, 19] on input "text" at bounding box center [989, 24] width 293 height 24
paste input "R850333154"
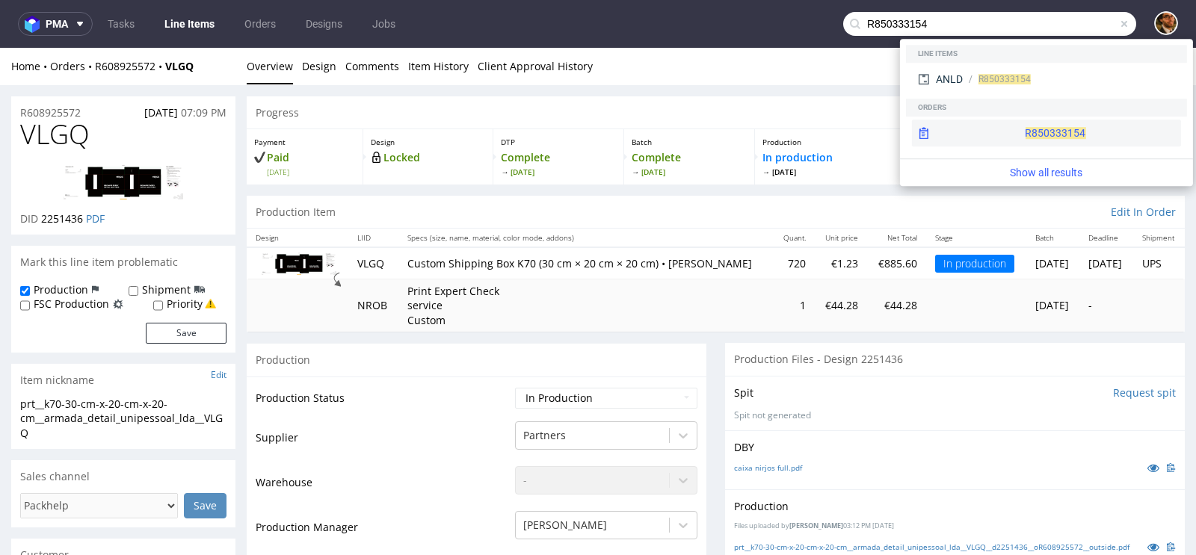
type input "R850333154"
click at [1012, 126] on div "R850333154" at bounding box center [1046, 133] width 269 height 27
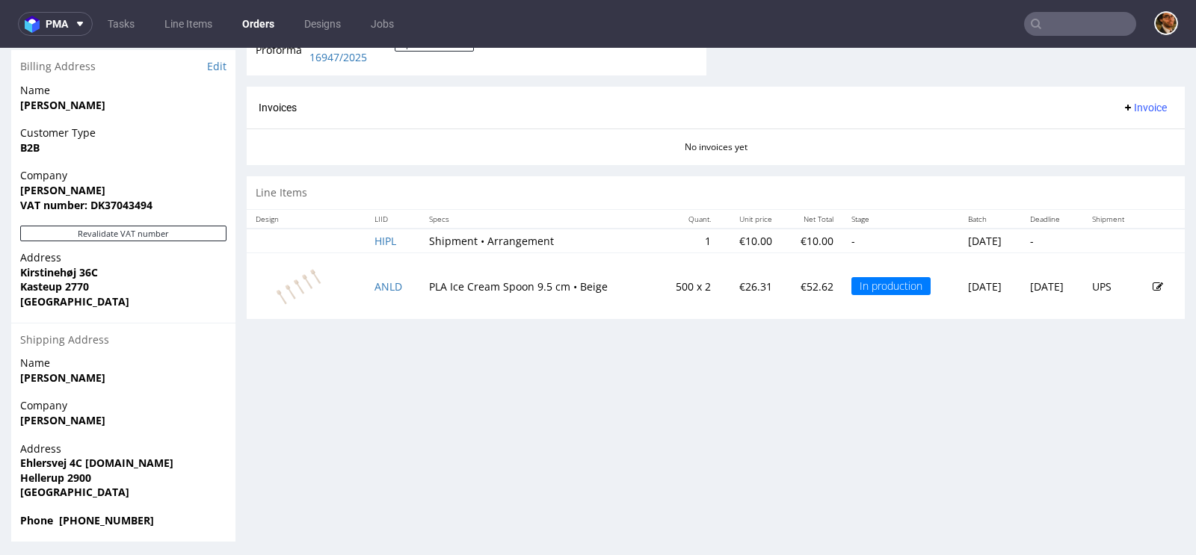
scroll to position [676, 0]
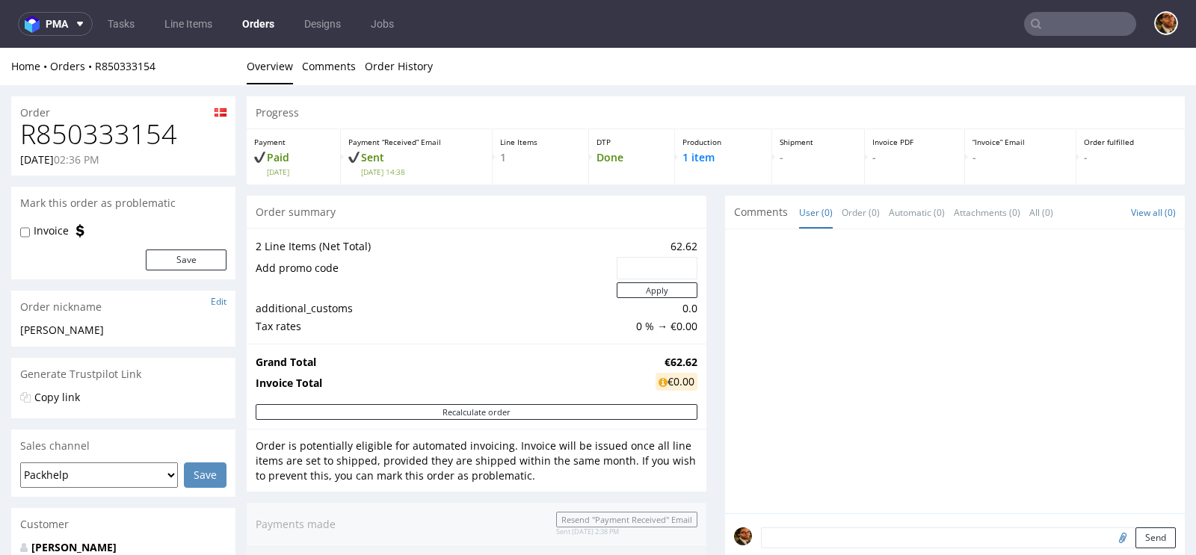
scroll to position [676, 0]
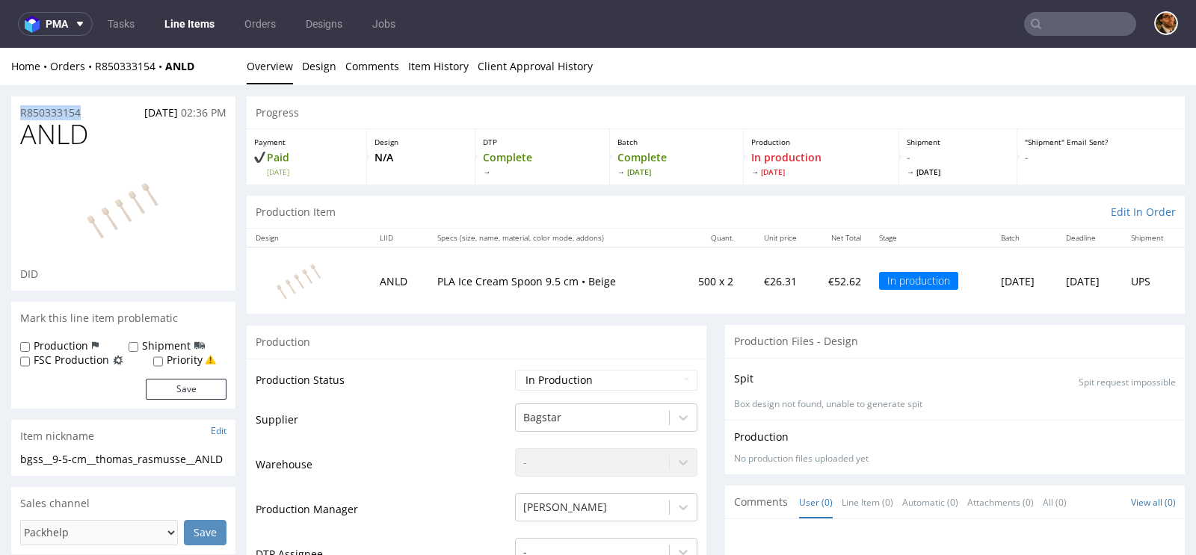
drag, startPoint x: 100, startPoint y: 107, endPoint x: 13, endPoint y: 108, distance: 86.7
click at [13, 108] on div "R850333154 11.08.2025 02:36 PM" at bounding box center [123, 108] width 224 height 24
copy p "R850333154"
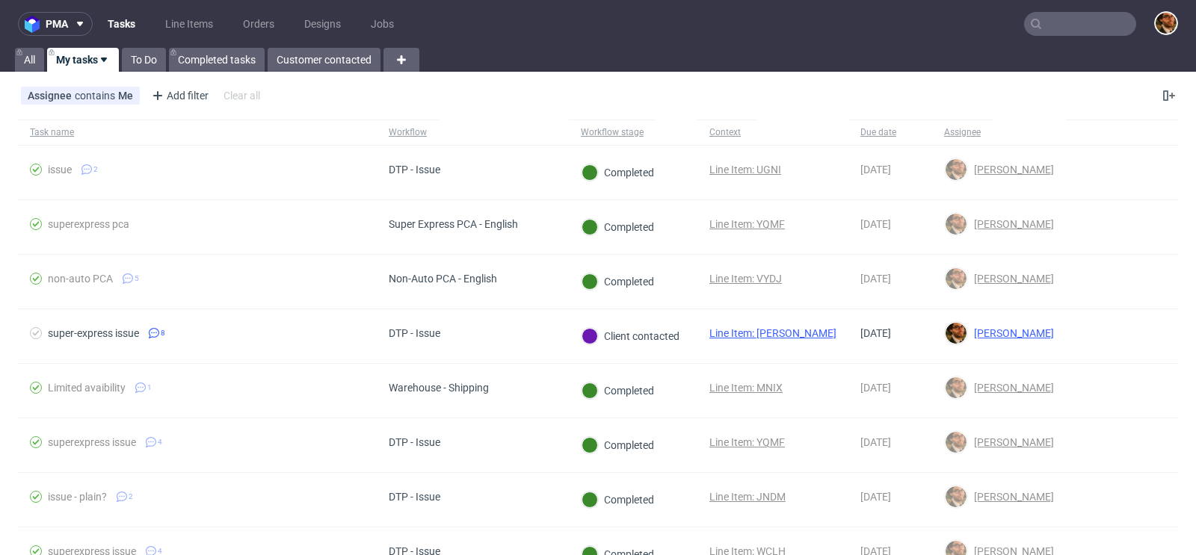
click at [1065, 22] on input "text" at bounding box center [1080, 24] width 112 height 24
paste input "R338023200"
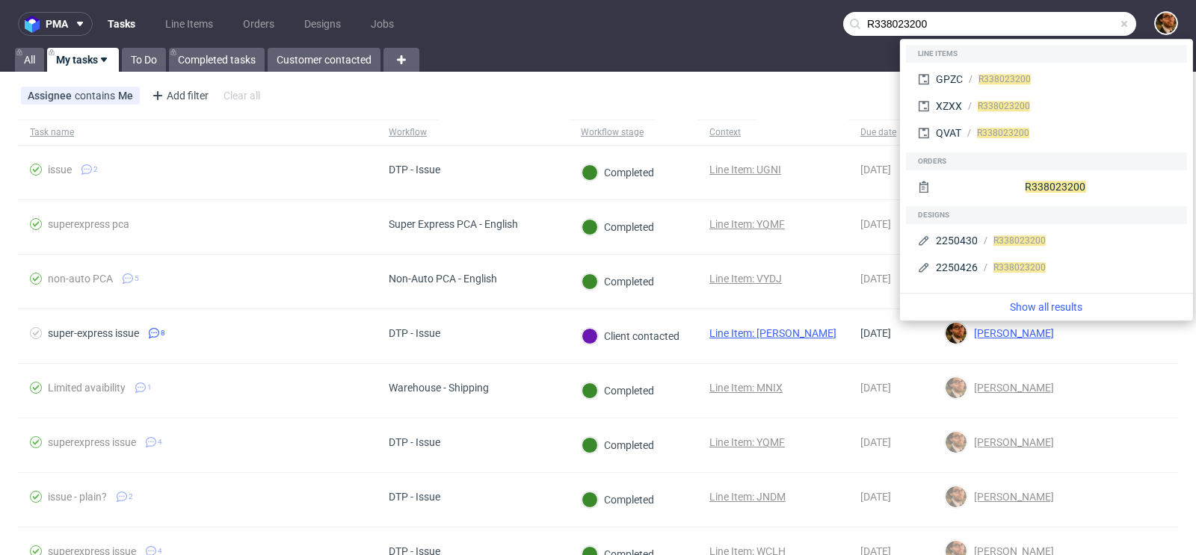
type input "R338023200"
click at [1024, 169] on div "Orders" at bounding box center [1046, 161] width 281 height 18
click at [1021, 191] on div "R 338023200" at bounding box center [1046, 186] width 269 height 27
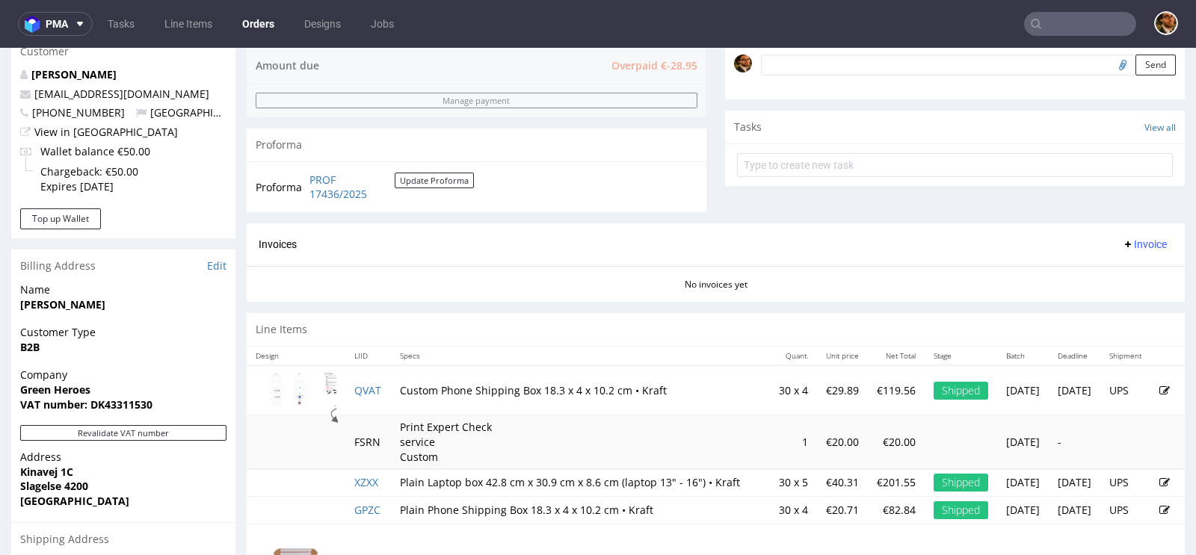
scroll to position [774, 0]
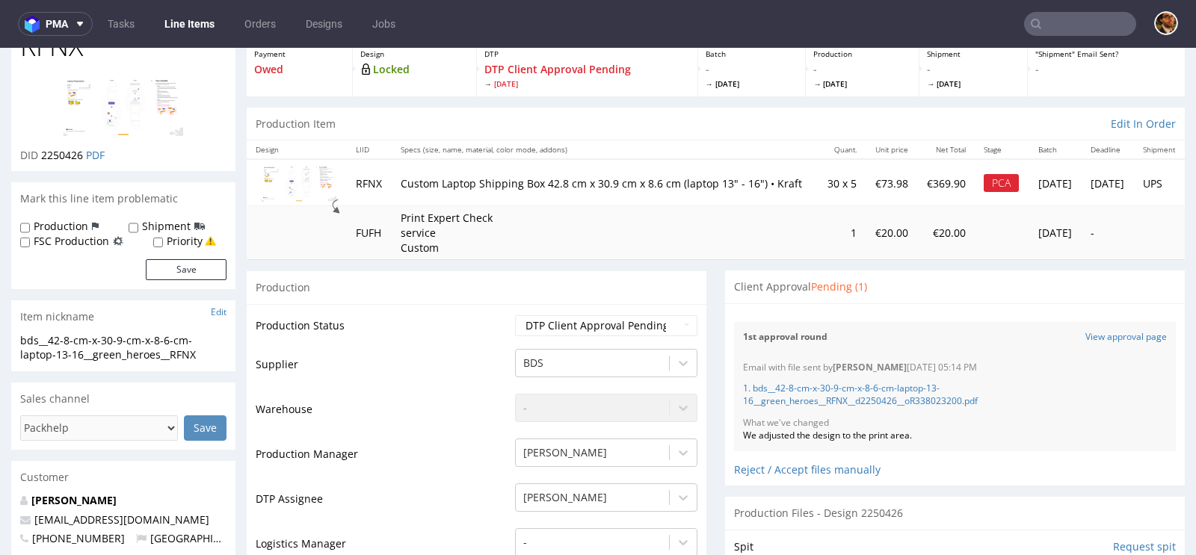
scroll to position [90, 0]
click at [1043, 26] on input "text" at bounding box center [1080, 24] width 112 height 24
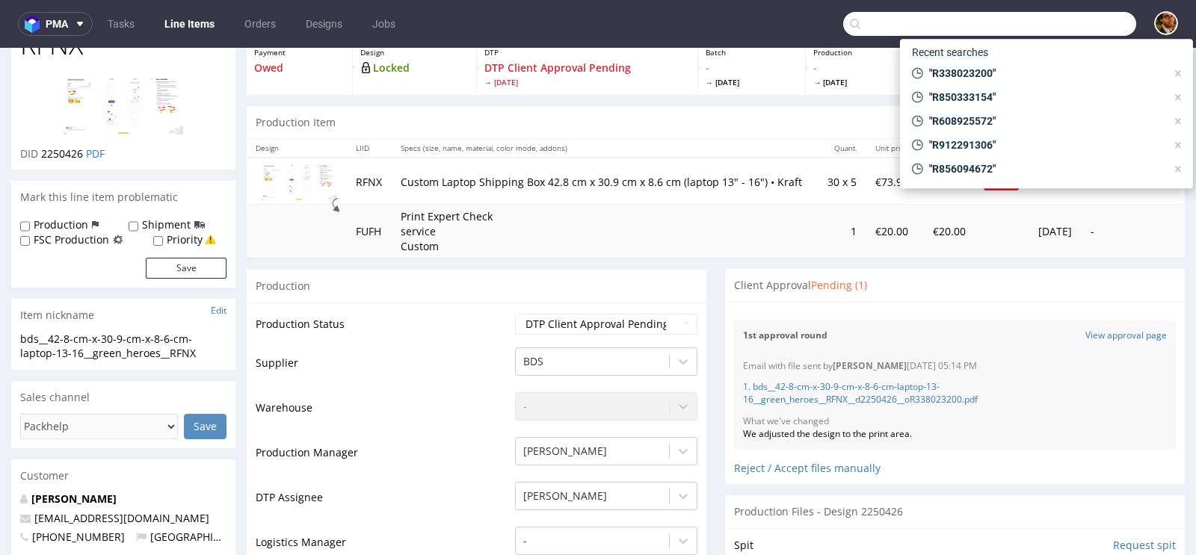
paste input "R912291306"
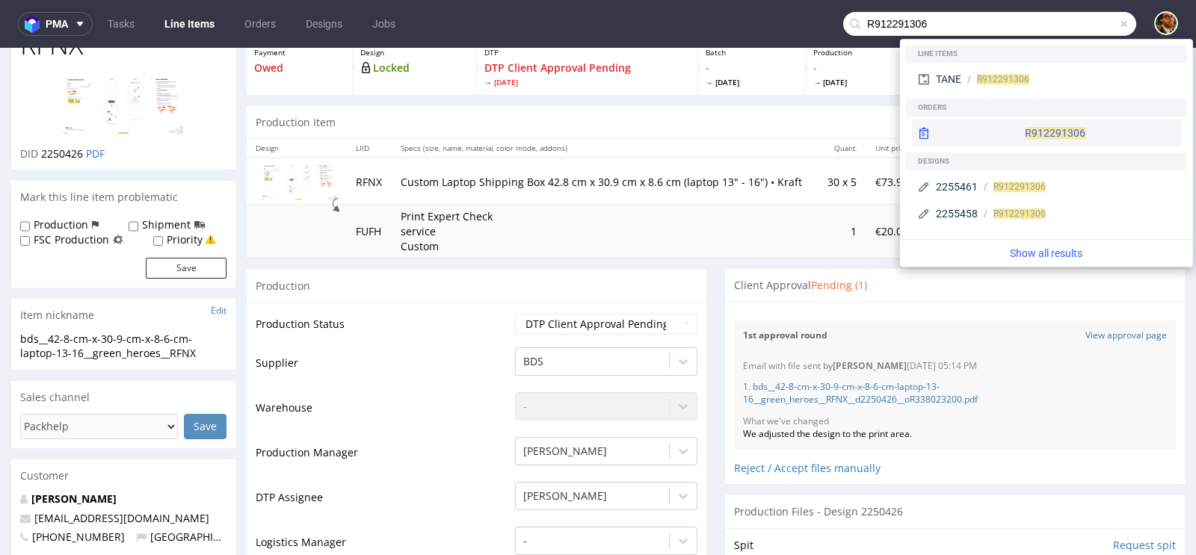
type input "R912291306"
click at [1003, 131] on div "R912291306" at bounding box center [1046, 133] width 269 height 27
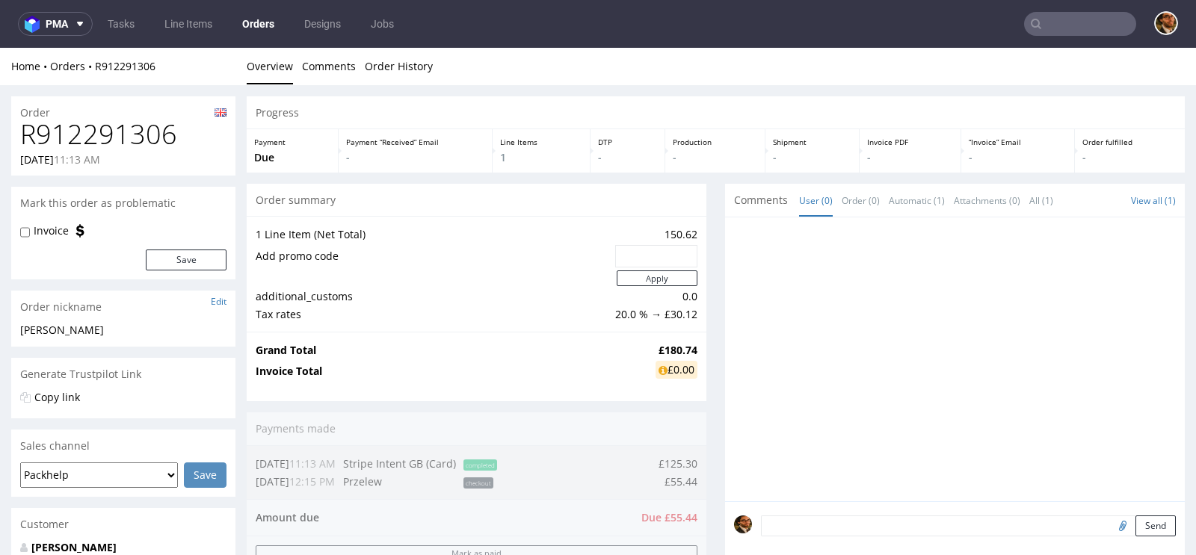
scroll to position [303, 0]
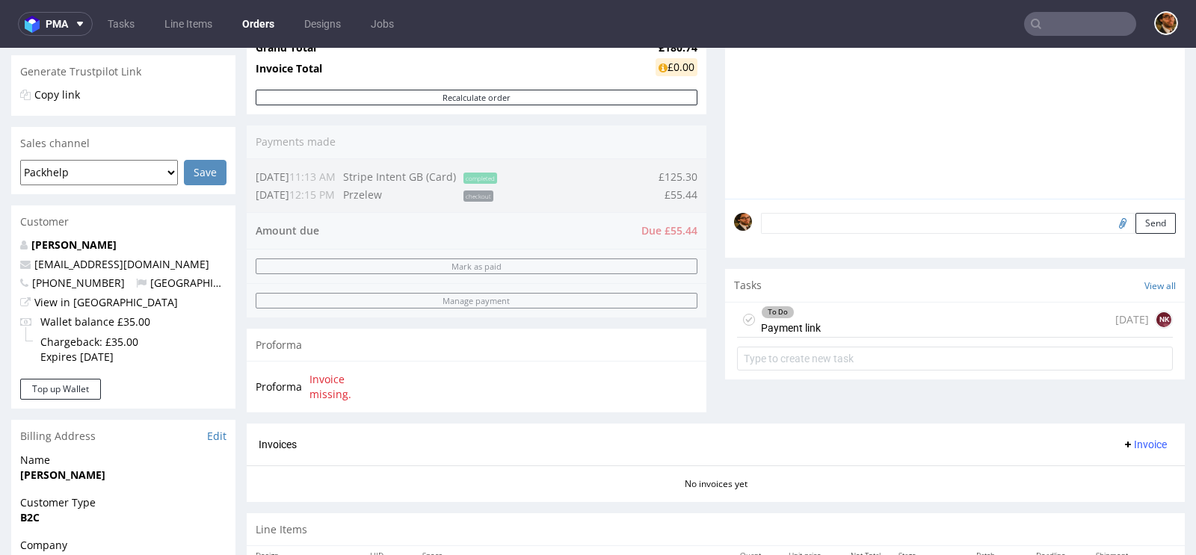
click at [845, 315] on div "To Do Payment link [DATE] NK" at bounding box center [955, 320] width 436 height 35
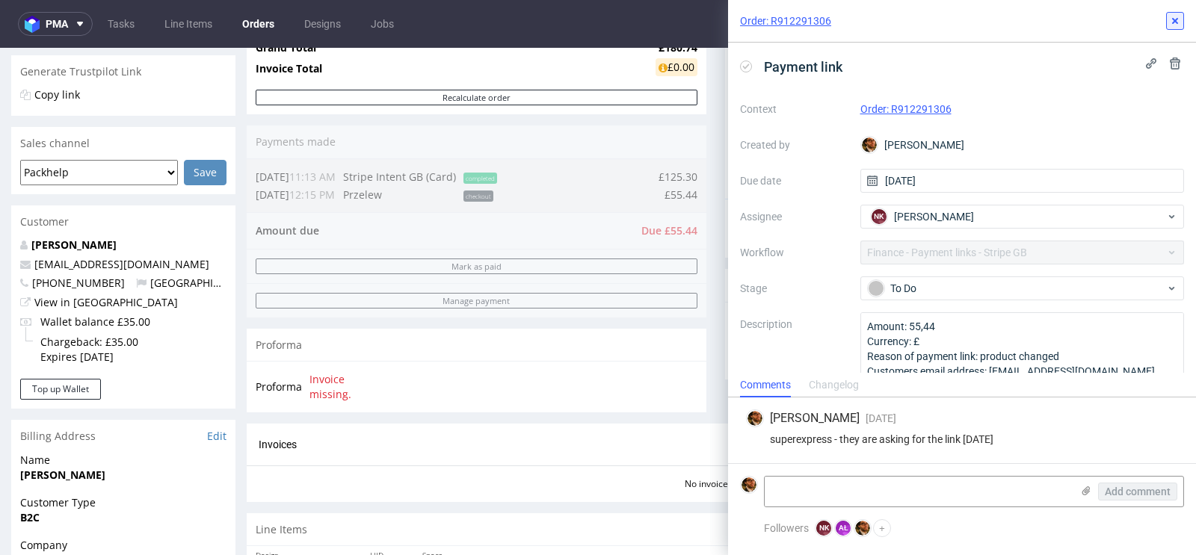
click at [1170, 24] on icon at bounding box center [1175, 21] width 12 height 12
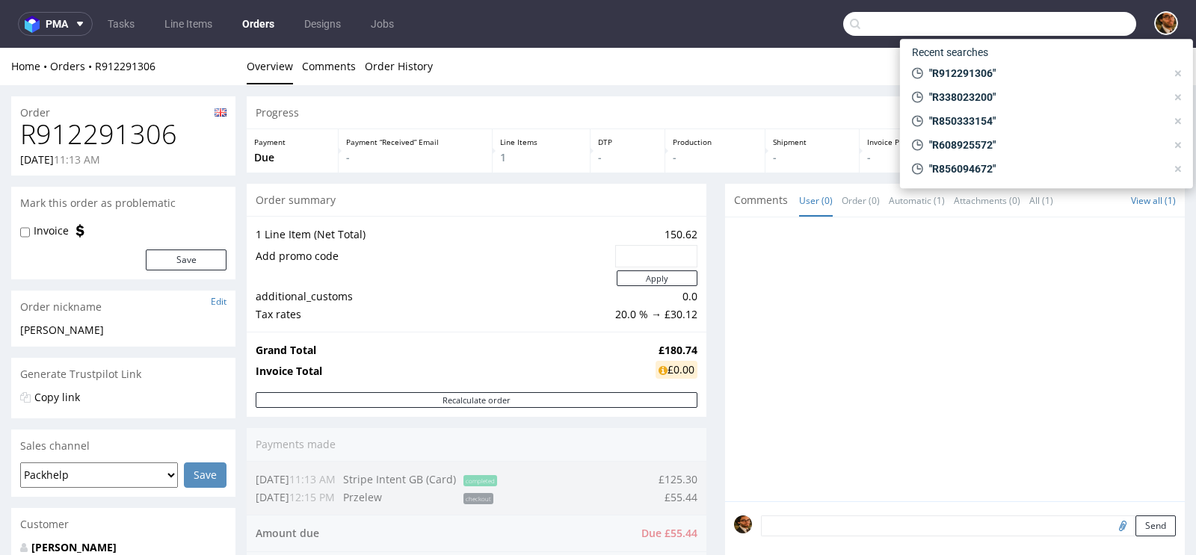
click at [1043, 18] on input "text" at bounding box center [989, 24] width 293 height 24
paste input "R291590394"
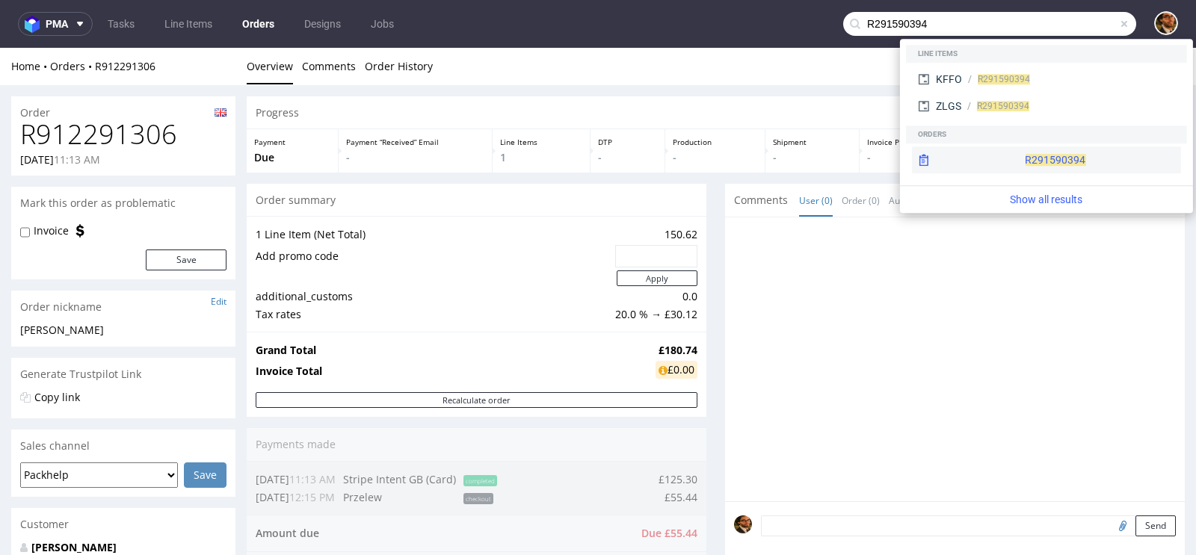
type input "R291590394"
click at [1015, 158] on div "R291590394" at bounding box center [1046, 159] width 269 height 27
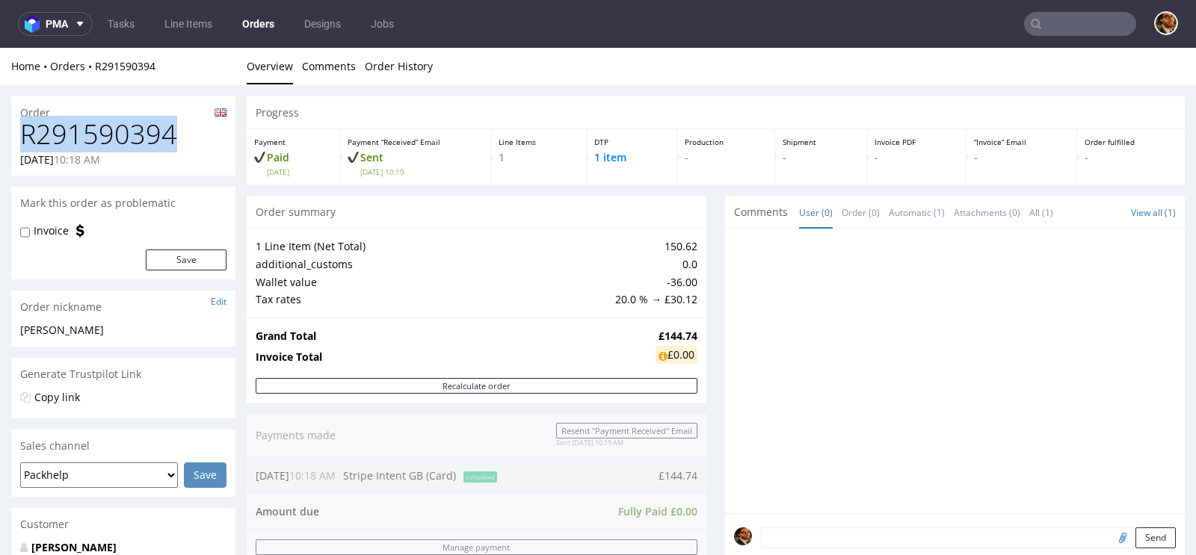
drag, startPoint x: 178, startPoint y: 133, endPoint x: 24, endPoint y: 127, distance: 154.1
click at [24, 127] on h1 "R291590394" at bounding box center [123, 135] width 206 height 30
copy h1 "R291590394"
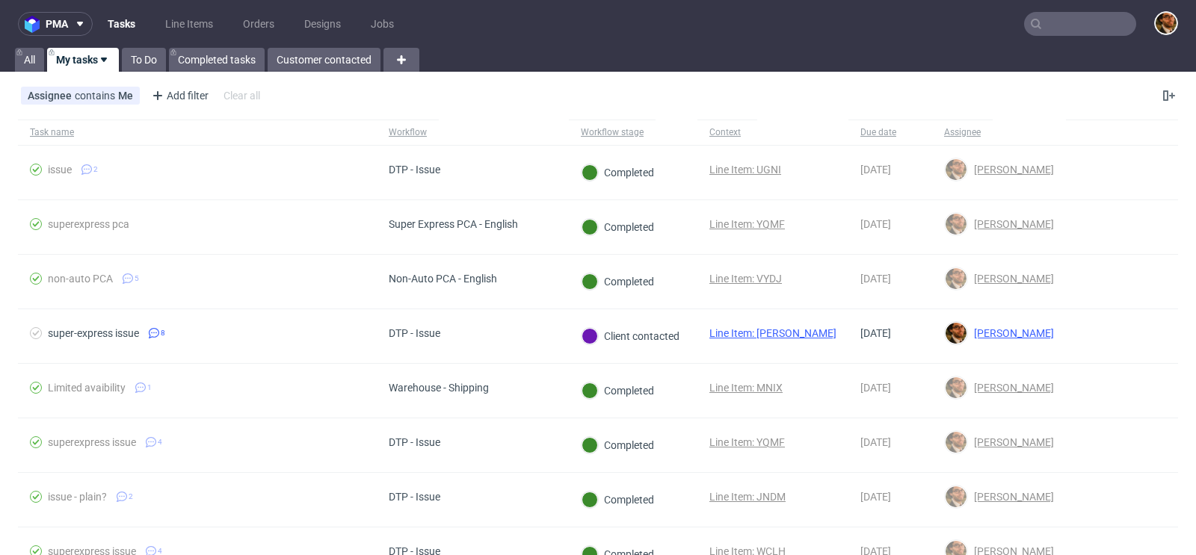
click at [1053, 31] on input "text" at bounding box center [1080, 24] width 112 height 24
paste input "R912291306"
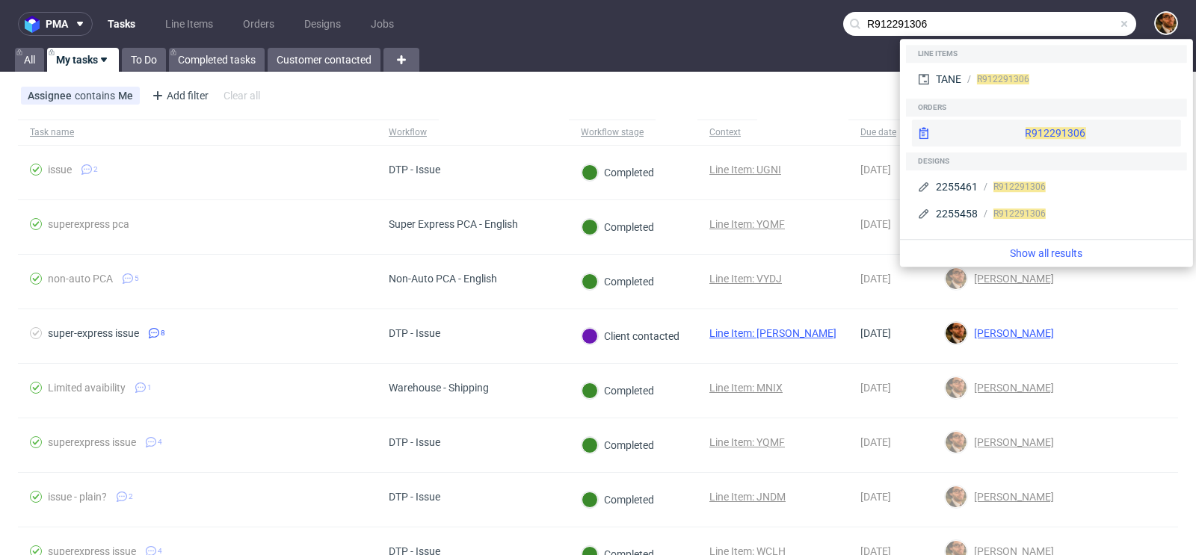
type input "R912291306"
click at [1001, 128] on div "R912291306" at bounding box center [1046, 133] width 269 height 27
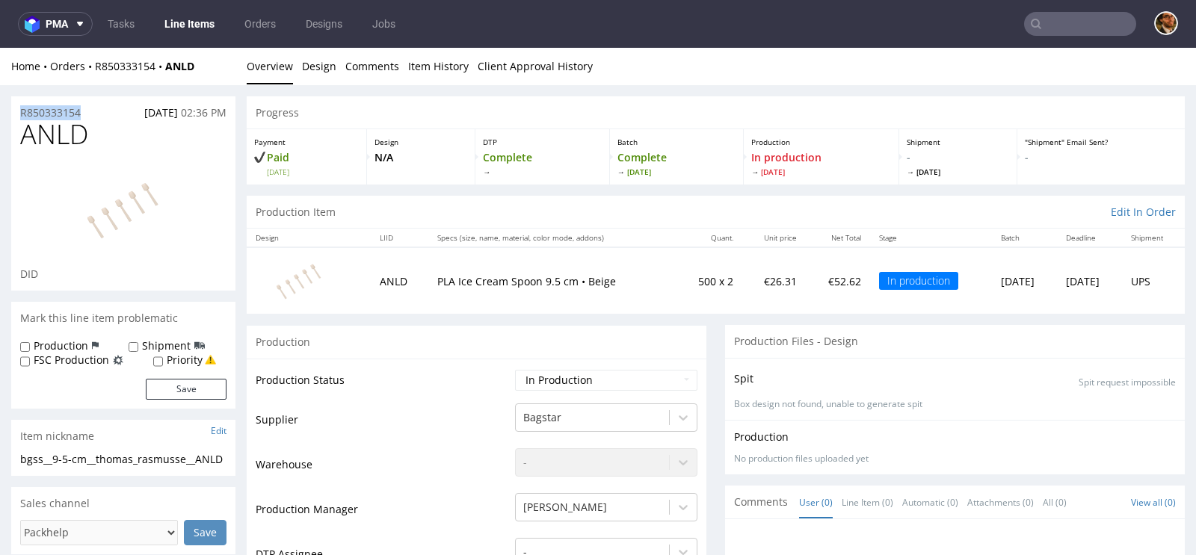
drag, startPoint x: 94, startPoint y: 112, endPoint x: 10, endPoint y: 113, distance: 84.5
copy p "R850333154"
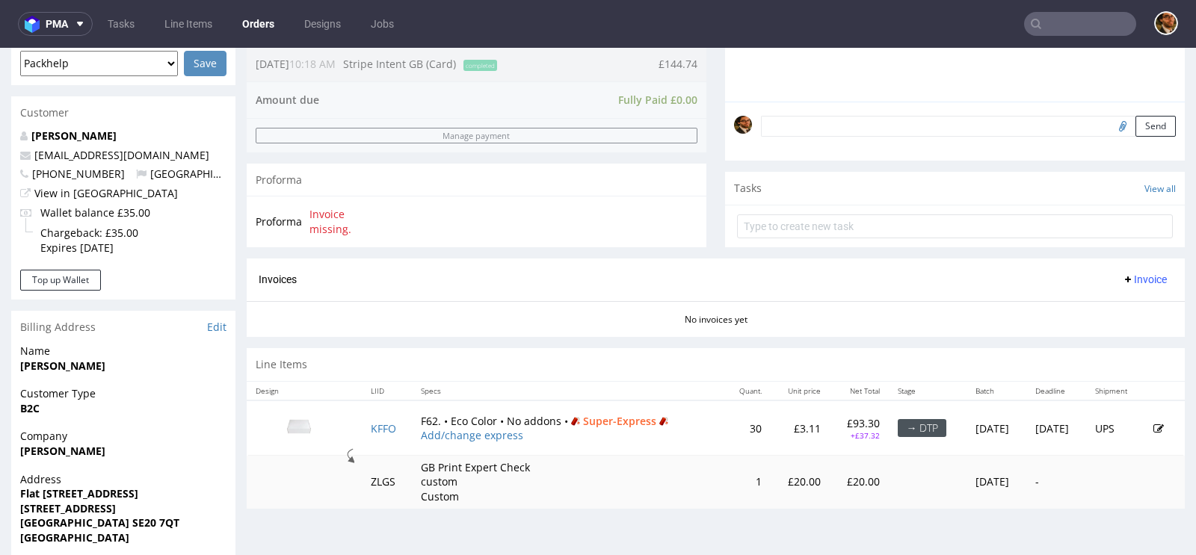
scroll to position [569, 0]
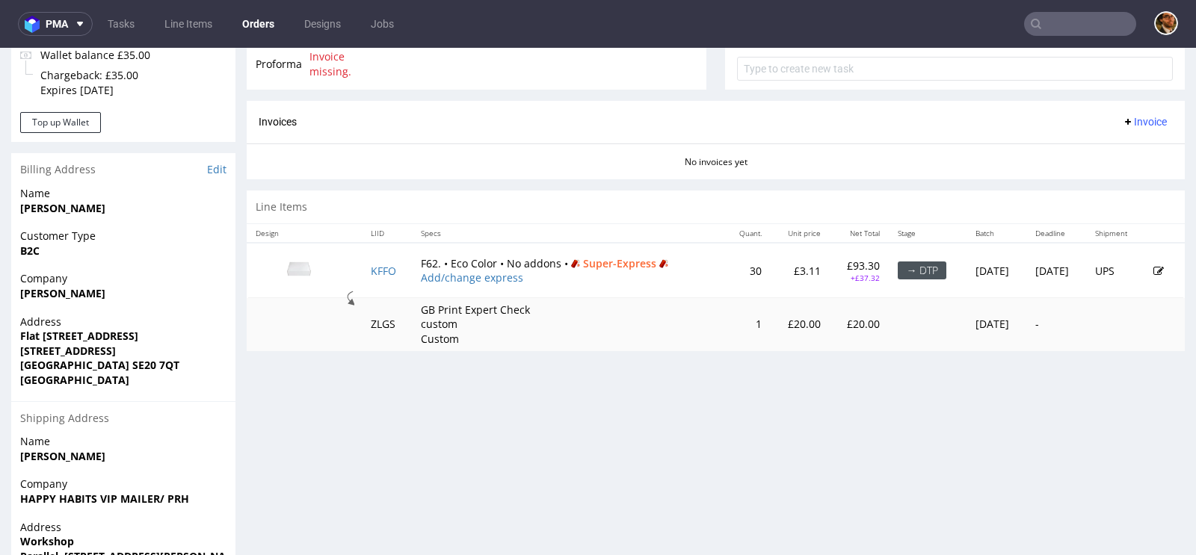
click at [1063, 25] on input "text" at bounding box center [1080, 24] width 112 height 24
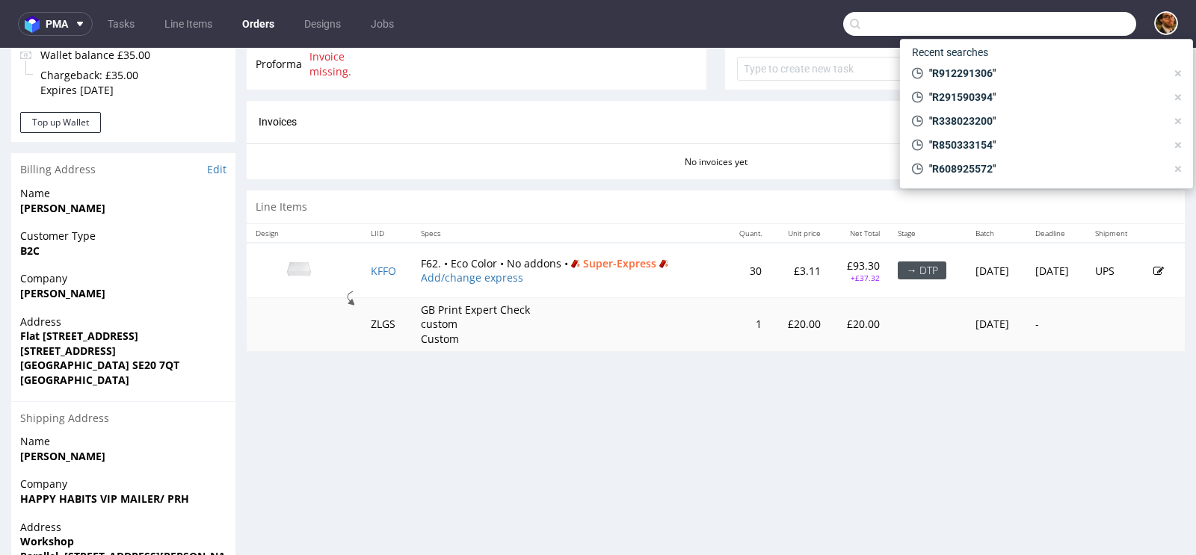
paste input "R912291306"
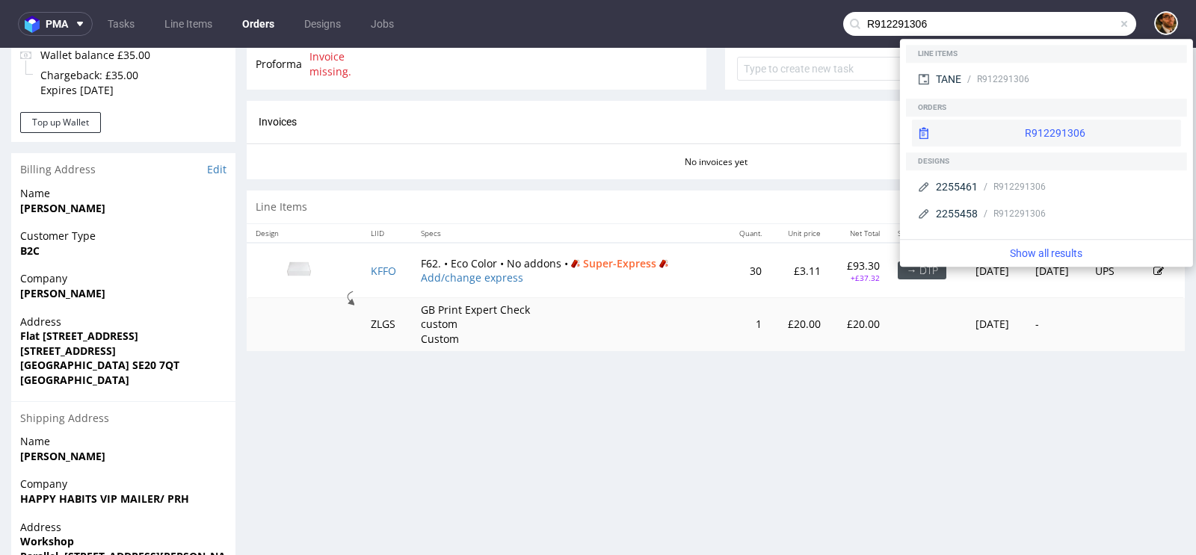
type input "R912291306"
click at [1008, 141] on div "R912291306" at bounding box center [1046, 133] width 269 height 27
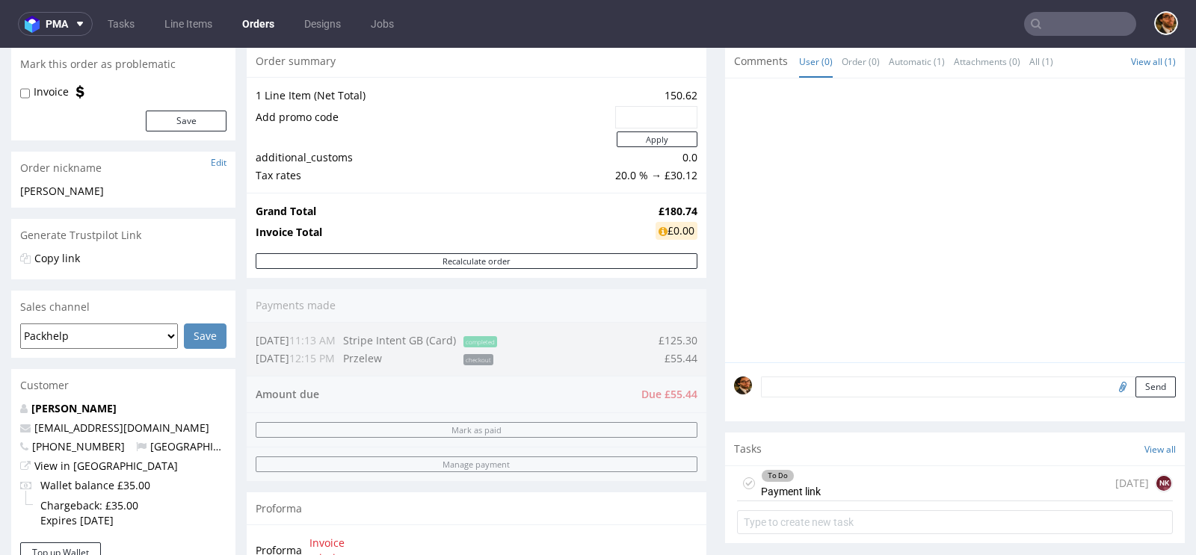
scroll to position [96, 0]
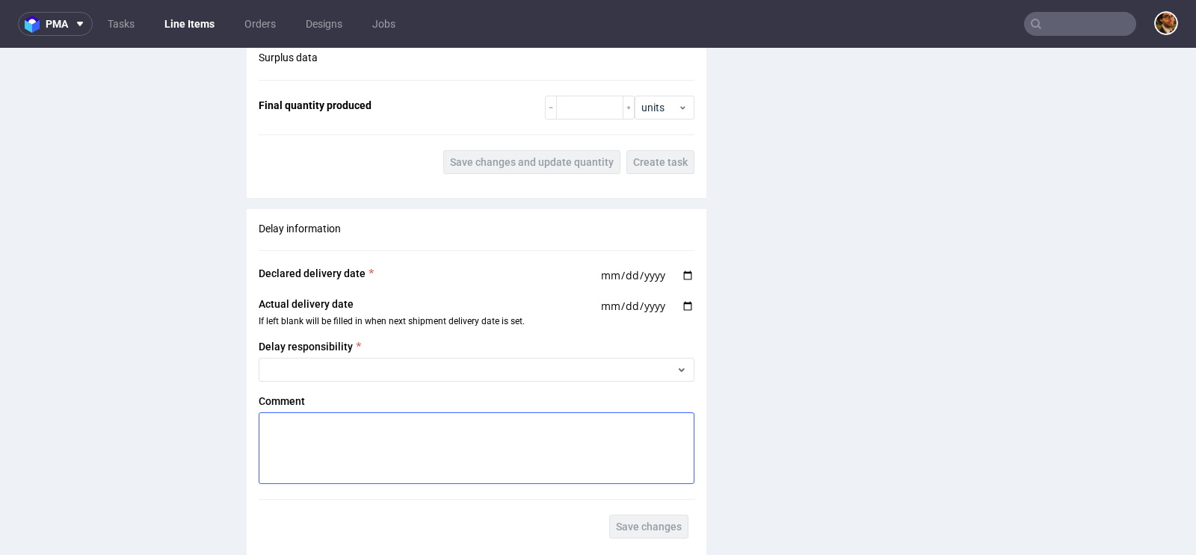
scroll to position [1919, 0]
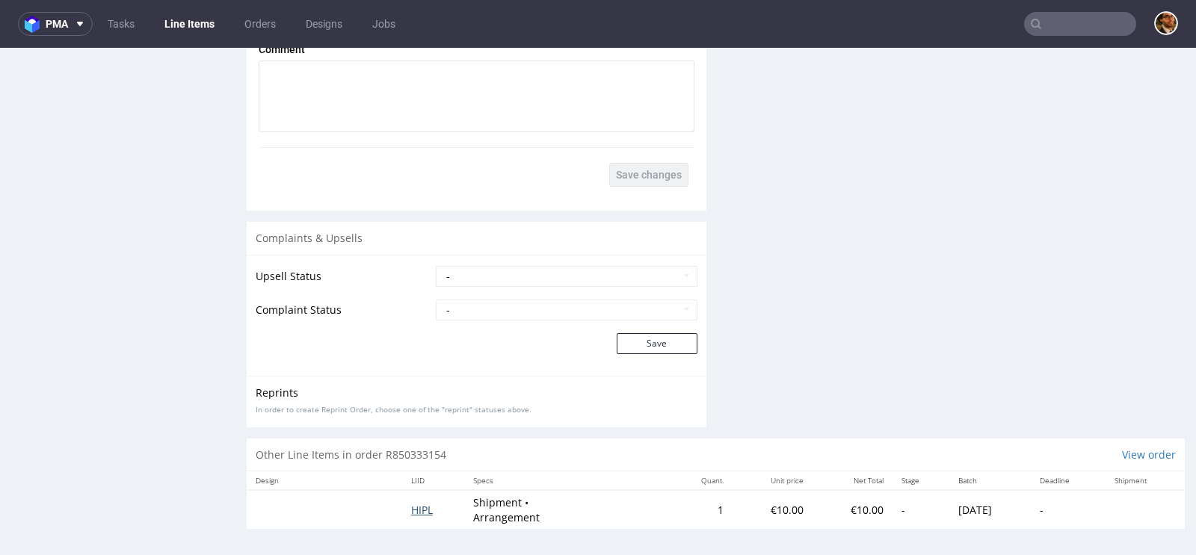
click at [411, 507] on span "HIPL" at bounding box center [422, 510] width 22 height 14
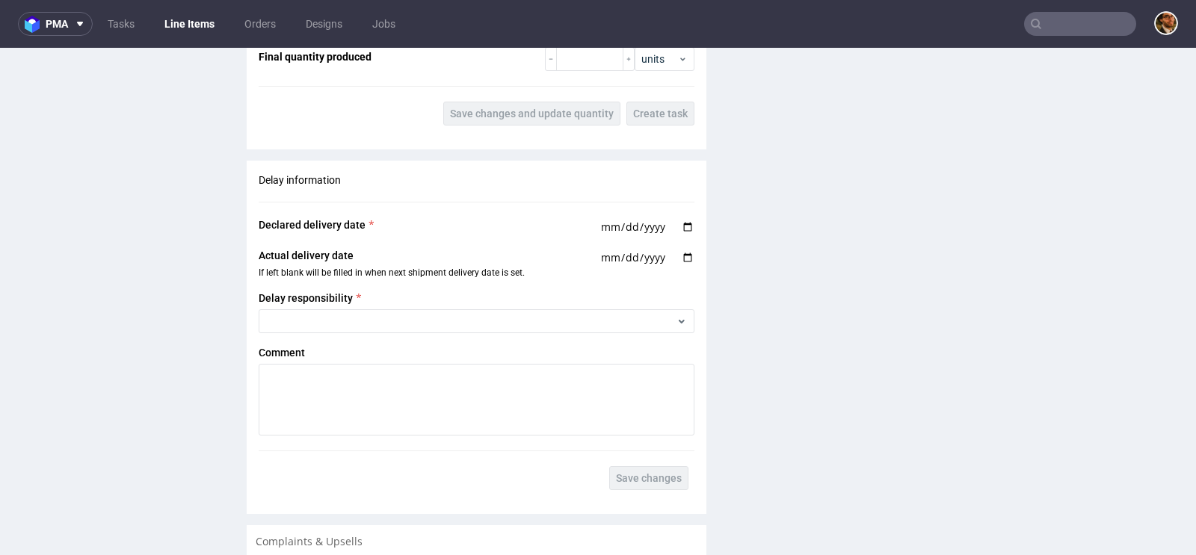
scroll to position [1776, 0]
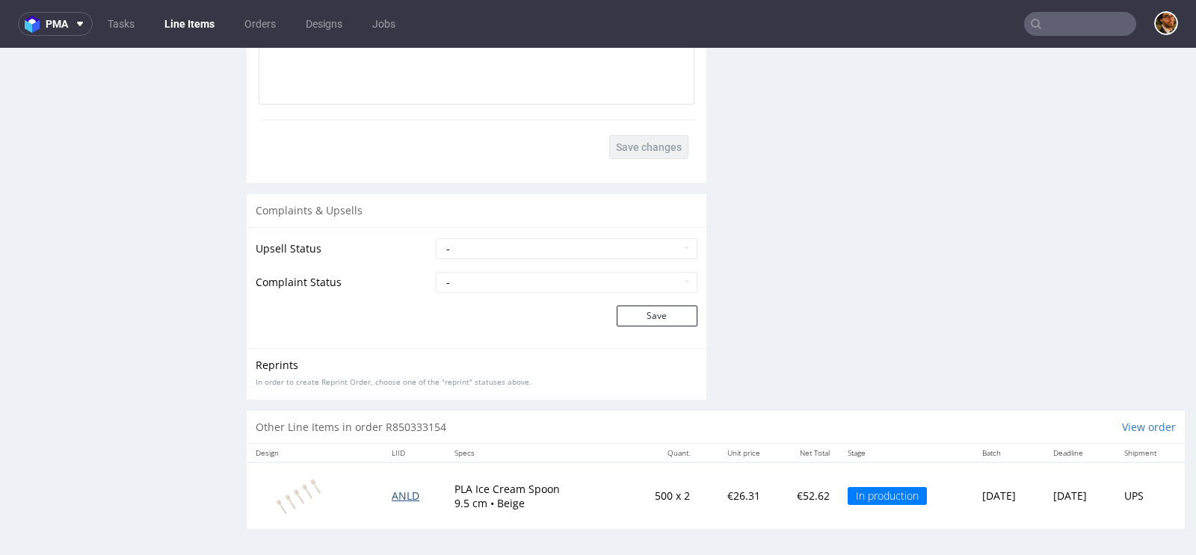
click at [392, 490] on span "ANLD" at bounding box center [406, 496] width 28 height 14
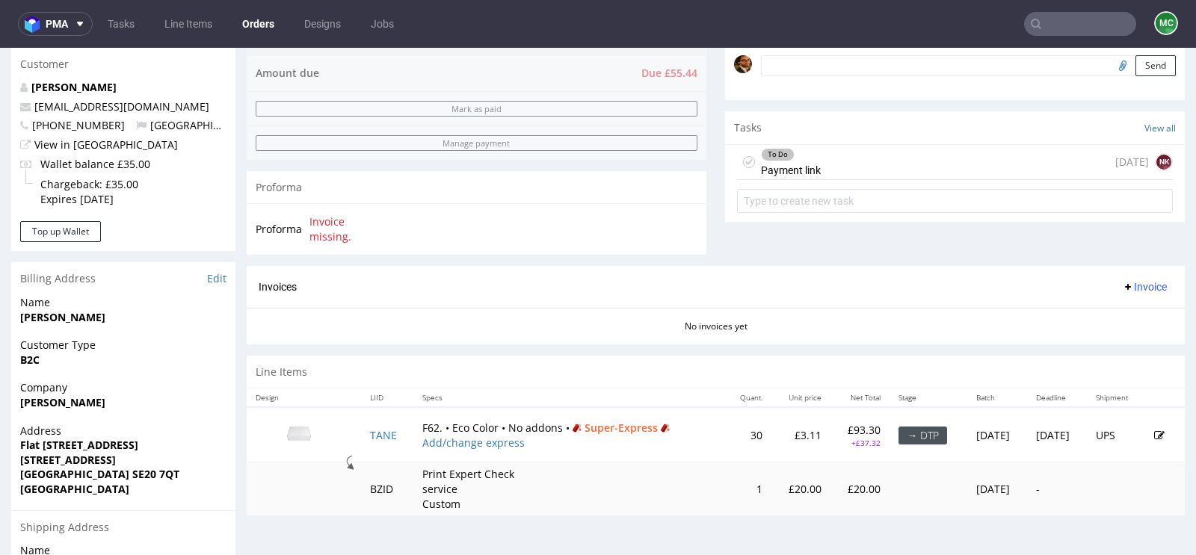
scroll to position [169, 0]
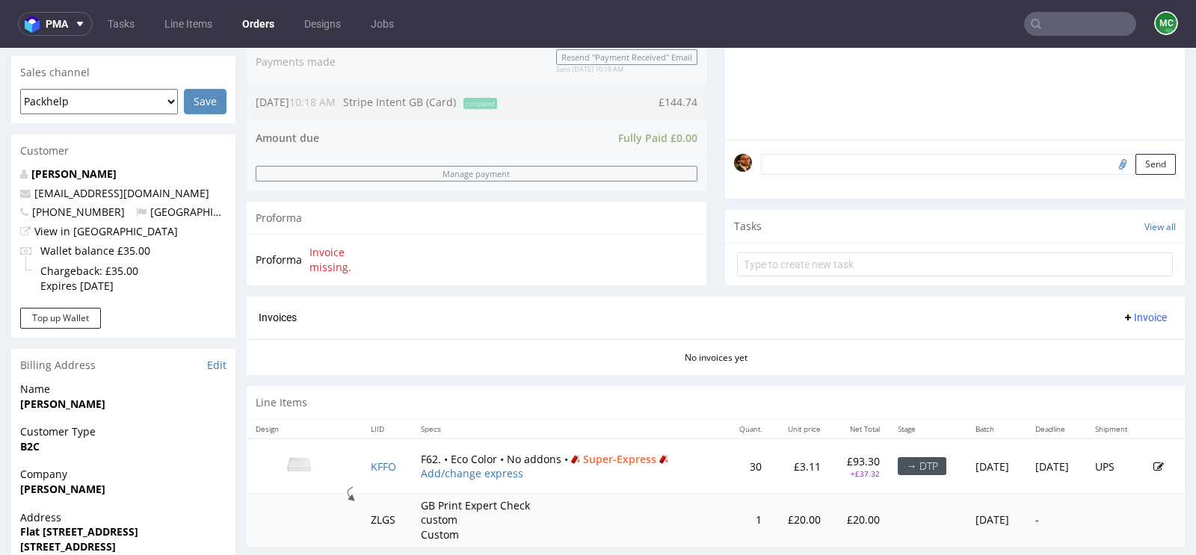
scroll to position [372, 0]
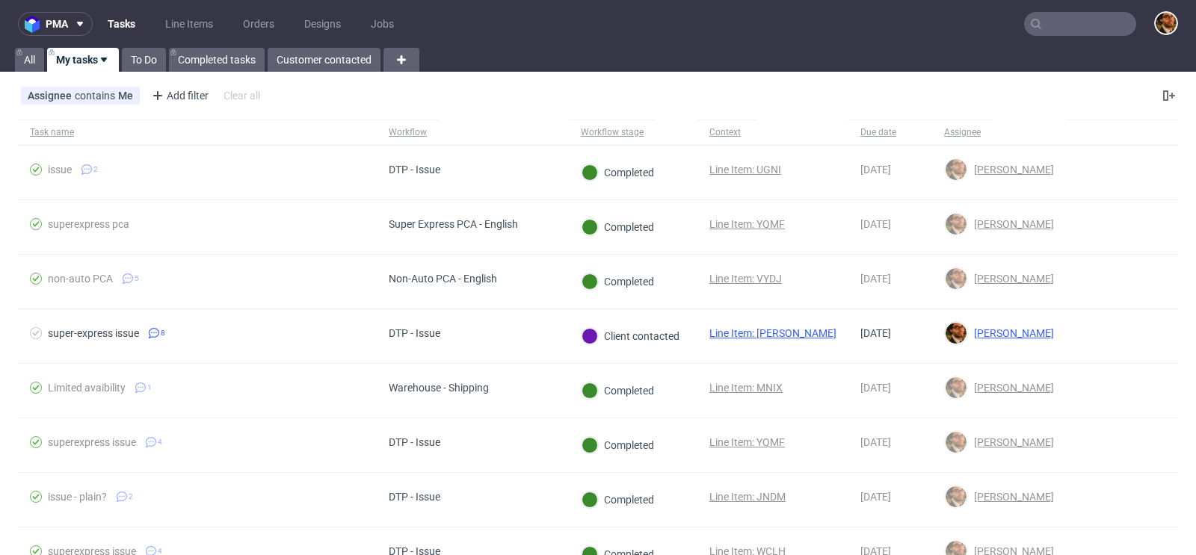
click at [1066, 24] on input "text" at bounding box center [1080, 24] width 112 height 24
paste input "zhou91@hotmail.it"
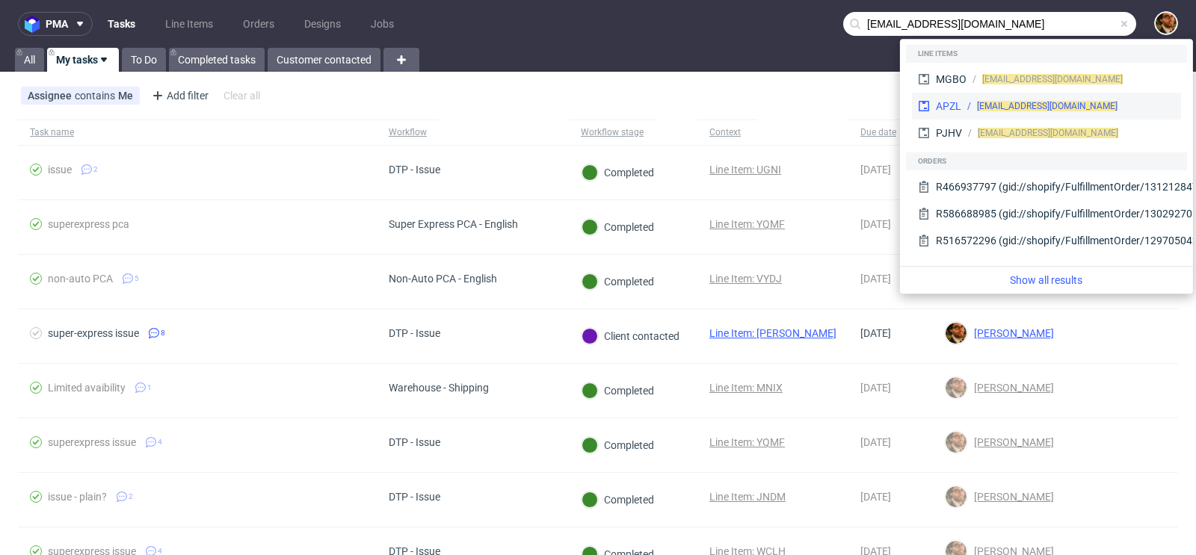
type input "zhou91@hotmail.it"
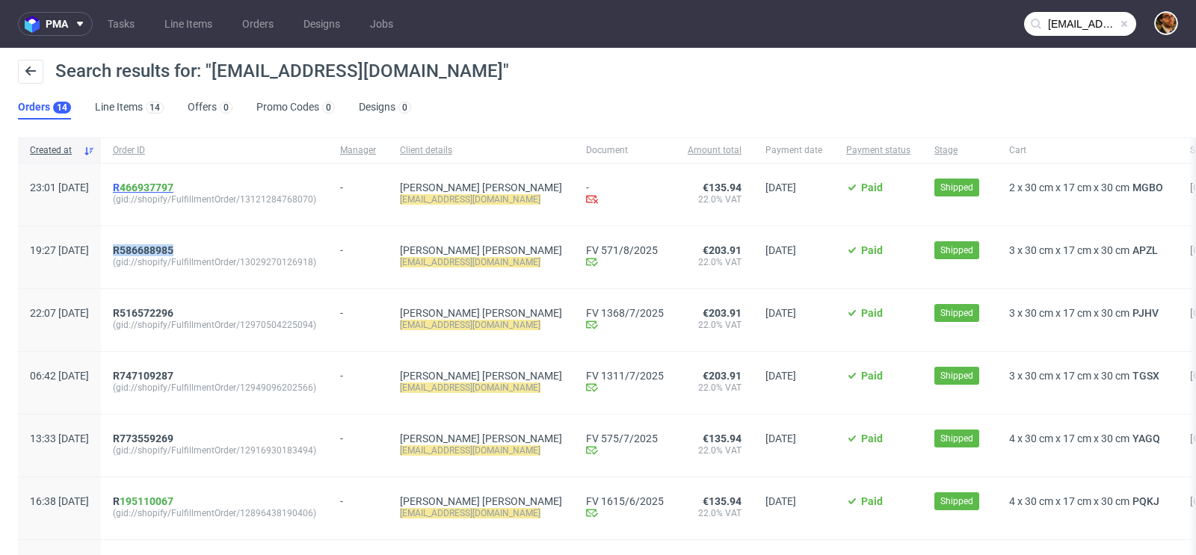
click at [160, 187] on span "R 466937797" at bounding box center [143, 188] width 61 height 12
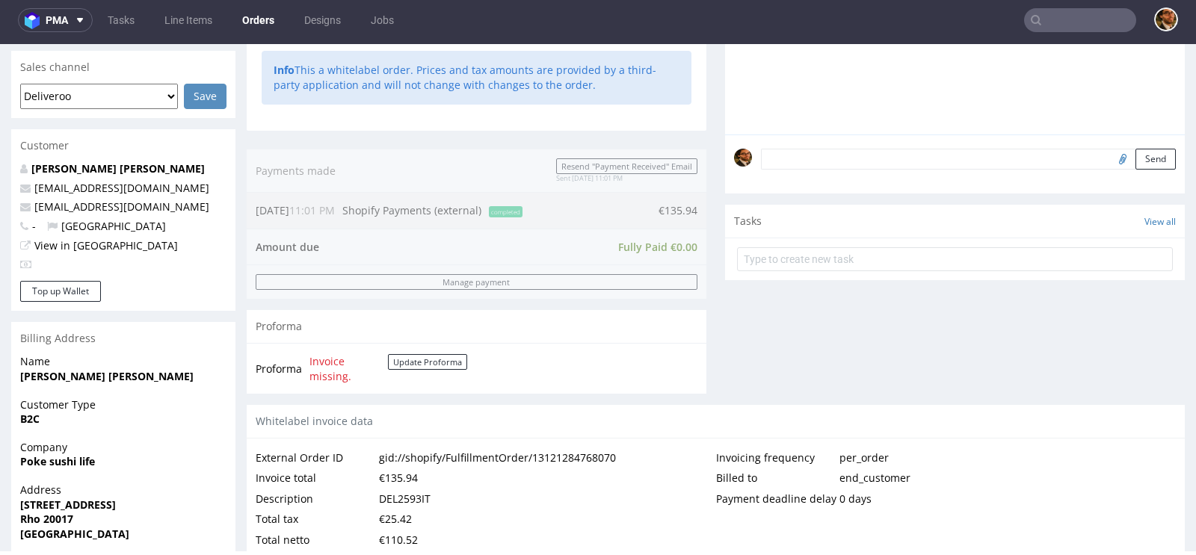
scroll to position [731, 0]
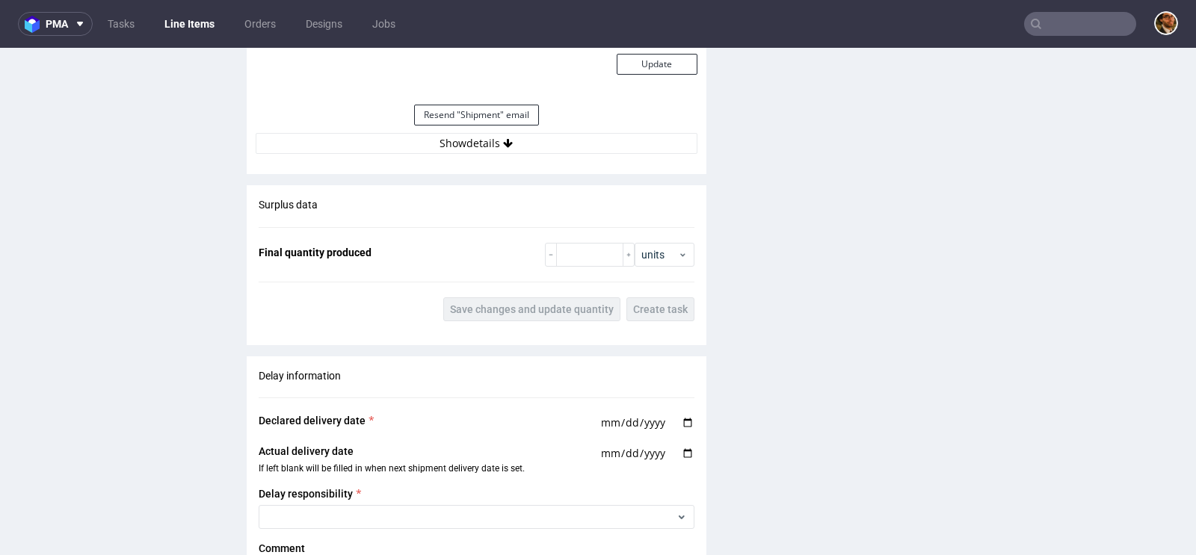
scroll to position [1370, 0]
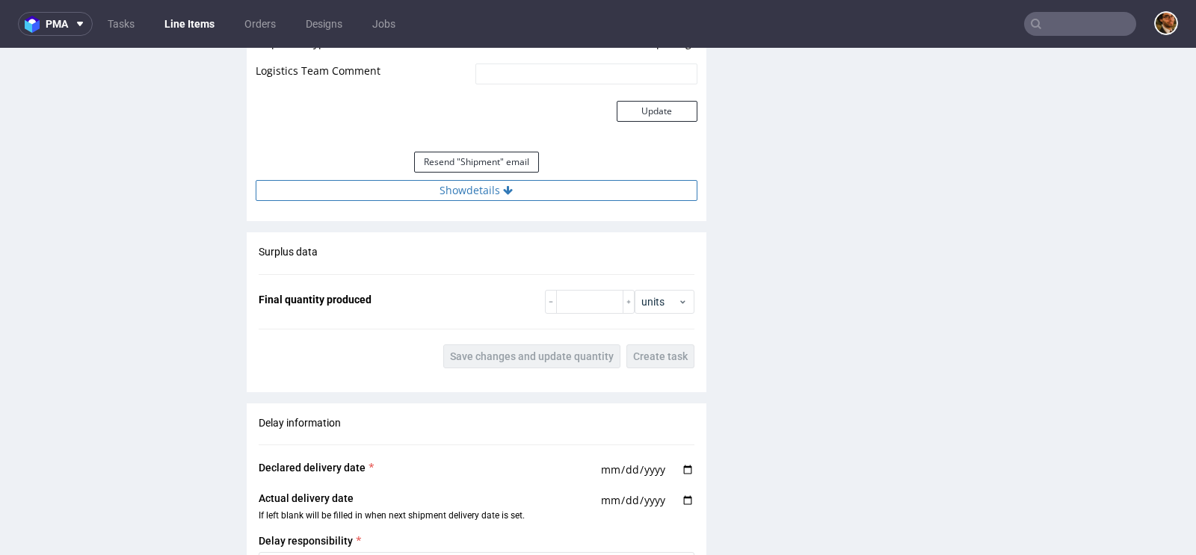
click at [481, 187] on button "Show details" at bounding box center [477, 190] width 442 height 21
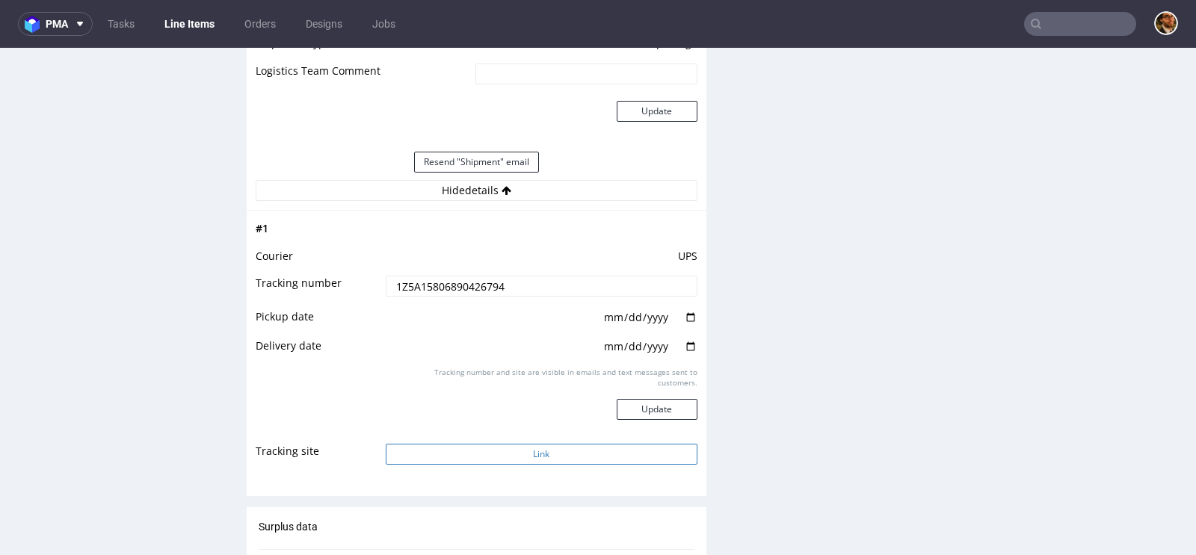
click at [543, 452] on button "Link" at bounding box center [542, 454] width 312 height 21
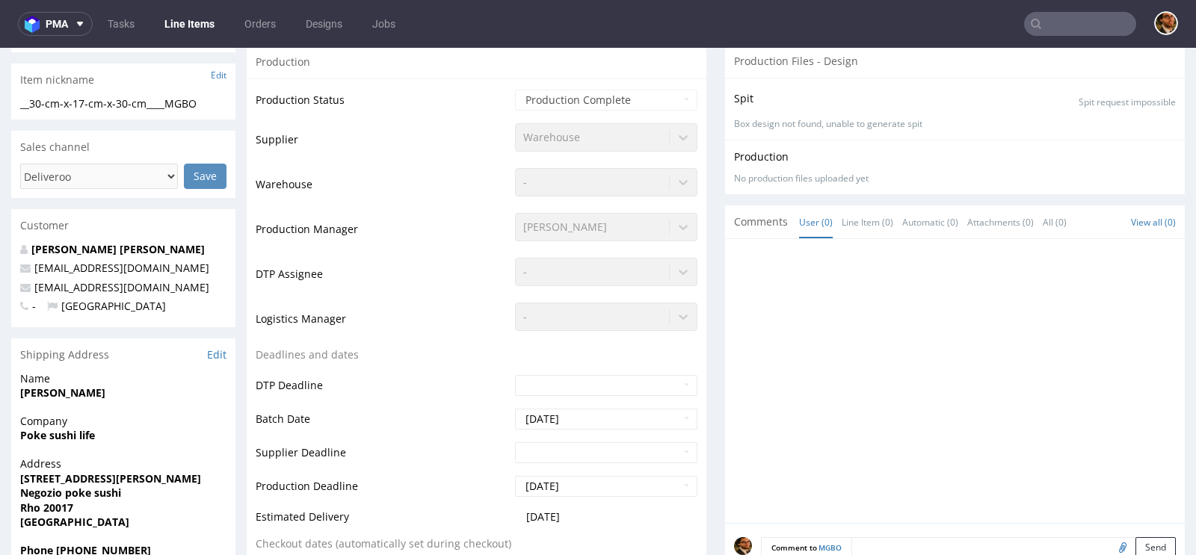
scroll to position [0, 0]
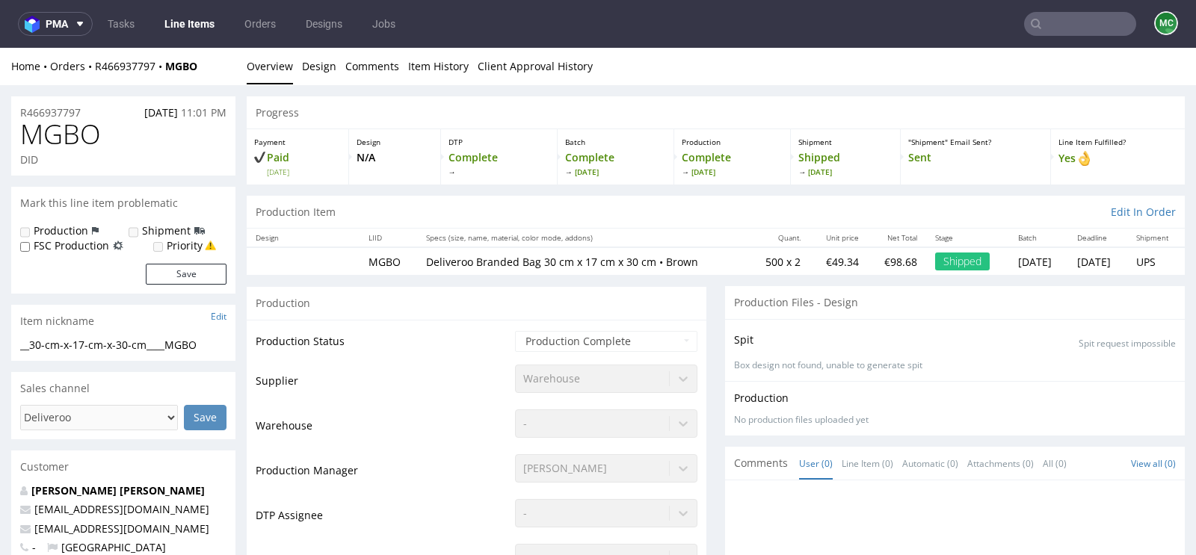
click at [1061, 23] on input "text" at bounding box center [1080, 24] width 112 height 24
paste input "R291590394"
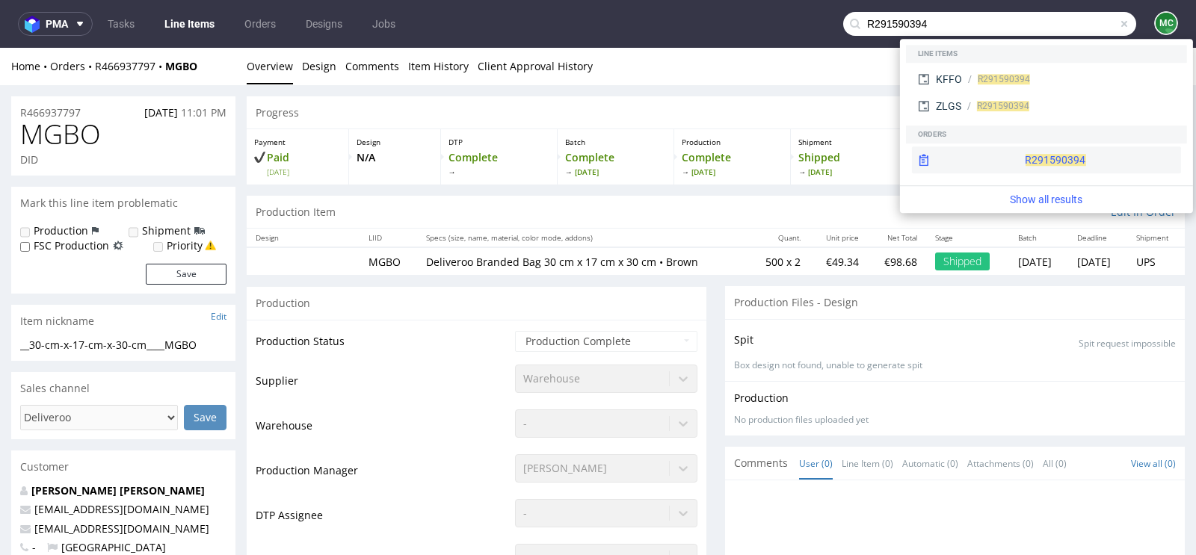
type input "R291590394"
click at [1001, 162] on div "R291590394" at bounding box center [1046, 159] width 269 height 27
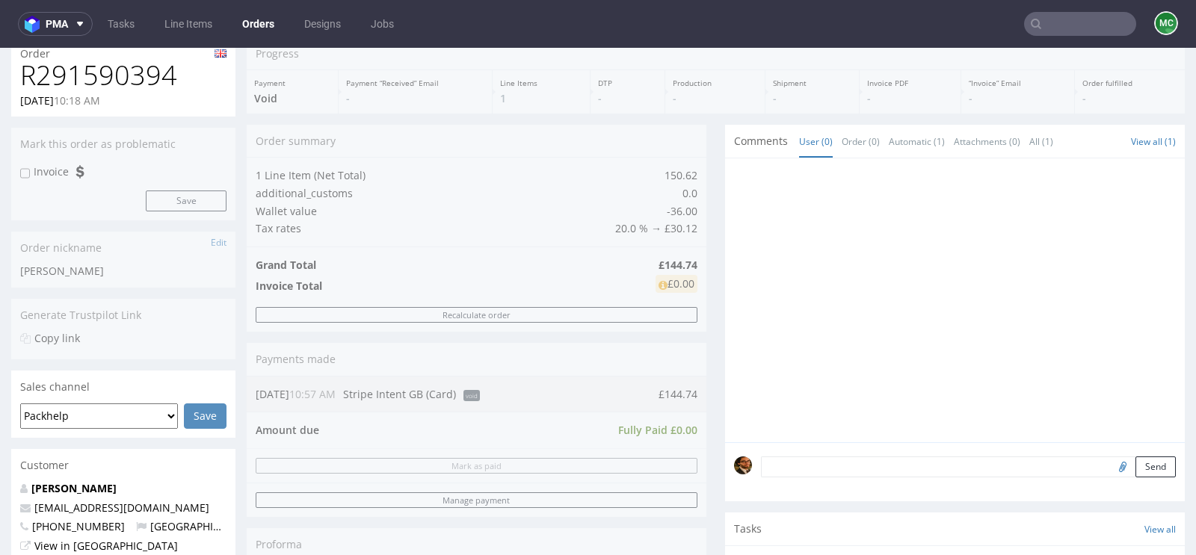
scroll to position [285, 0]
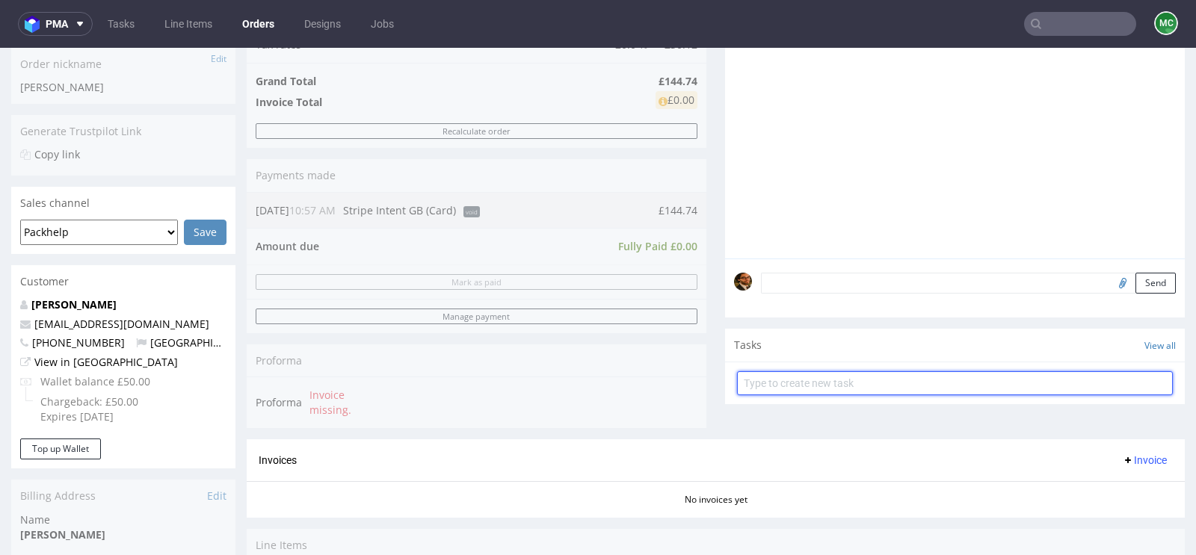
click at [808, 376] on input "text" at bounding box center [955, 383] width 436 height 24
type input "Refund"
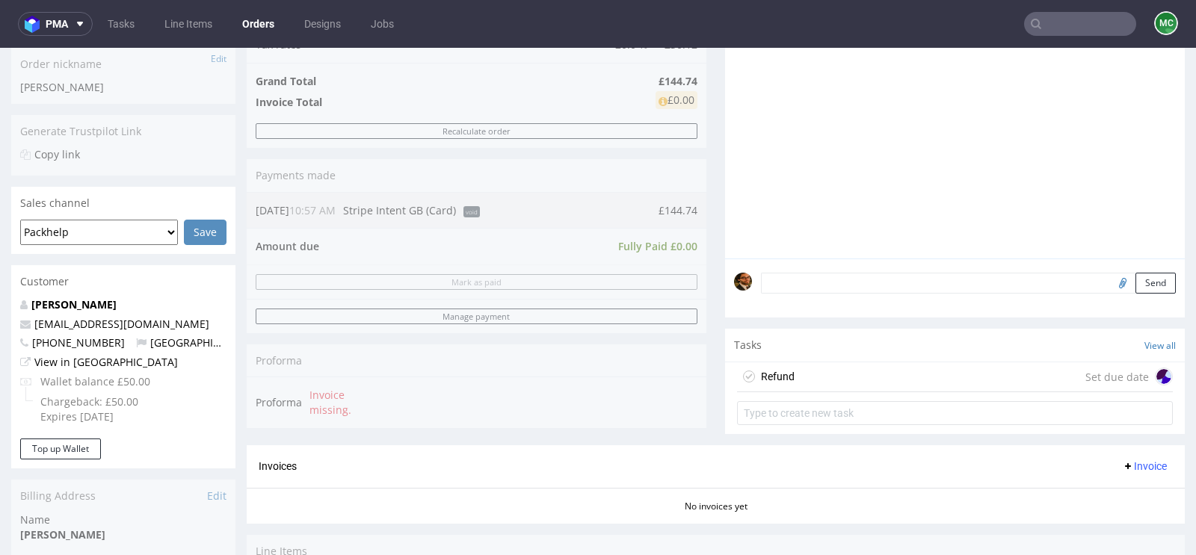
click at [942, 371] on div "Refund Set due date" at bounding box center [955, 377] width 436 height 30
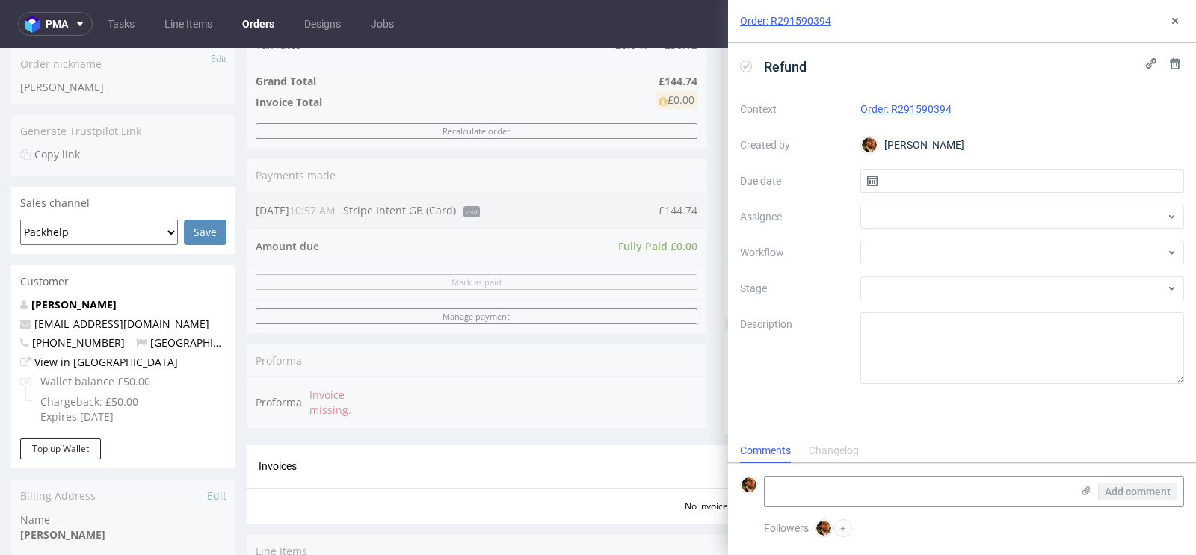
scroll to position [12, 0]
click at [1016, 182] on input "text" at bounding box center [1022, 181] width 324 height 24
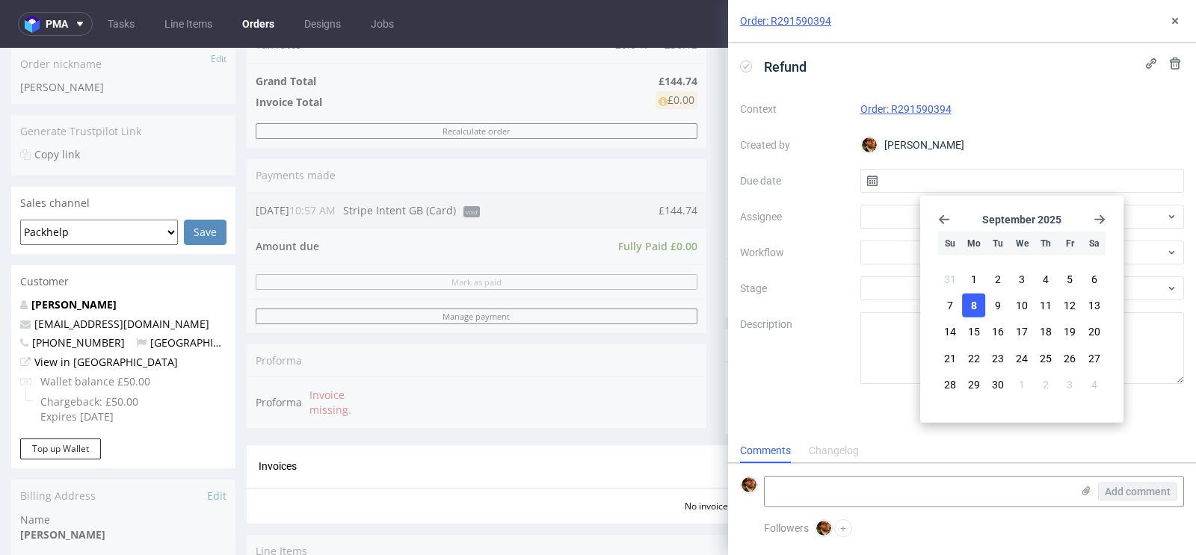
click at [978, 301] on button "8" at bounding box center [973, 306] width 23 height 24
type input "08/09/2025"
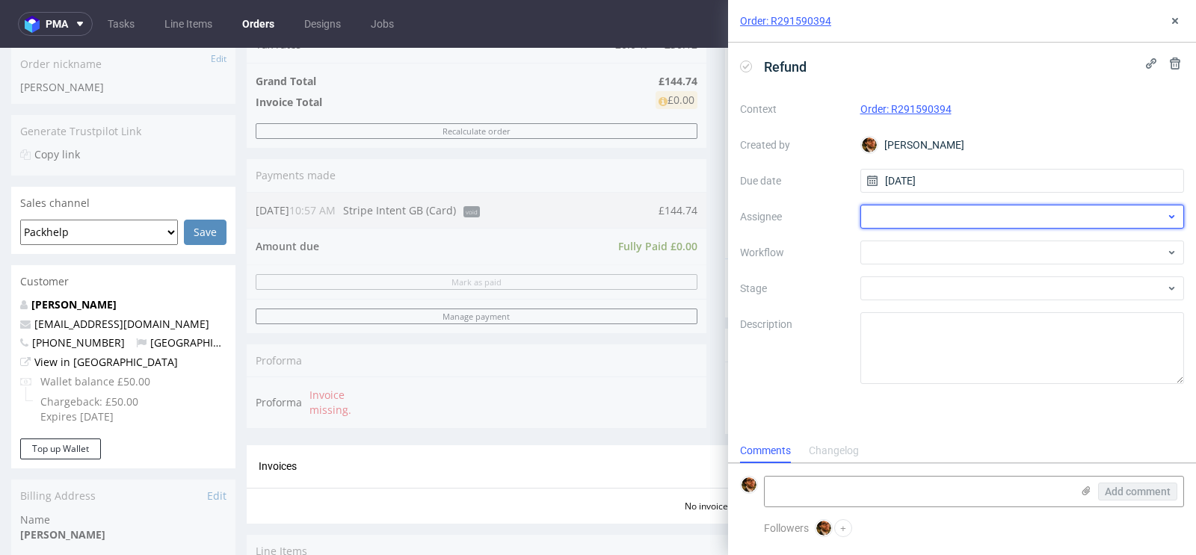
click at [1005, 217] on div at bounding box center [1022, 217] width 324 height 24
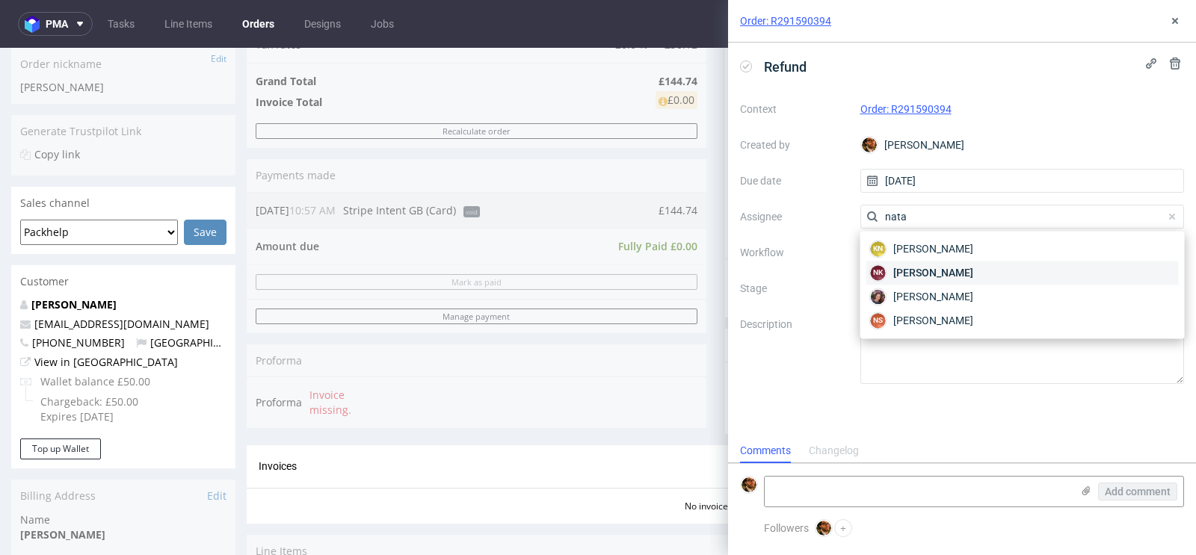
type input "nata"
click at [994, 279] on div "NK Natalia Kaczorowska" at bounding box center [1022, 273] width 312 height 24
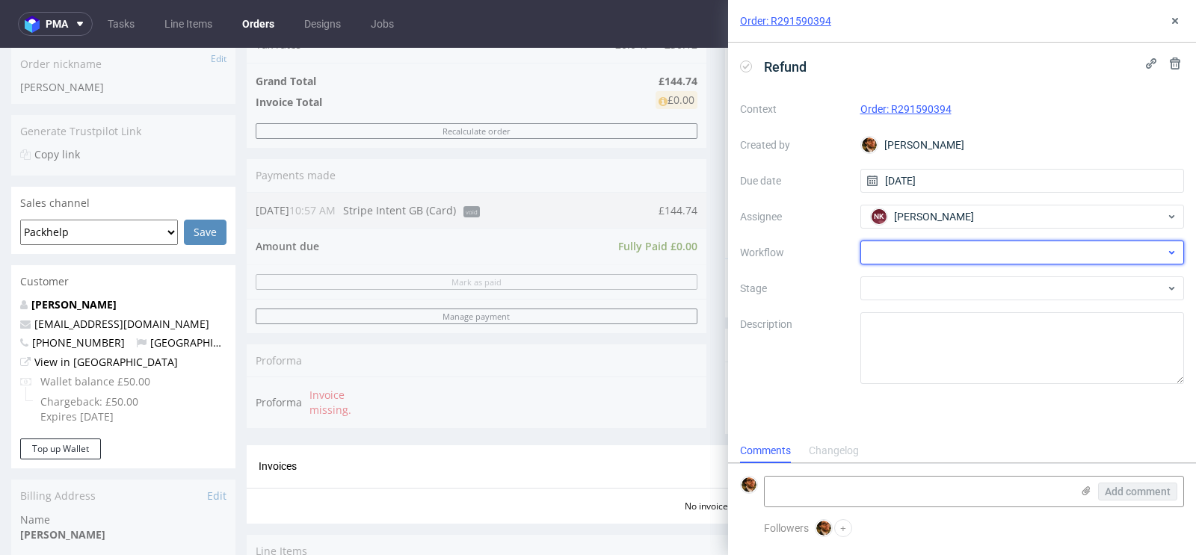
click at [960, 251] on div at bounding box center [1022, 253] width 324 height 24
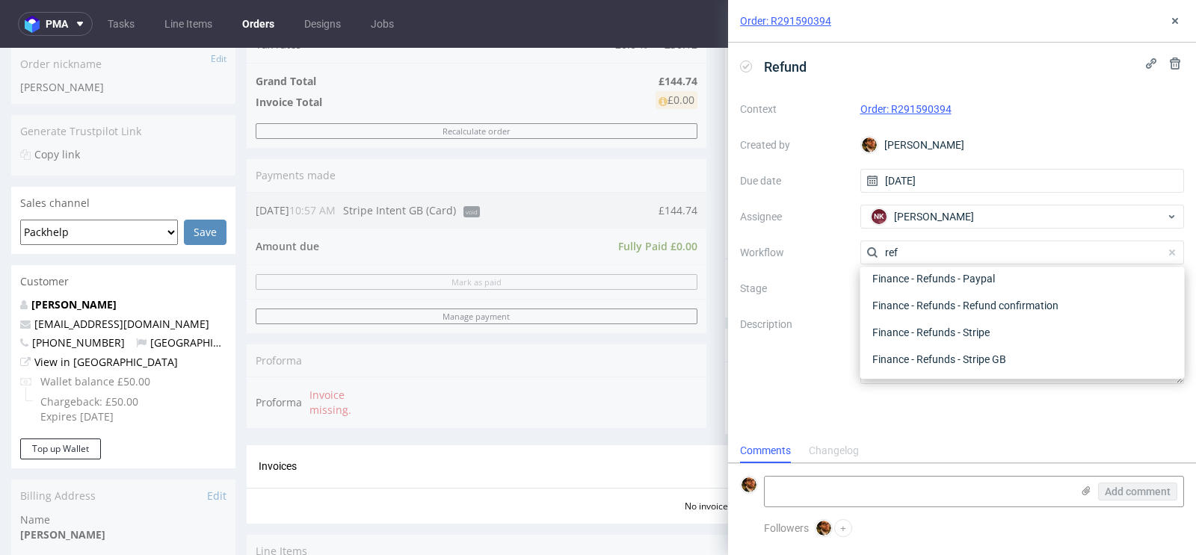
scroll to position [80, 0]
type input "refun"
click at [951, 362] on div "Finance - Refunds - Stripe GB" at bounding box center [1022, 360] width 312 height 27
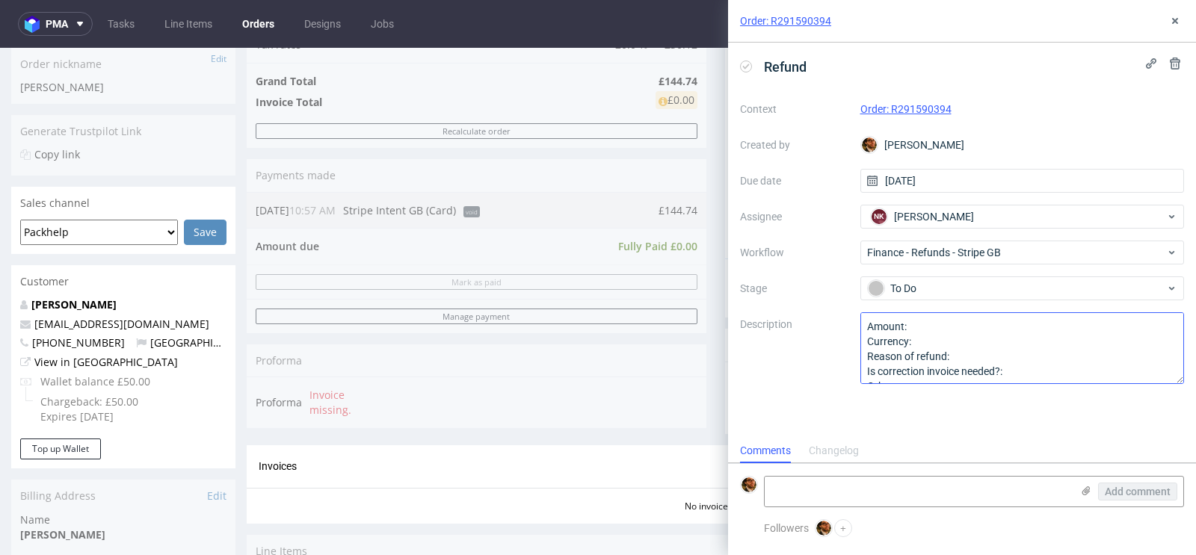
scroll to position [1, 0]
click at [944, 326] on textarea "Amount: Currency: Reason of refund: Is correction invoice needed?: Other:" at bounding box center [1022, 348] width 324 height 72
drag, startPoint x: 654, startPoint y: 211, endPoint x: 685, endPoint y: 211, distance: 31.4
click at [685, 211] on div "Order summary 1 Line Item (Net Total) 150.62 additional_customs 0.0 Wallet valu…" at bounding box center [477, 193] width 460 height 504
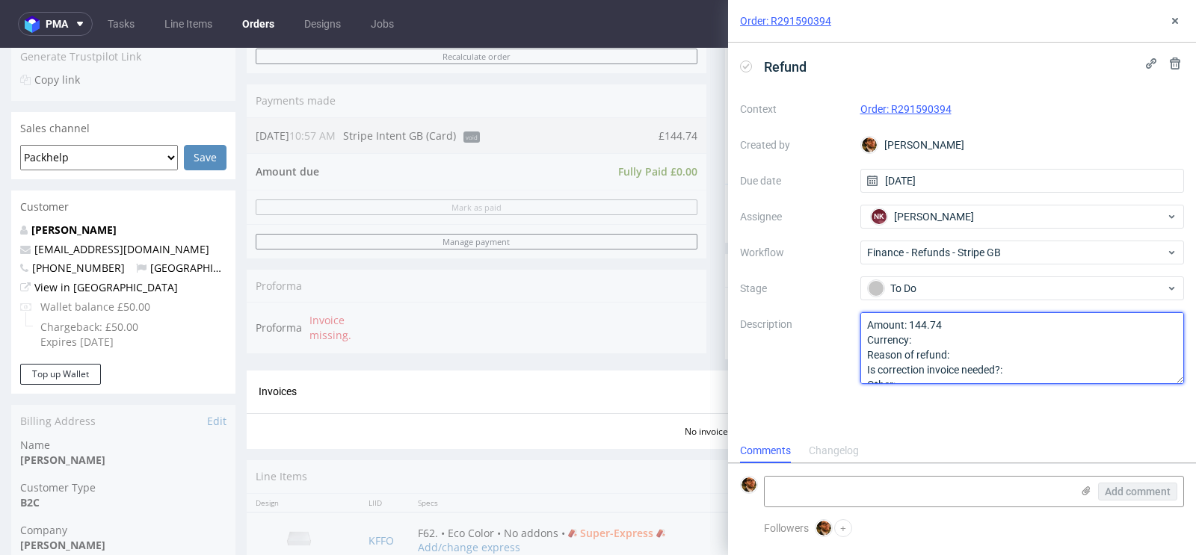
click at [954, 339] on textarea "Amount: 144.74 Currency: Reason of refund: Is correction invoice needed?: Other:" at bounding box center [1022, 348] width 324 height 72
paste textarea "£"
click at [972, 353] on textarea "Amount: 144.74 Currency: Reason of refund: Is correction invoice needed?: Other:" at bounding box center [1022, 348] width 324 height 72
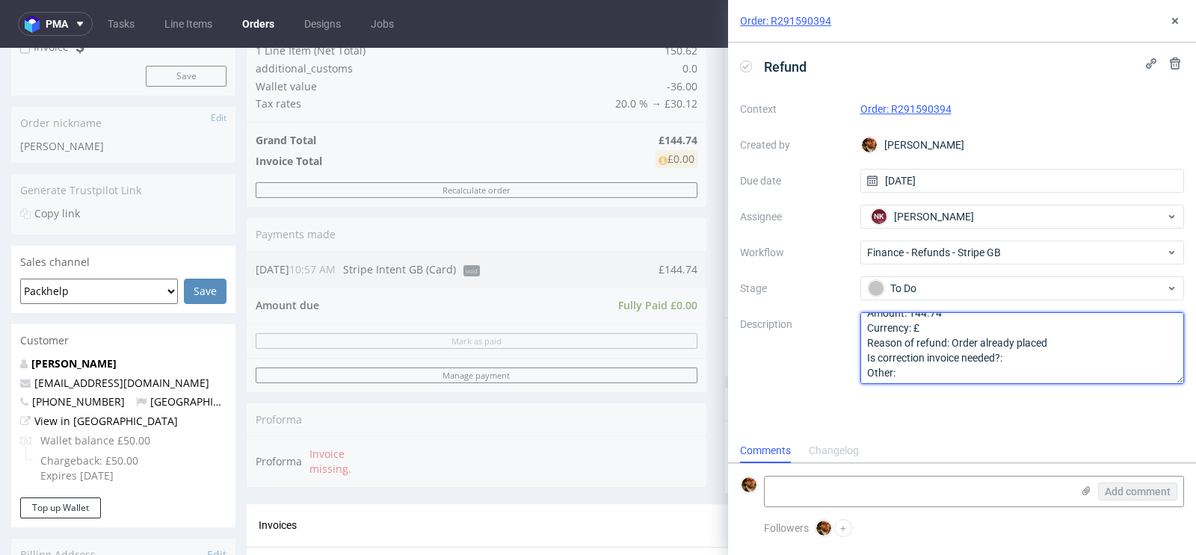
scroll to position [0, 0]
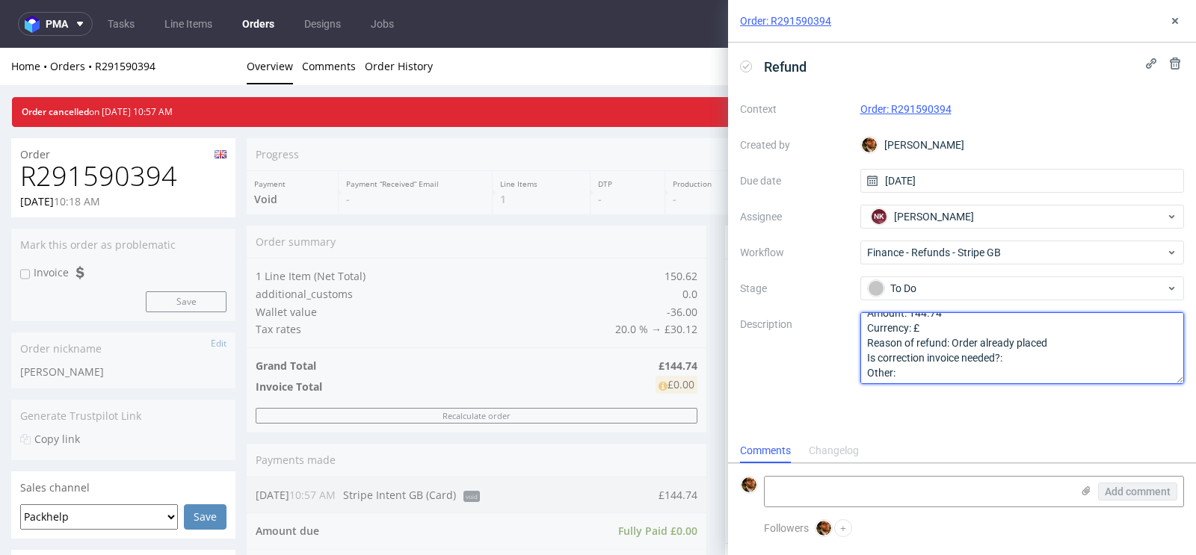
click at [1028, 354] on textarea "Amount: 144.74 Currency: Reason of refund: Is correction invoice needed?: Other:" at bounding box center [1022, 348] width 324 height 72
click at [938, 371] on textarea "Amount: 144.74 Currency: Reason of refund: Is correction invoice needed?: Other:" at bounding box center [1022, 348] width 324 height 72
type textarea "Amount: 144.74 Currency: £ Reason of refund: Order already placed Is correction…"
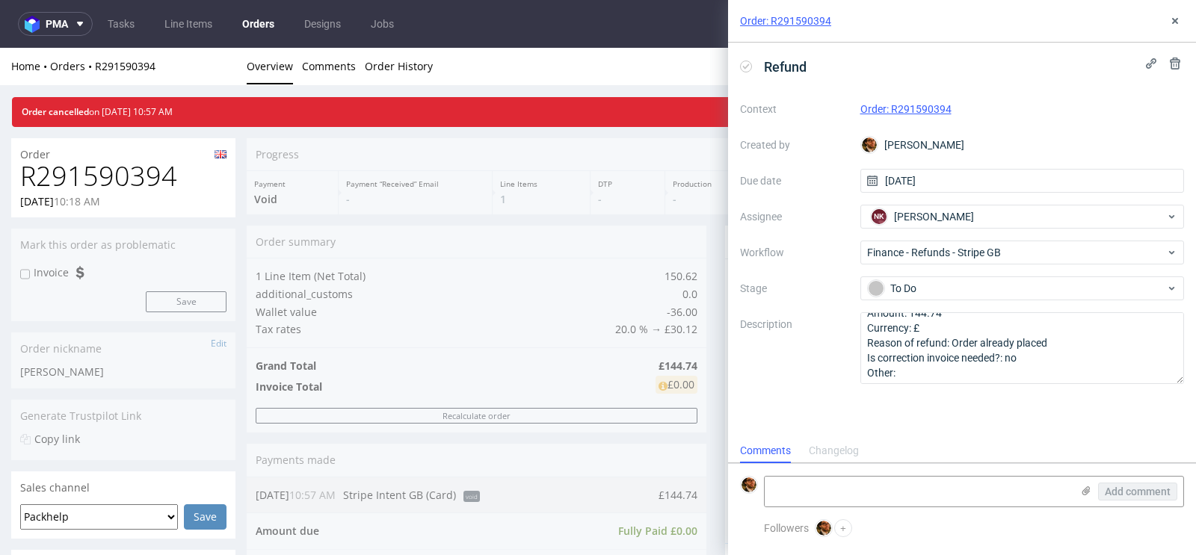
click at [1101, 441] on div "Comments Changelog" at bounding box center [962, 451] width 468 height 24
click at [1179, 23] on icon at bounding box center [1175, 21] width 12 height 12
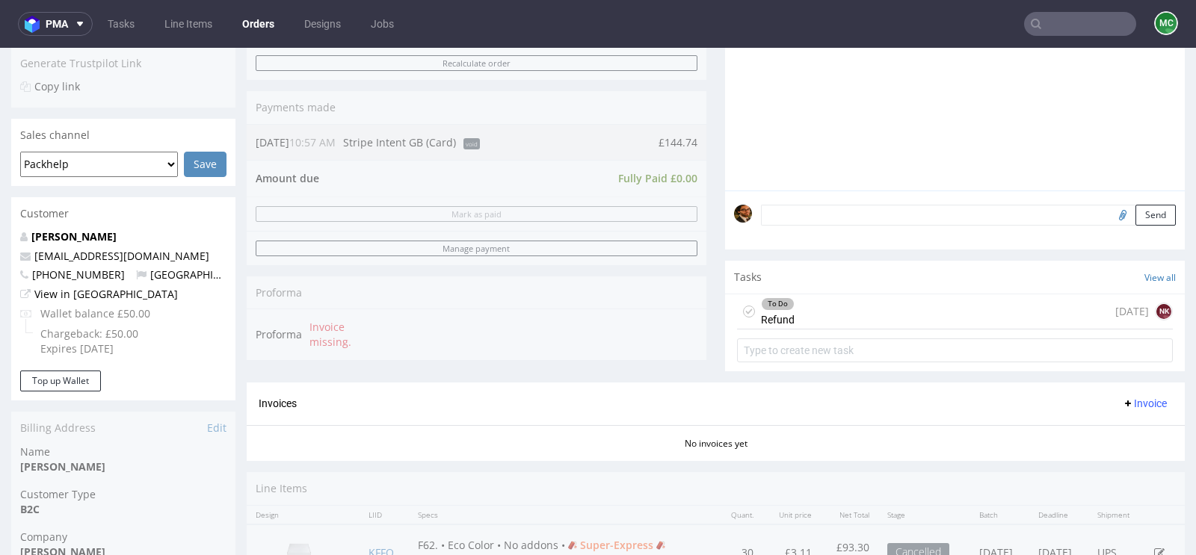
scroll to position [431, 0]
